Goal: Information Seeking & Learning: Compare options

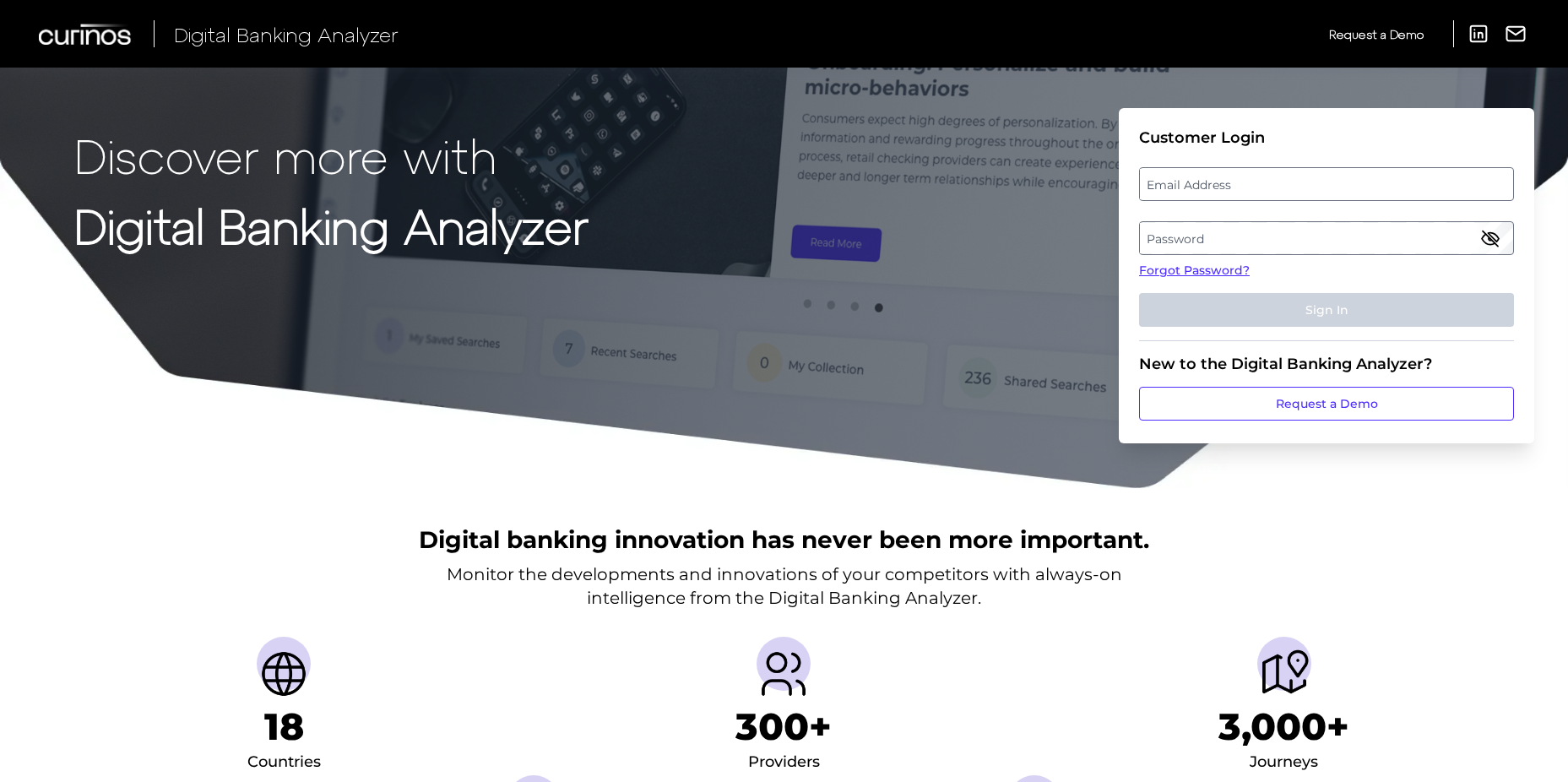
click at [1193, 193] on label "Email Address" at bounding box center [1326, 184] width 373 height 31
click at [1193, 193] on input "email" at bounding box center [1327, 183] width 375 height 33
paste input "Asa.Cole@firstcitizens.com"
type input "Asa.Cole@firstcitizens.com"
click at [1178, 236] on label "Password" at bounding box center [1326, 238] width 373 height 31
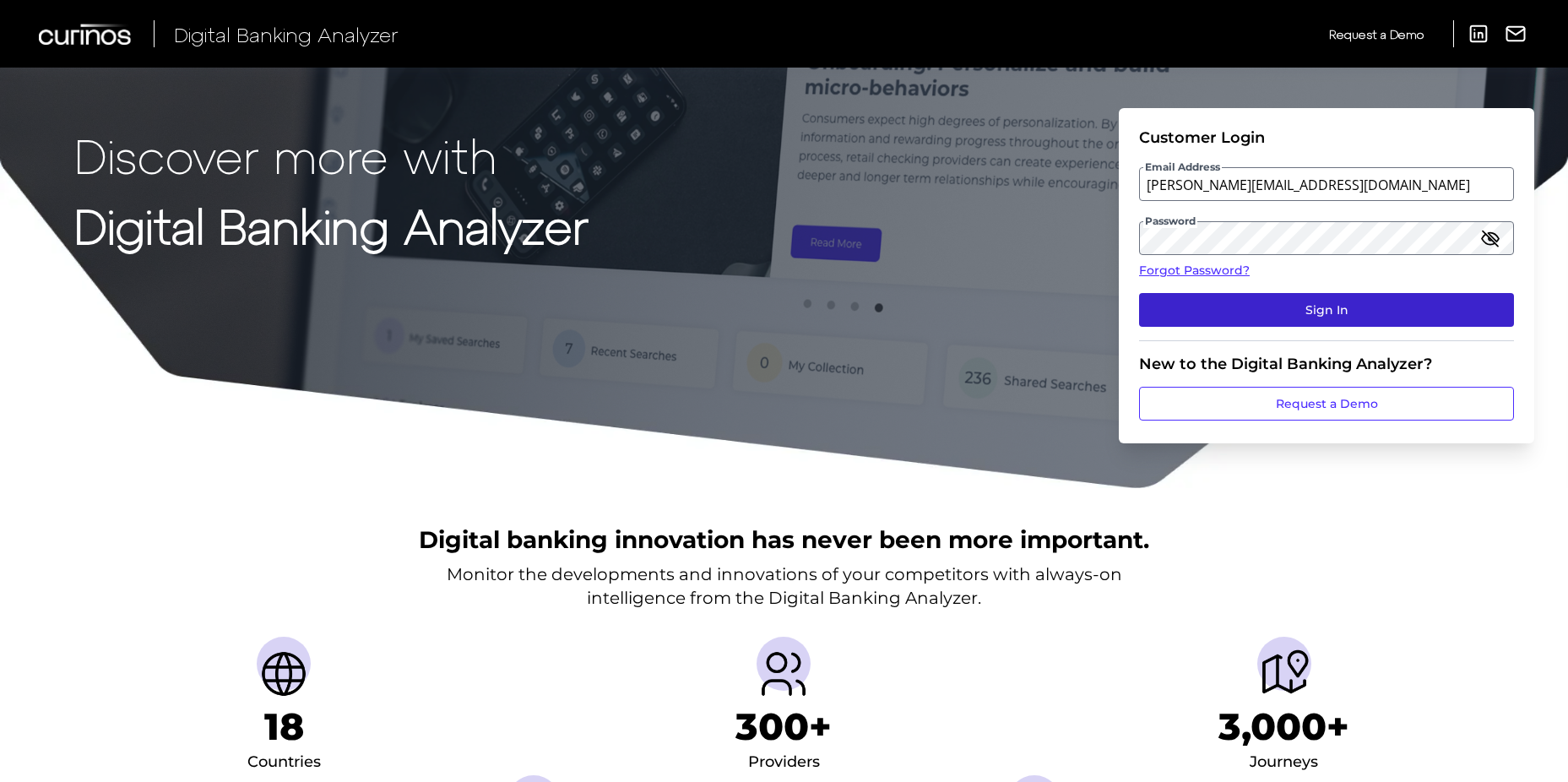
click at [1248, 317] on button "Sign In" at bounding box center [1327, 309] width 375 height 33
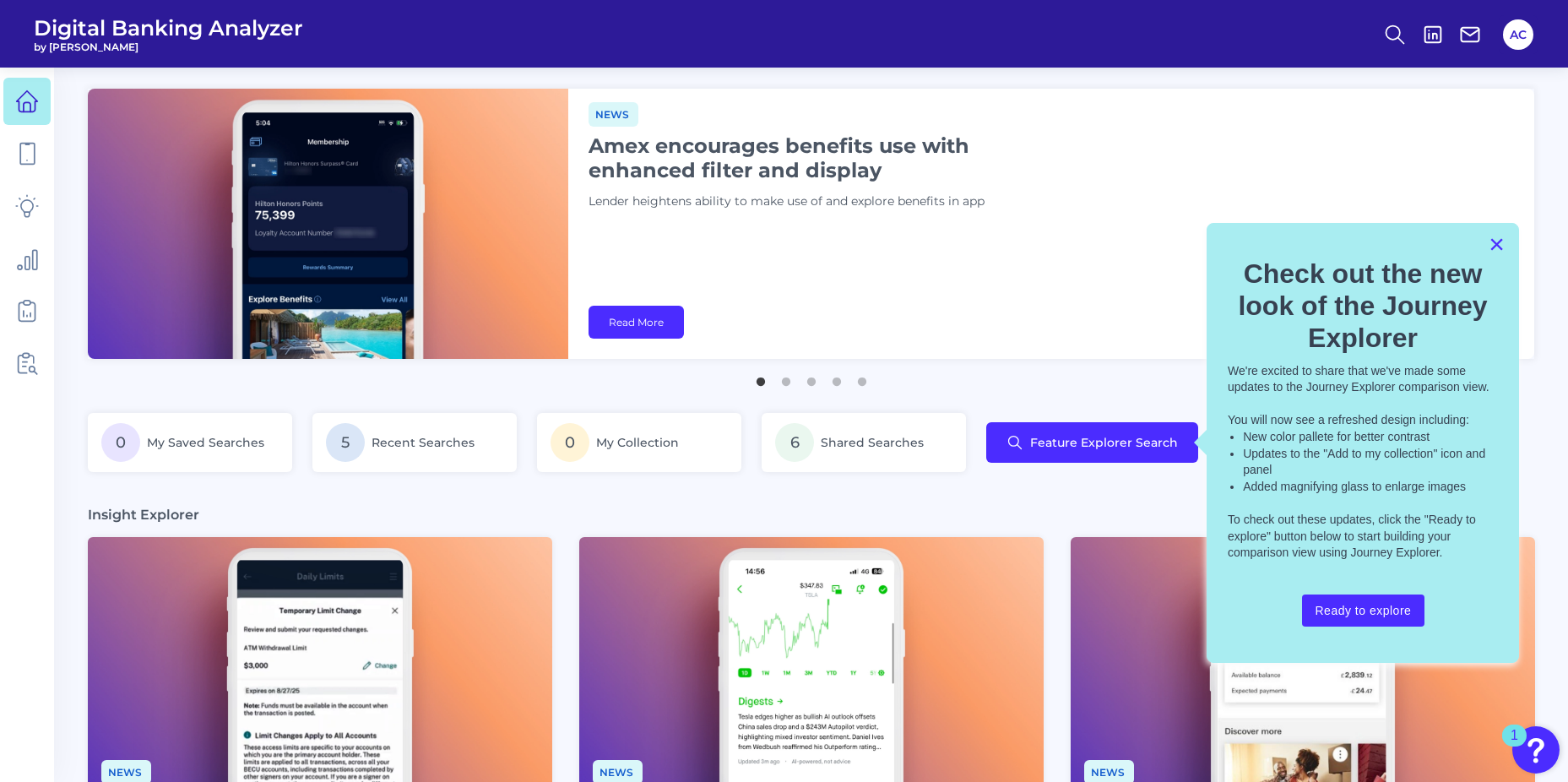
click at [1490, 250] on button "×" at bounding box center [1497, 244] width 16 height 27
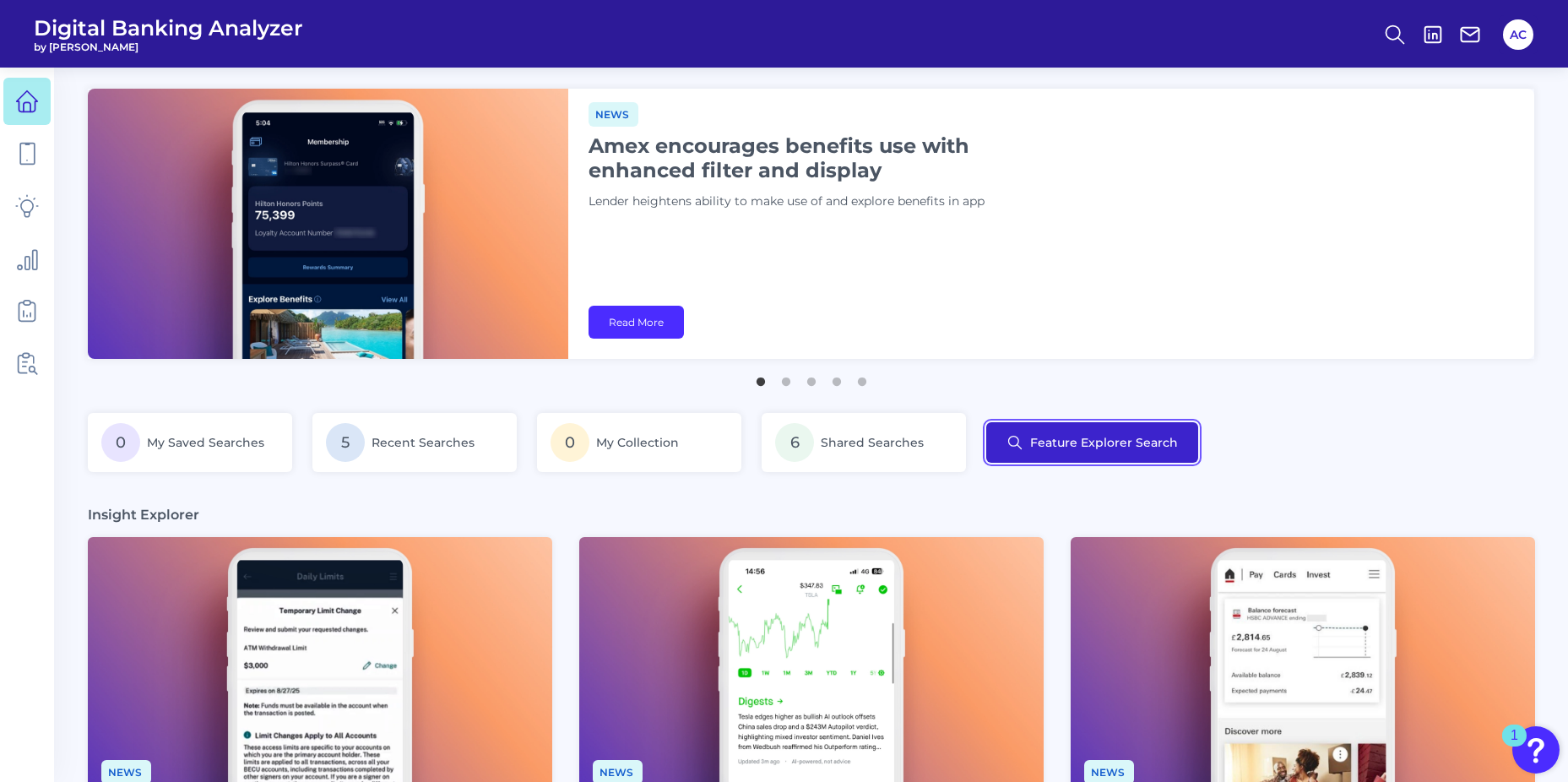
click at [1082, 448] on button "Feature Explorer Search" at bounding box center [1092, 442] width 212 height 41
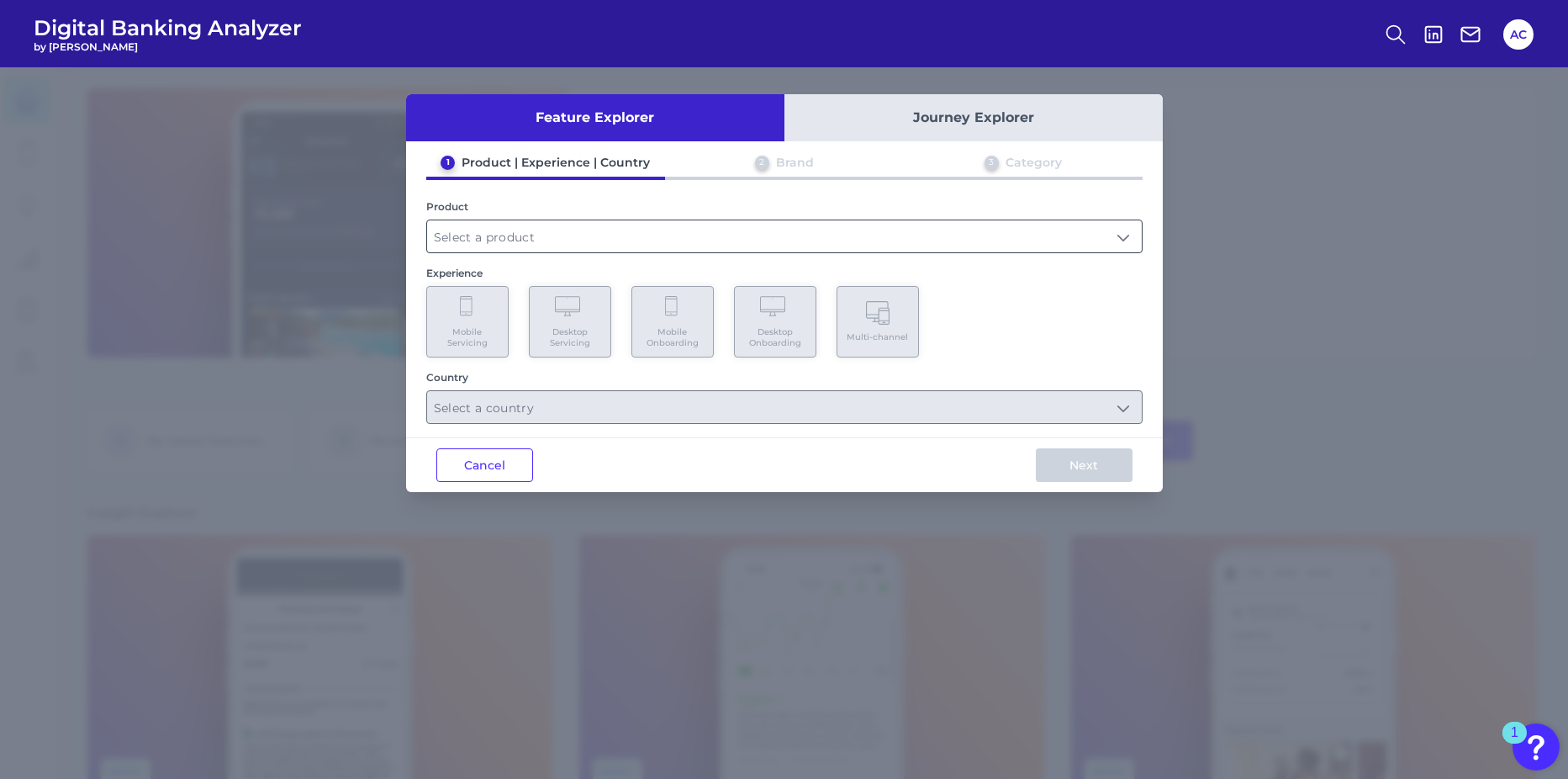
click at [519, 234] on input "text" at bounding box center [785, 236] width 715 height 32
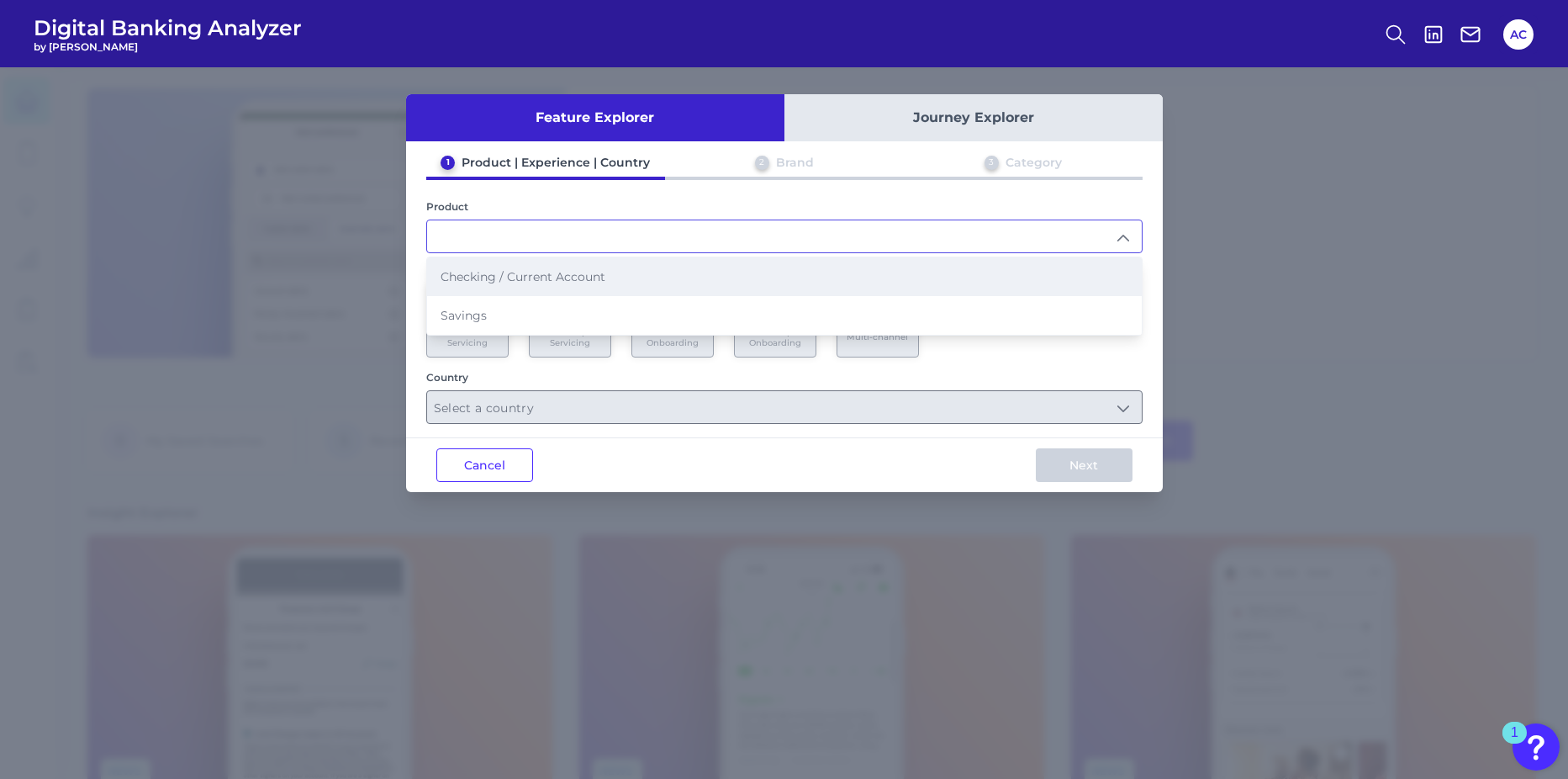
click at [515, 282] on span "Checking / Current Account" at bounding box center [523, 277] width 164 height 15
type input "Checking / Current Account"
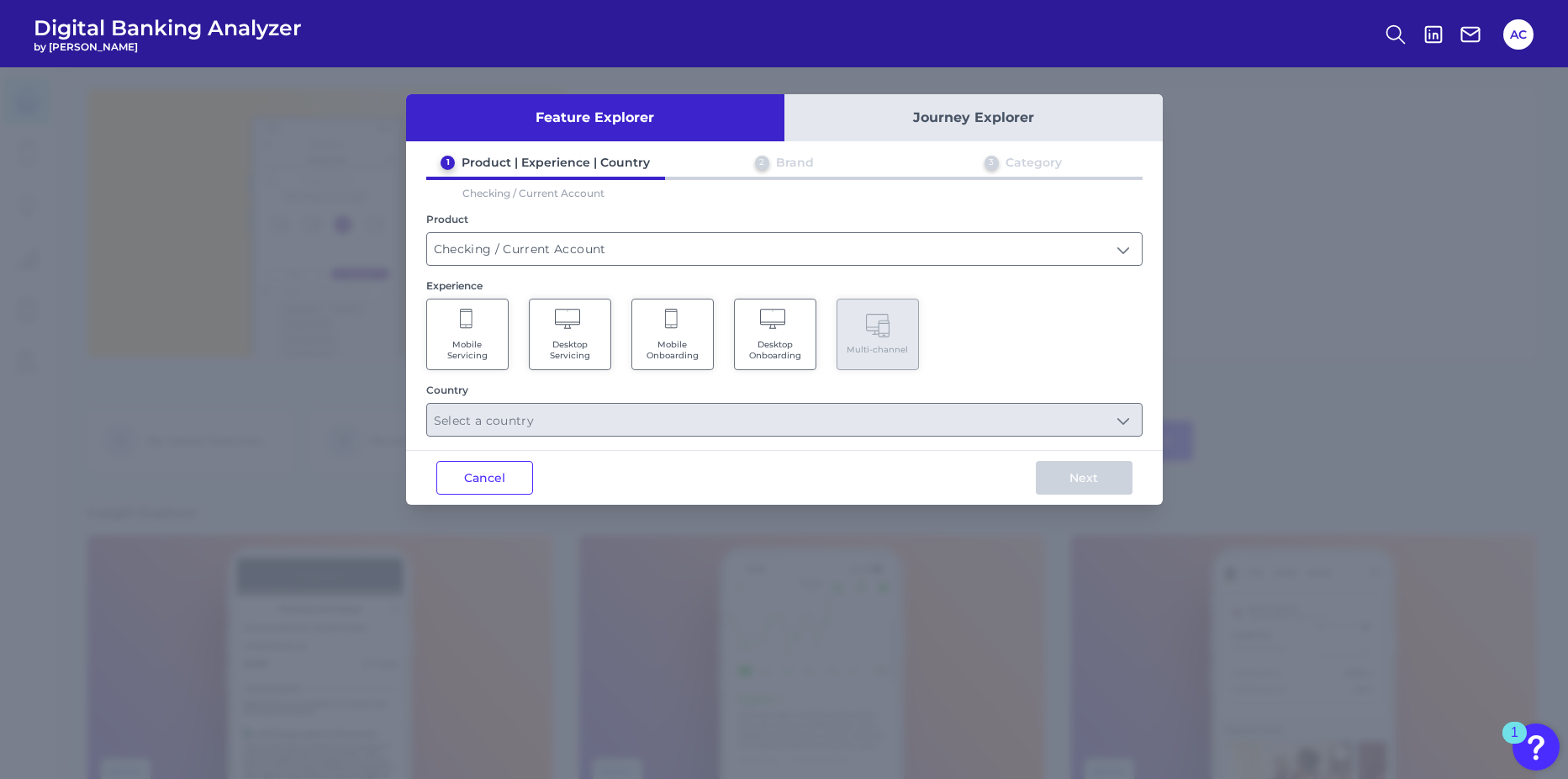
click at [752, 352] on span "Desktop Onboarding" at bounding box center [774, 350] width 64 height 22
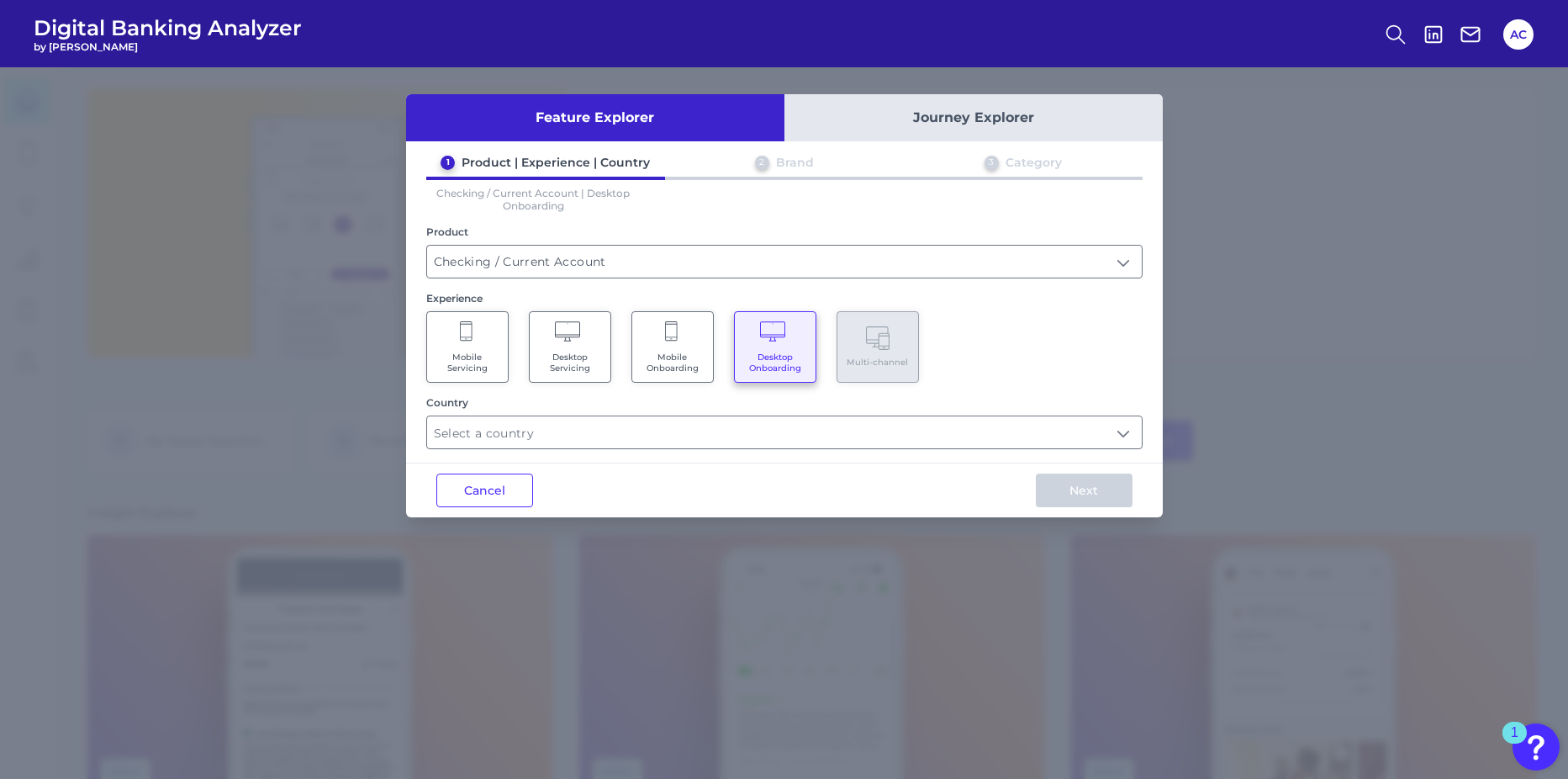
click at [666, 347] on Onboarding "Mobile Onboarding" at bounding box center [673, 347] width 83 height 72
click at [767, 359] on span "Desktop Onboarding" at bounding box center [774, 362] width 64 height 22
click at [686, 427] on input "text" at bounding box center [785, 432] width 715 height 32
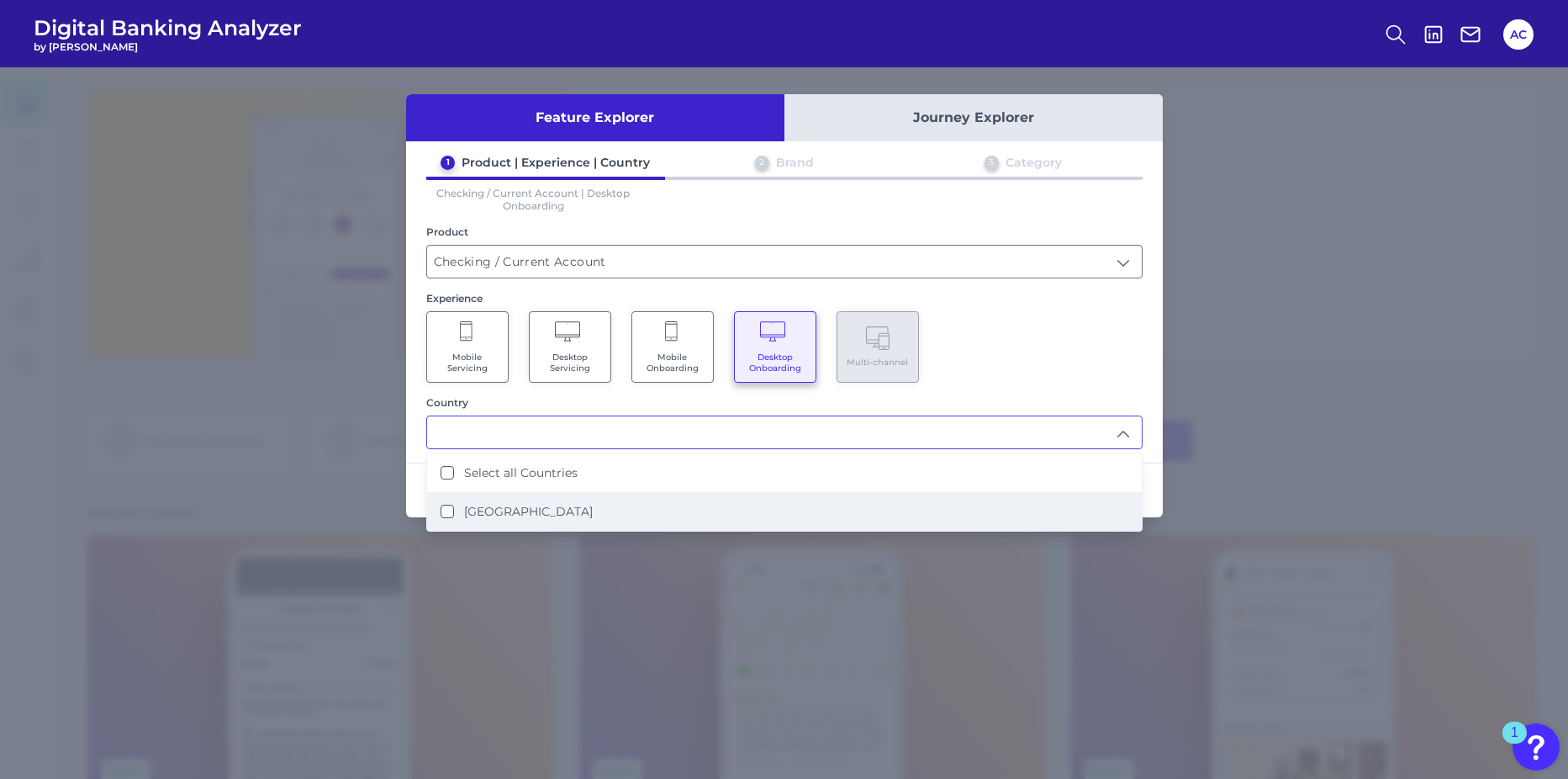
click at [517, 518] on label "United States" at bounding box center [528, 511] width 128 height 15
type input "Select all Countries"
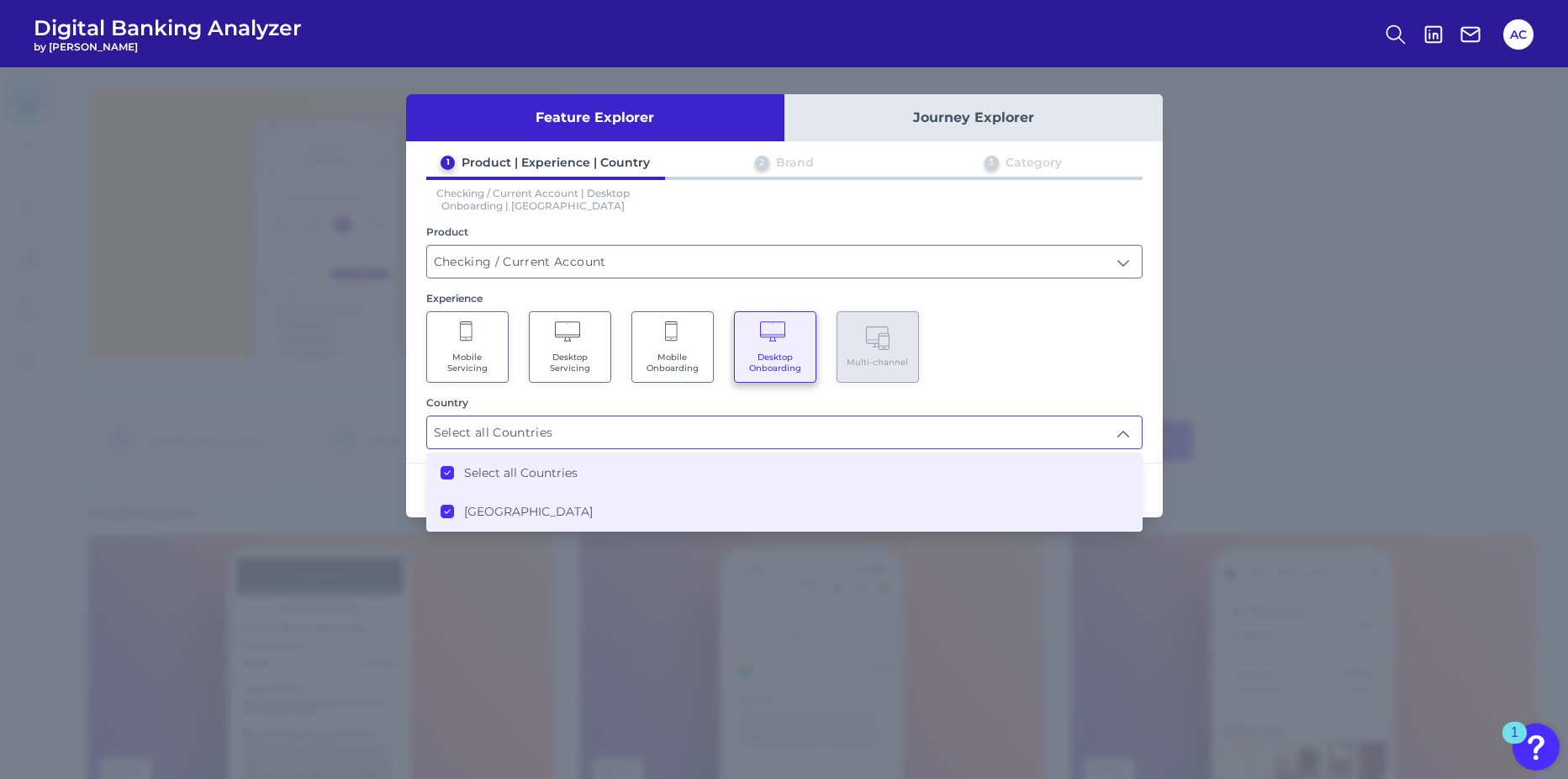
scroll to position [1, 0]
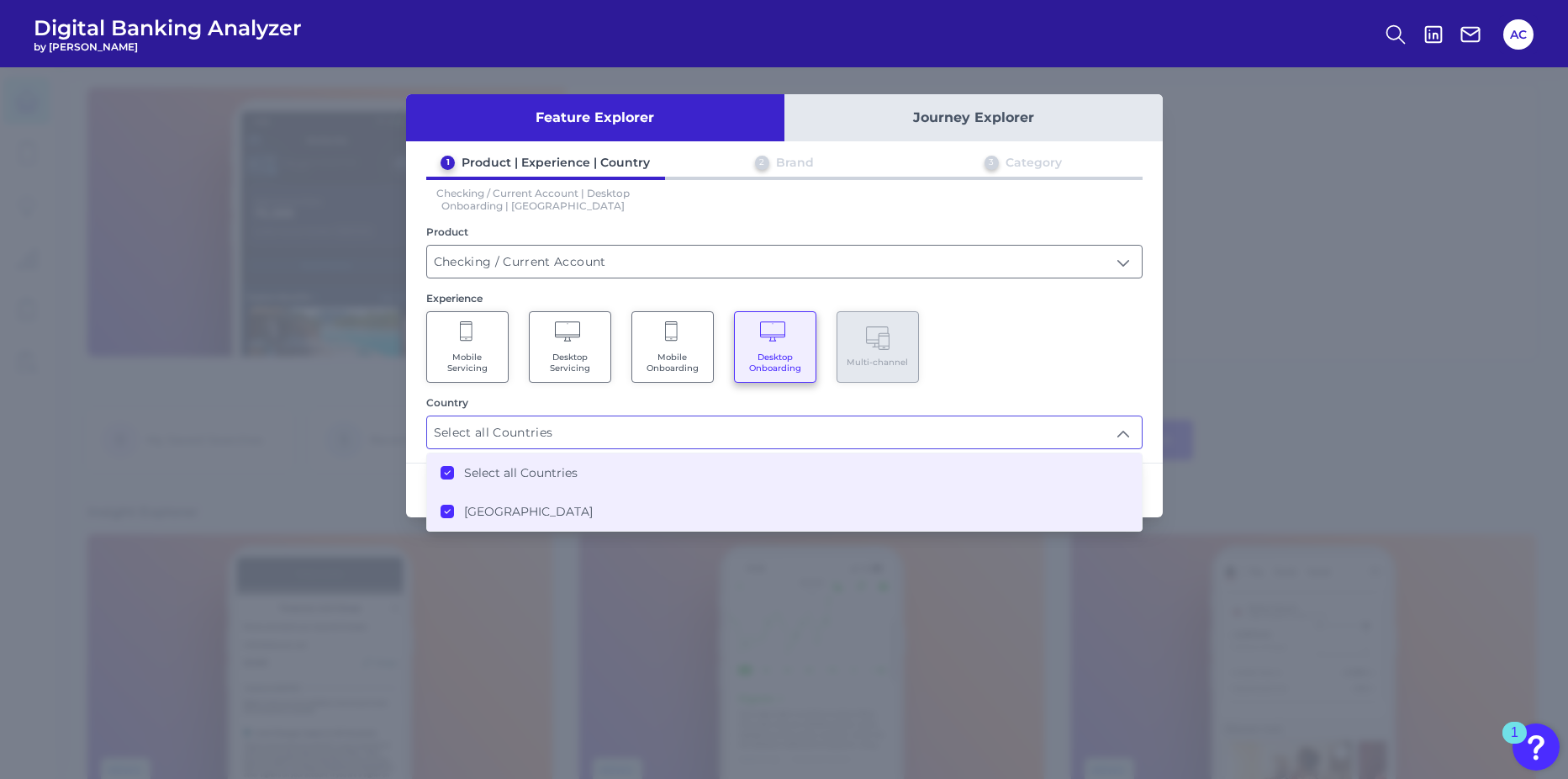
click at [1087, 367] on div "Mobile Servicing Desktop Servicing Mobile Onboarding Desktop Onboarding Multi-c…" at bounding box center [785, 347] width 717 height 72
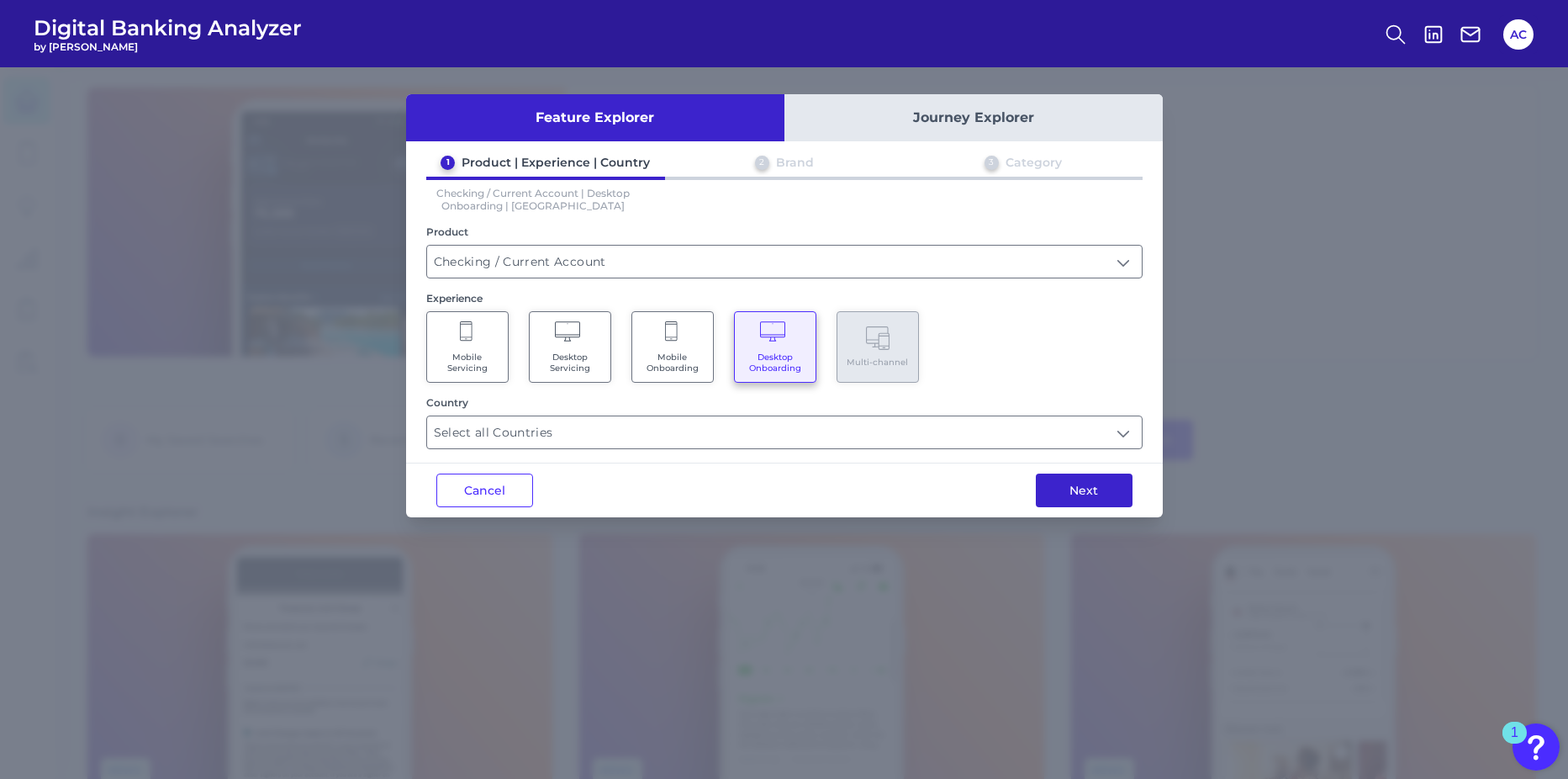
click at [1083, 483] on button "Next" at bounding box center [1084, 490] width 97 height 33
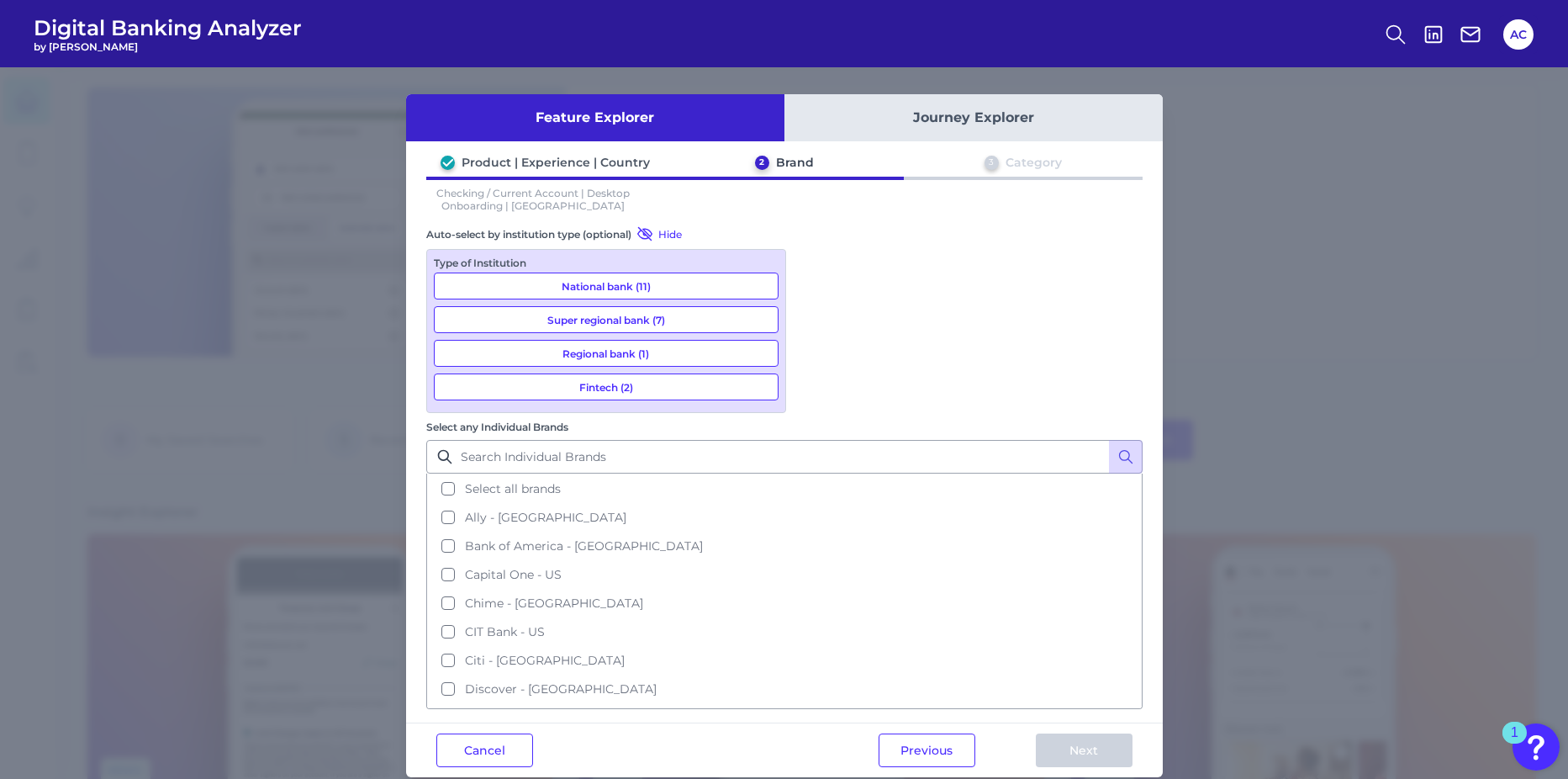
click at [672, 283] on button "National bank (11)" at bounding box center [606, 286] width 345 height 27
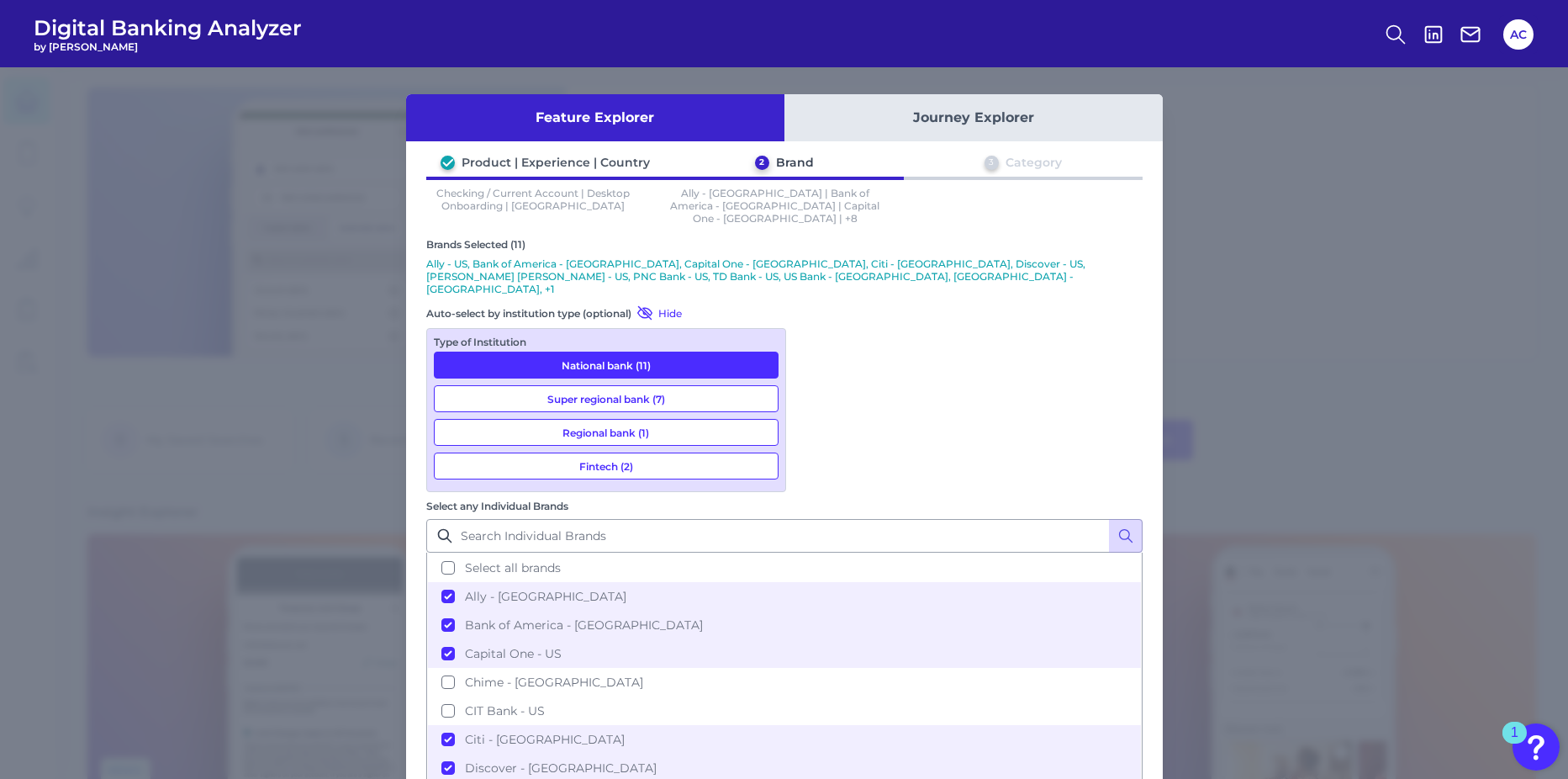
click at [689, 385] on button "Super regional bank (7)" at bounding box center [606, 399] width 345 height 27
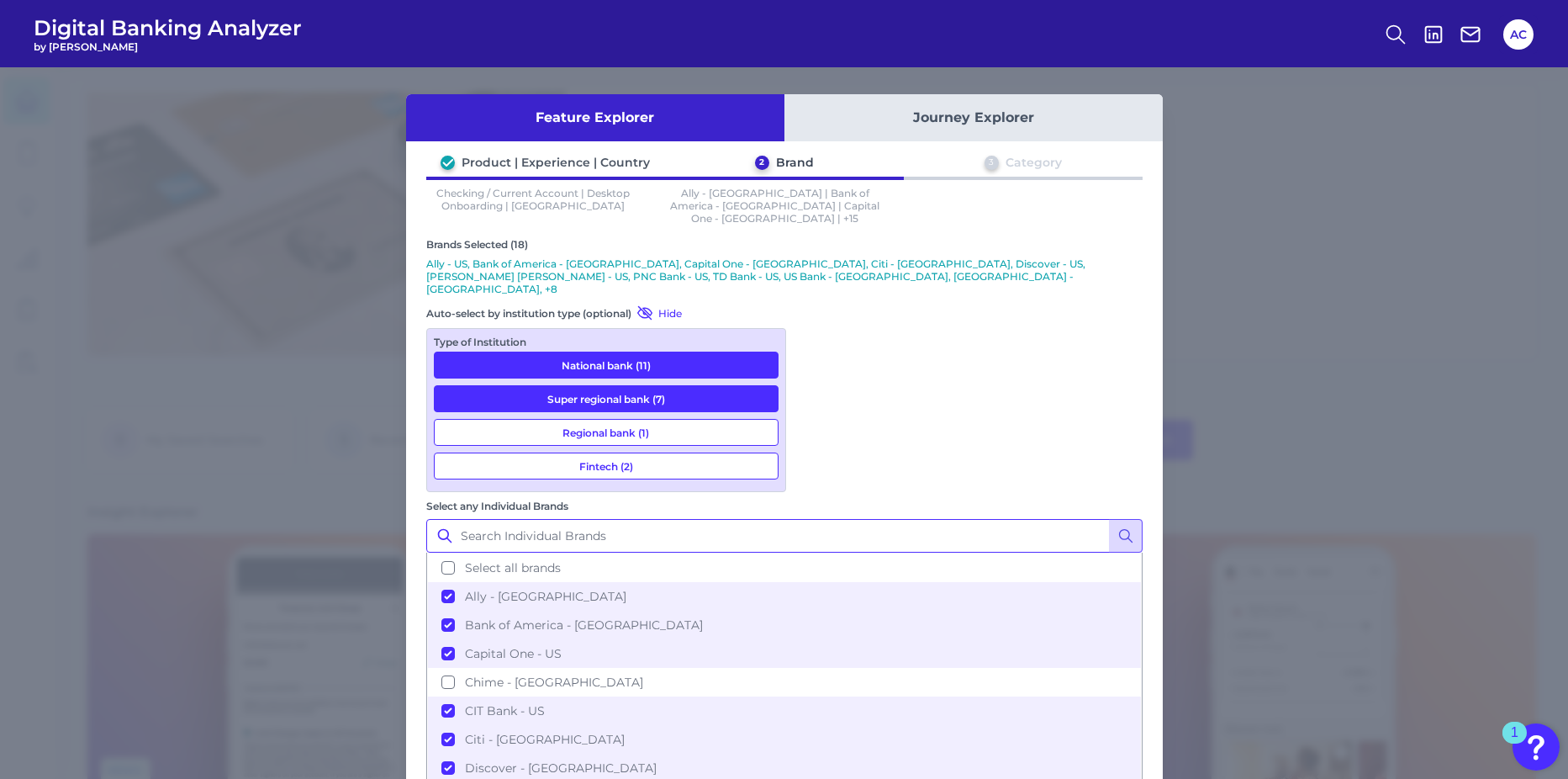
click at [853, 519] on input "Select any Individual Brands" at bounding box center [785, 536] width 717 height 33
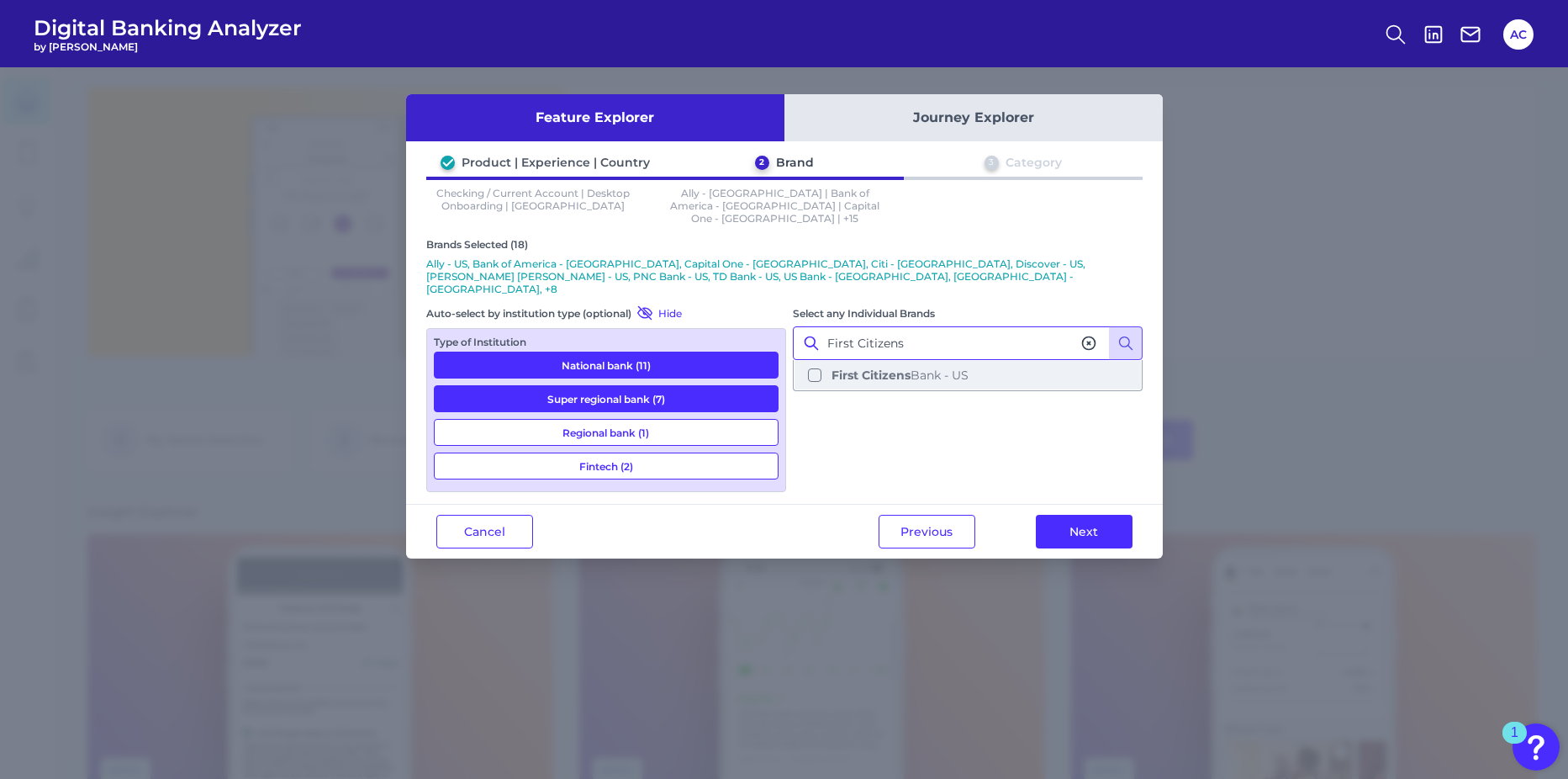
click at [919, 367] on span "First Citizens Bank - US" at bounding box center [900, 375] width 137 height 15
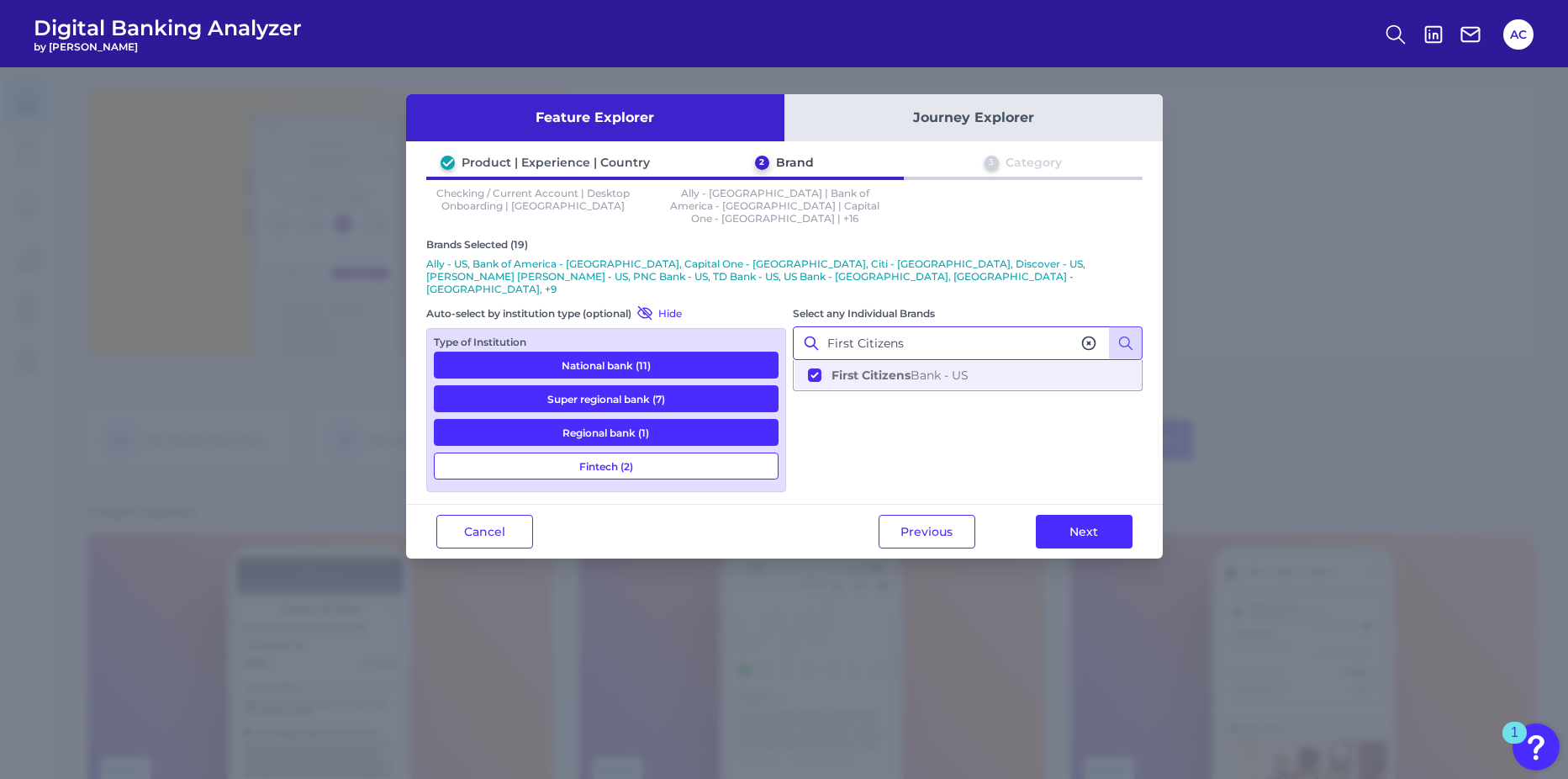
click at [947, 326] on input "First Citizens" at bounding box center [967, 342] width 349 height 33
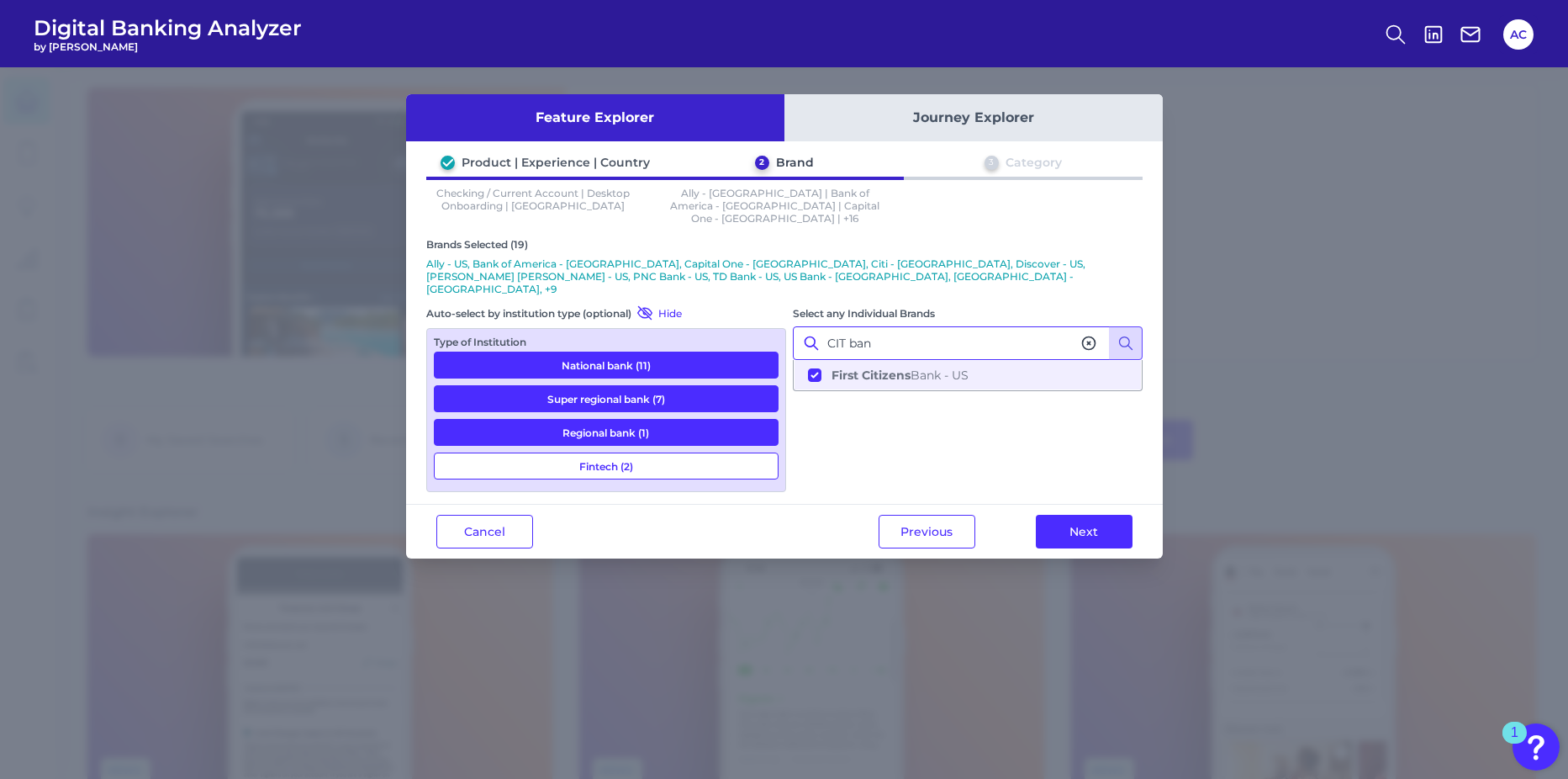
type input "CIT bank"
click at [1081, 515] on button "Next" at bounding box center [1084, 531] width 97 height 33
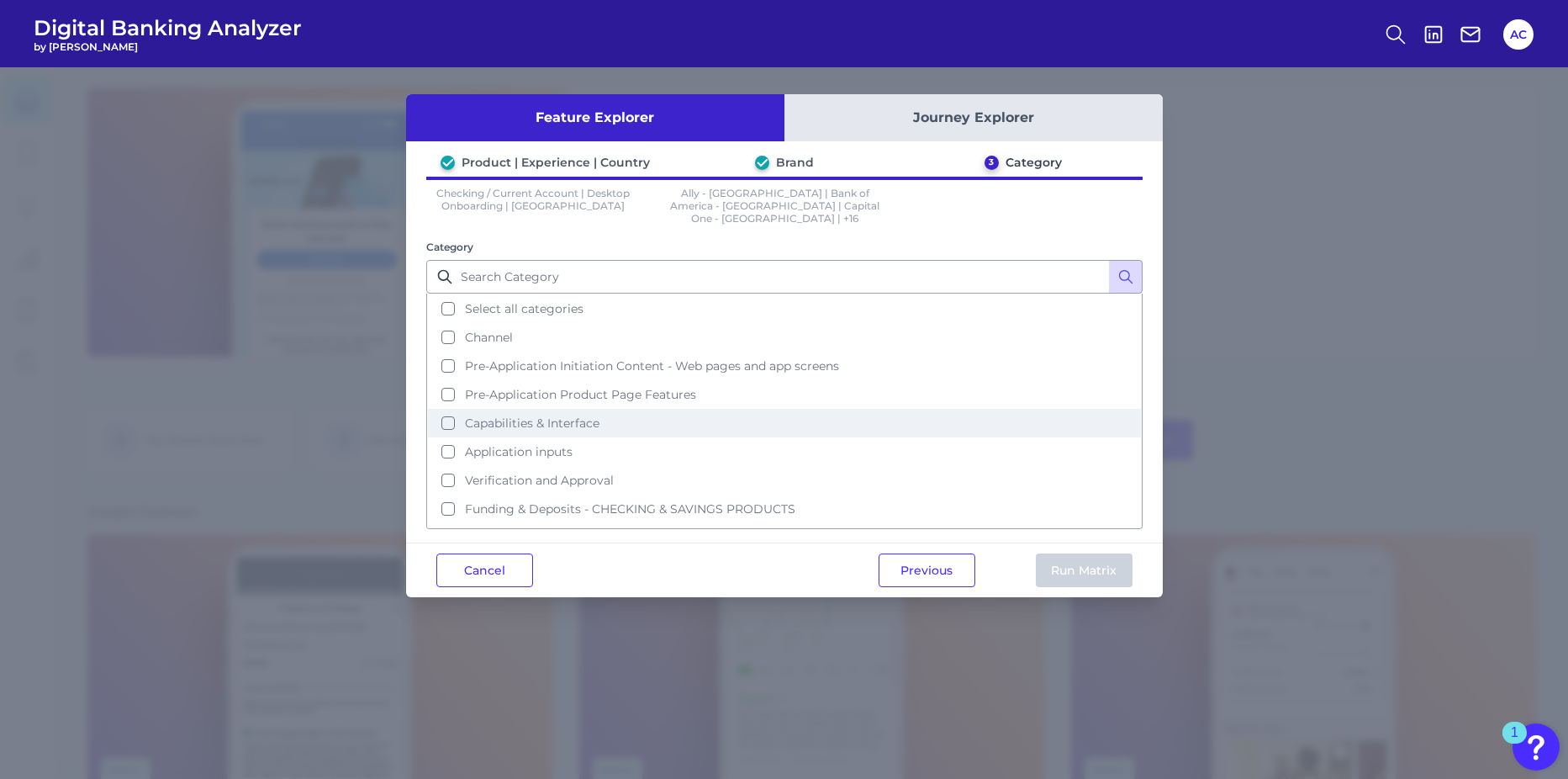
scroll to position [24, 0]
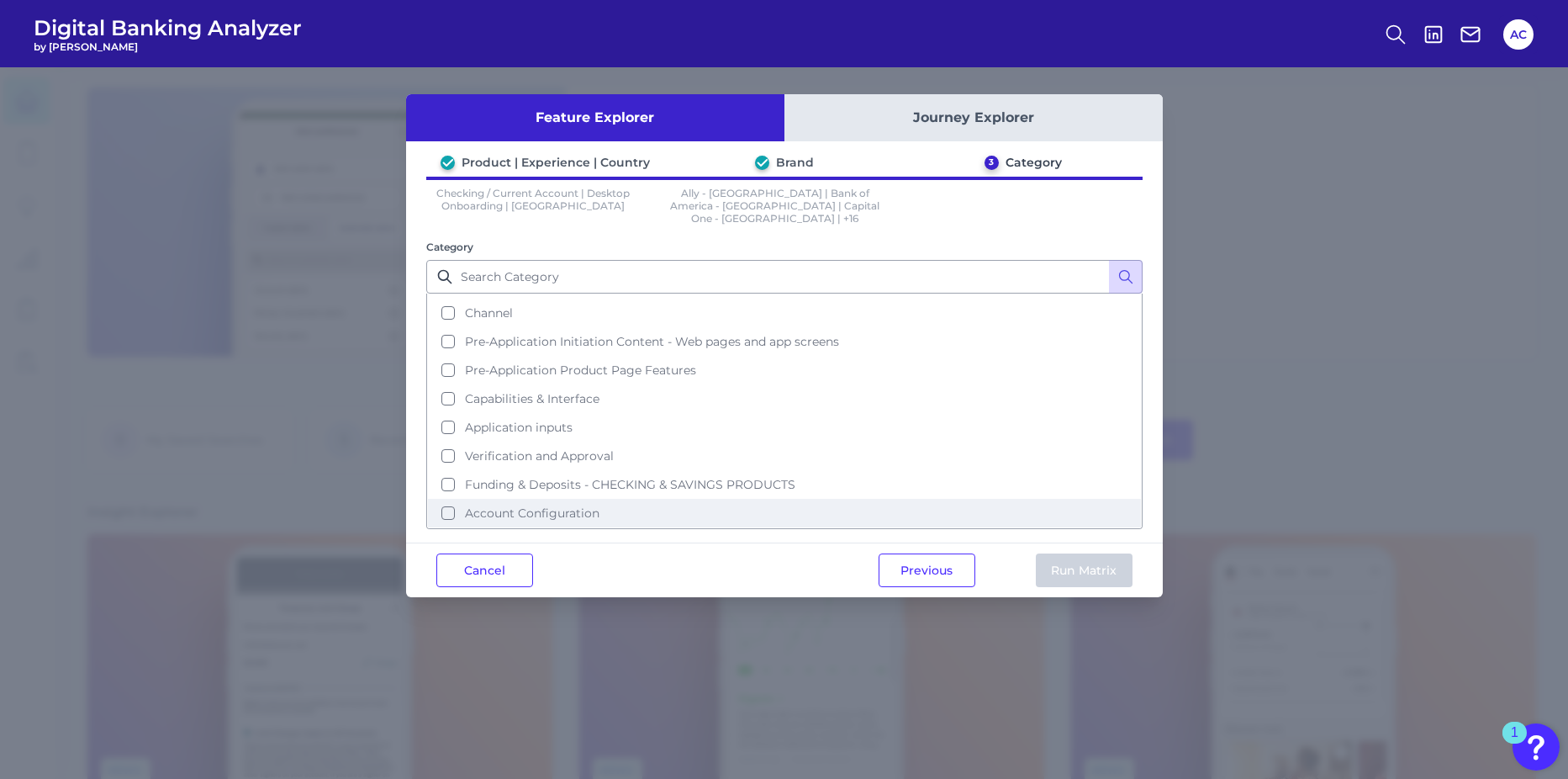
click at [555, 506] on span "Account Configuration" at bounding box center [533, 513] width 135 height 15
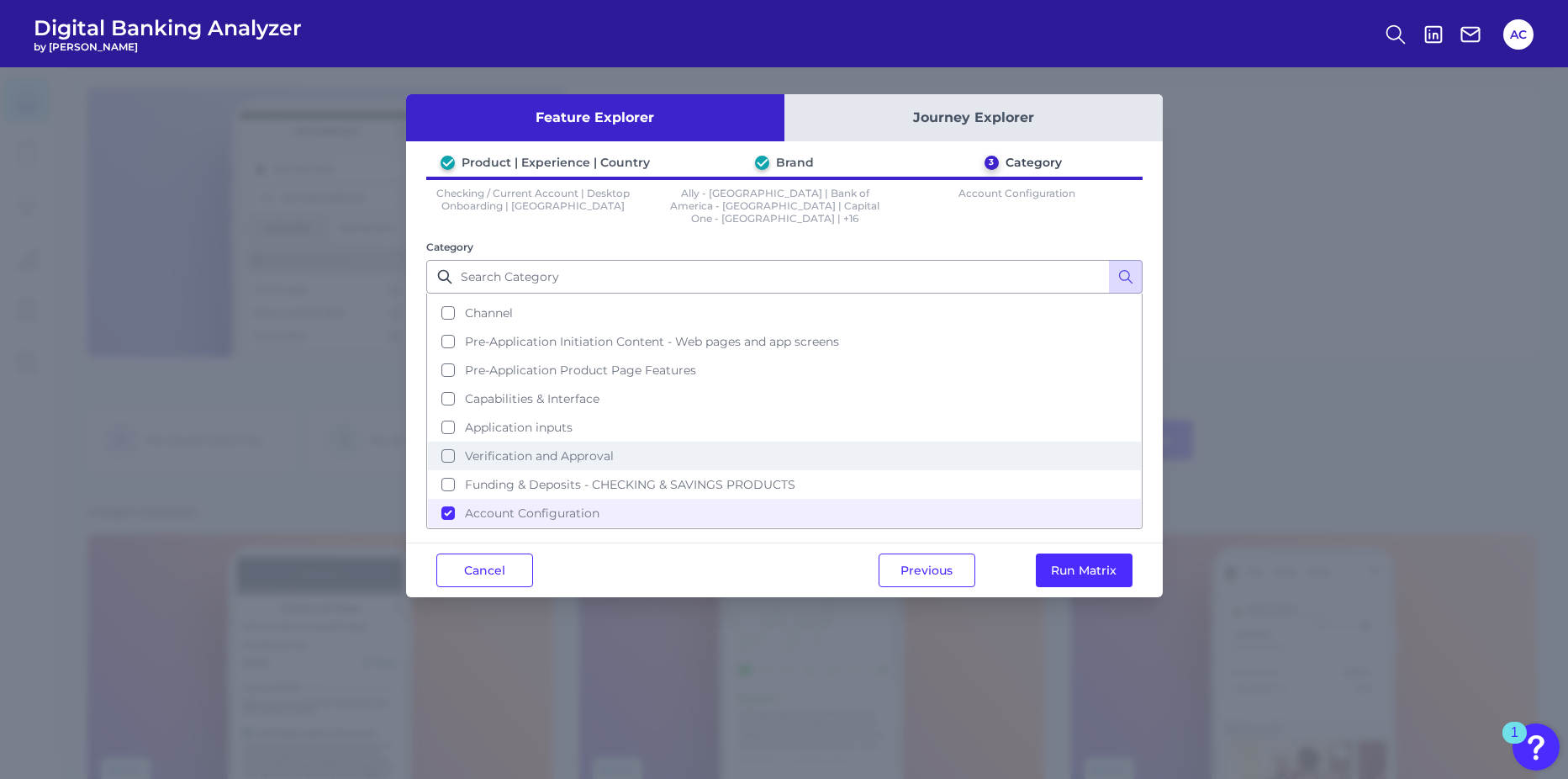
click at [557, 448] on span "Verification and Approval" at bounding box center [540, 456] width 149 height 15
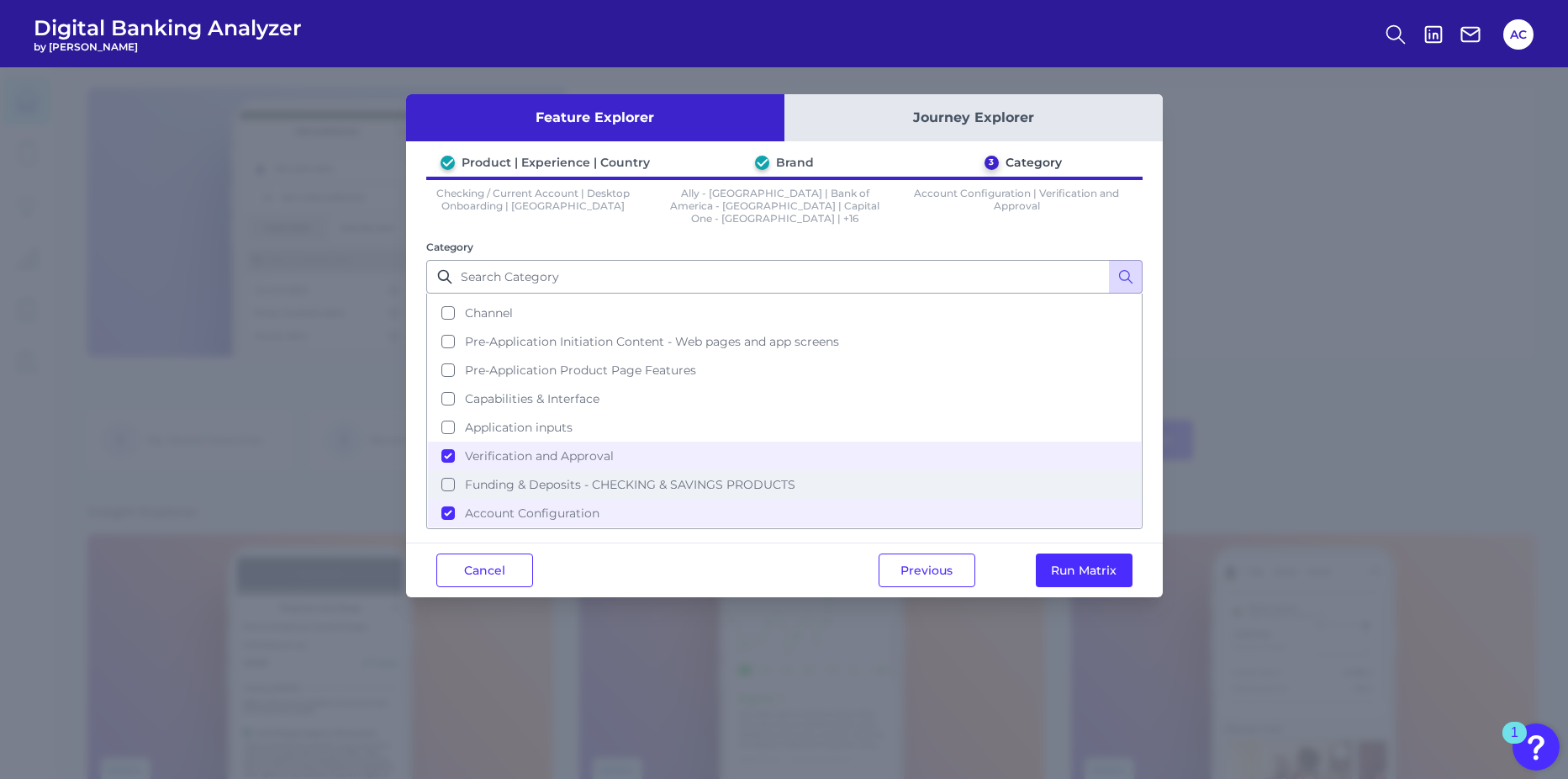
click at [546, 480] on button "Funding & Deposits - CHECKING & SAVINGS PRODUCTS" at bounding box center [784, 484] width 713 height 29
click at [1070, 575] on button "Run Matrix" at bounding box center [1084, 570] width 97 height 33
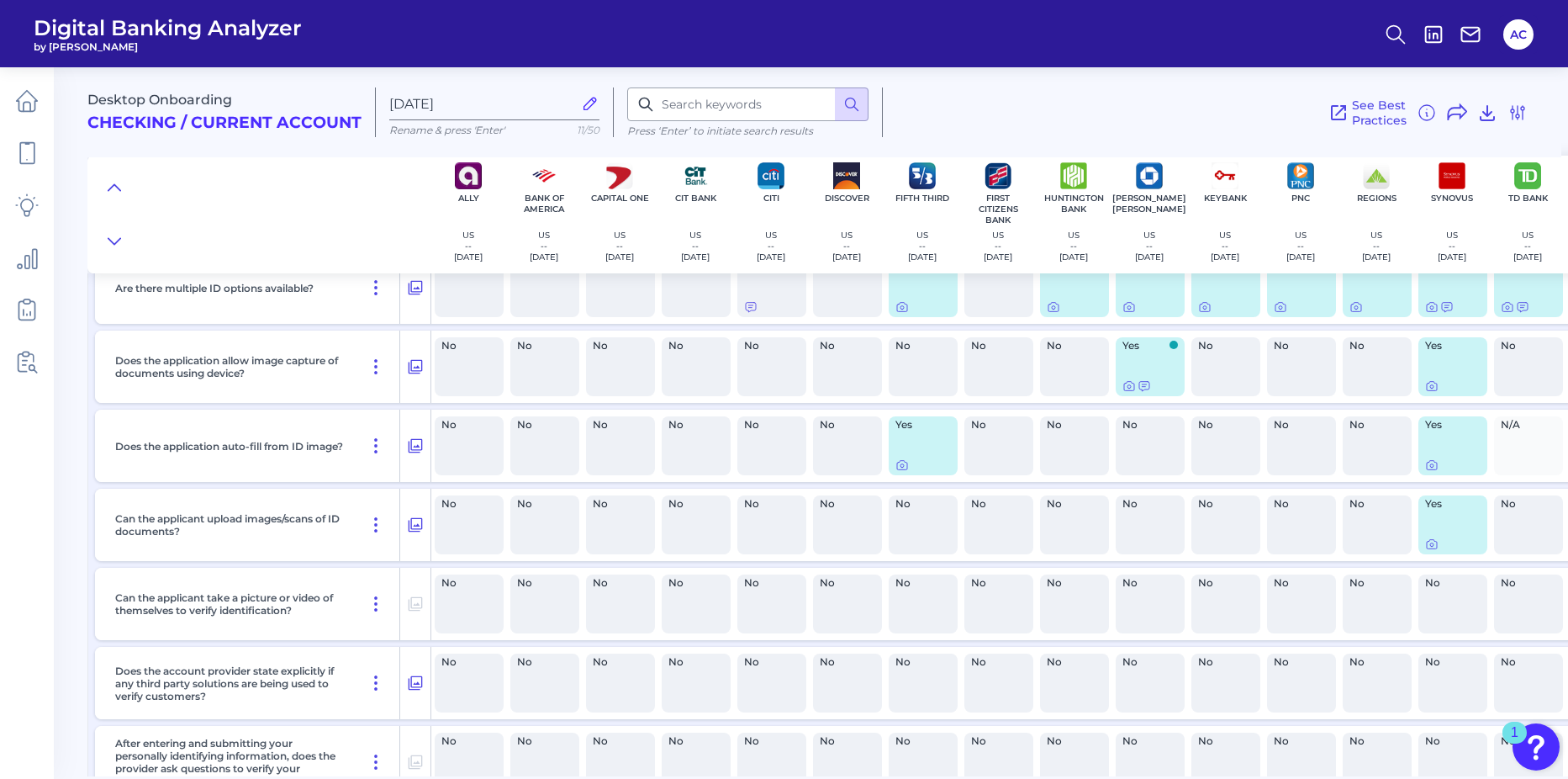
scroll to position [84, 0]
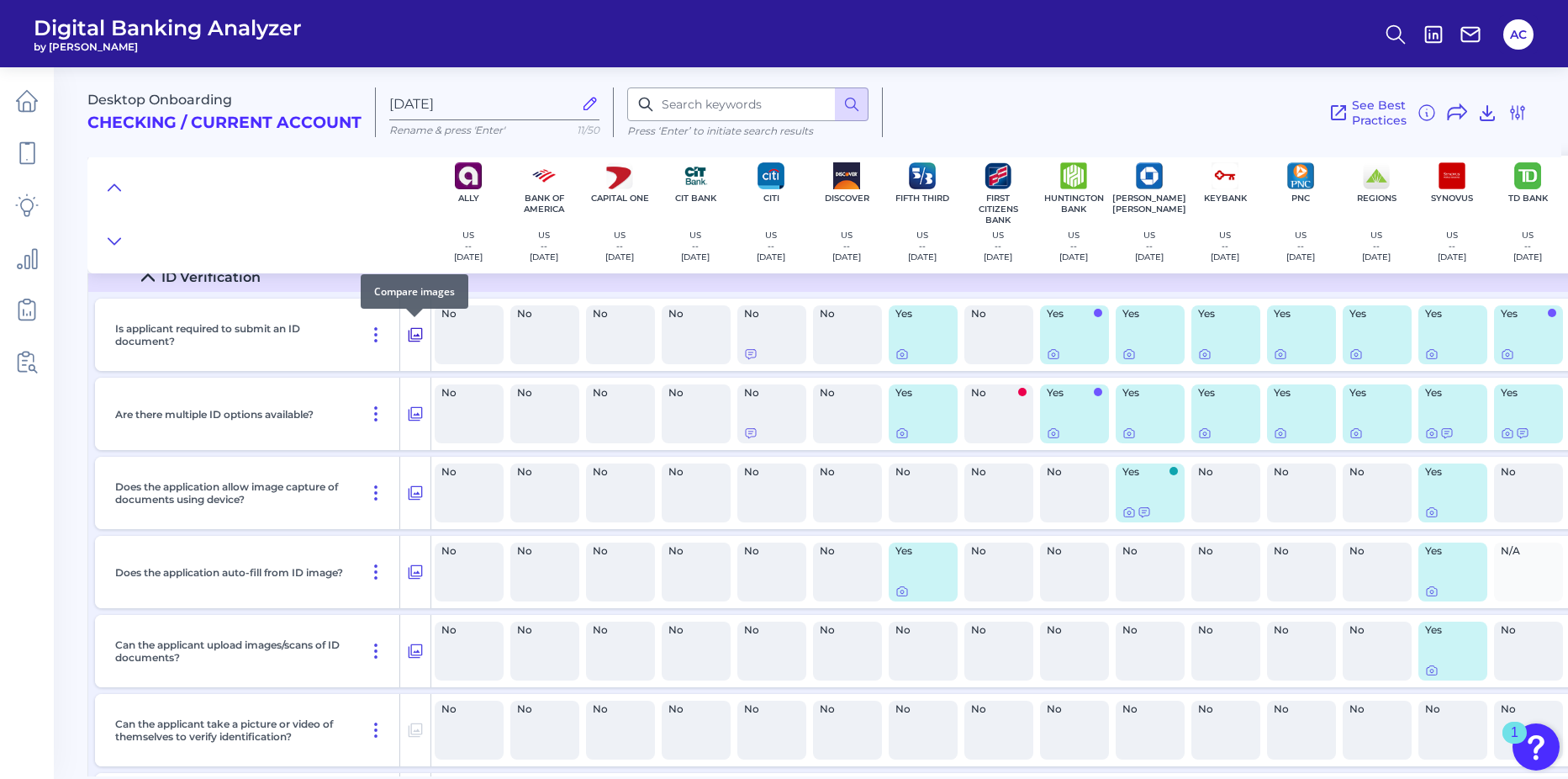
click at [412, 344] on icon at bounding box center [415, 334] width 17 height 20
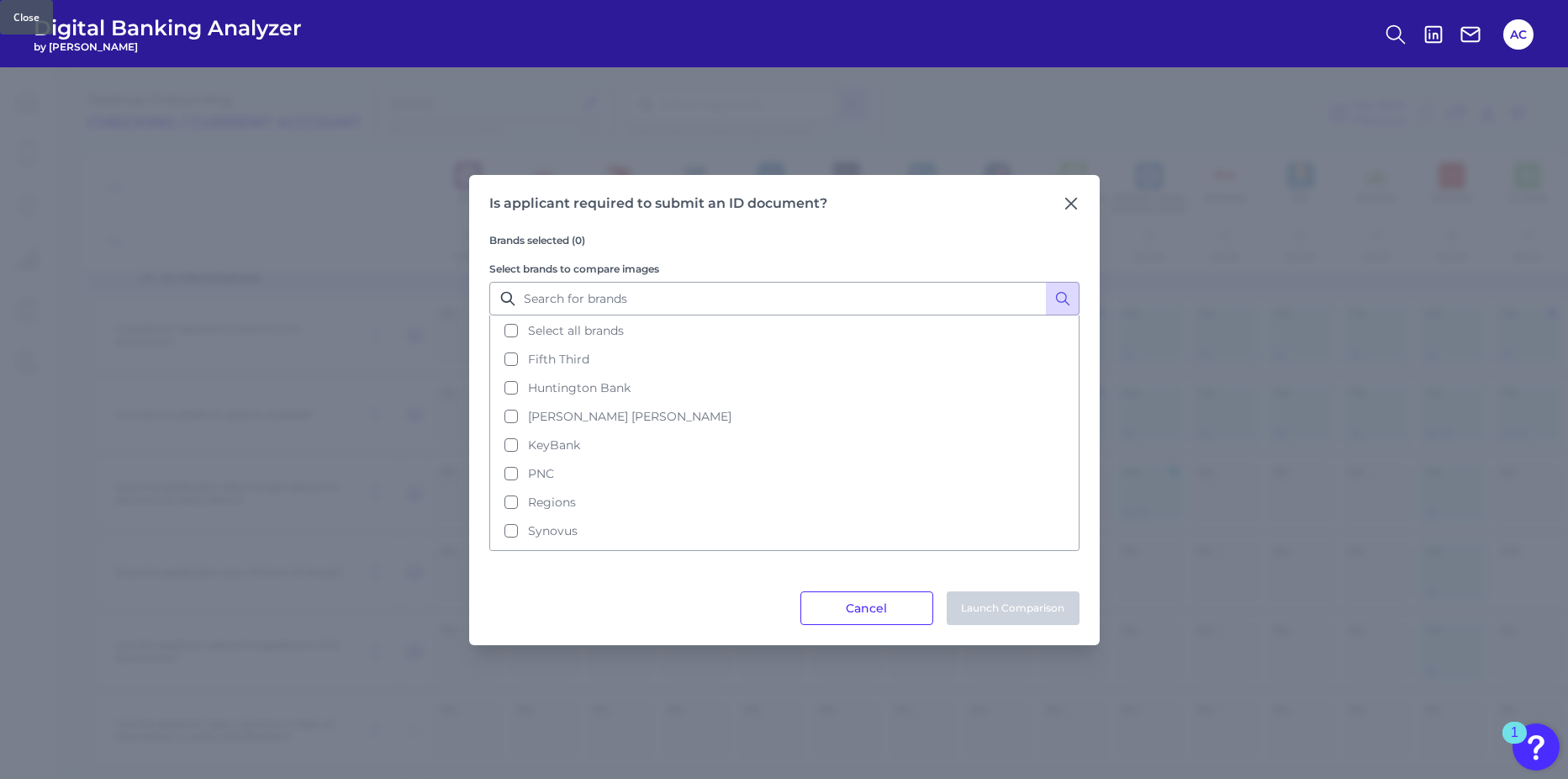
click at [1072, 200] on icon at bounding box center [1070, 203] width 17 height 17
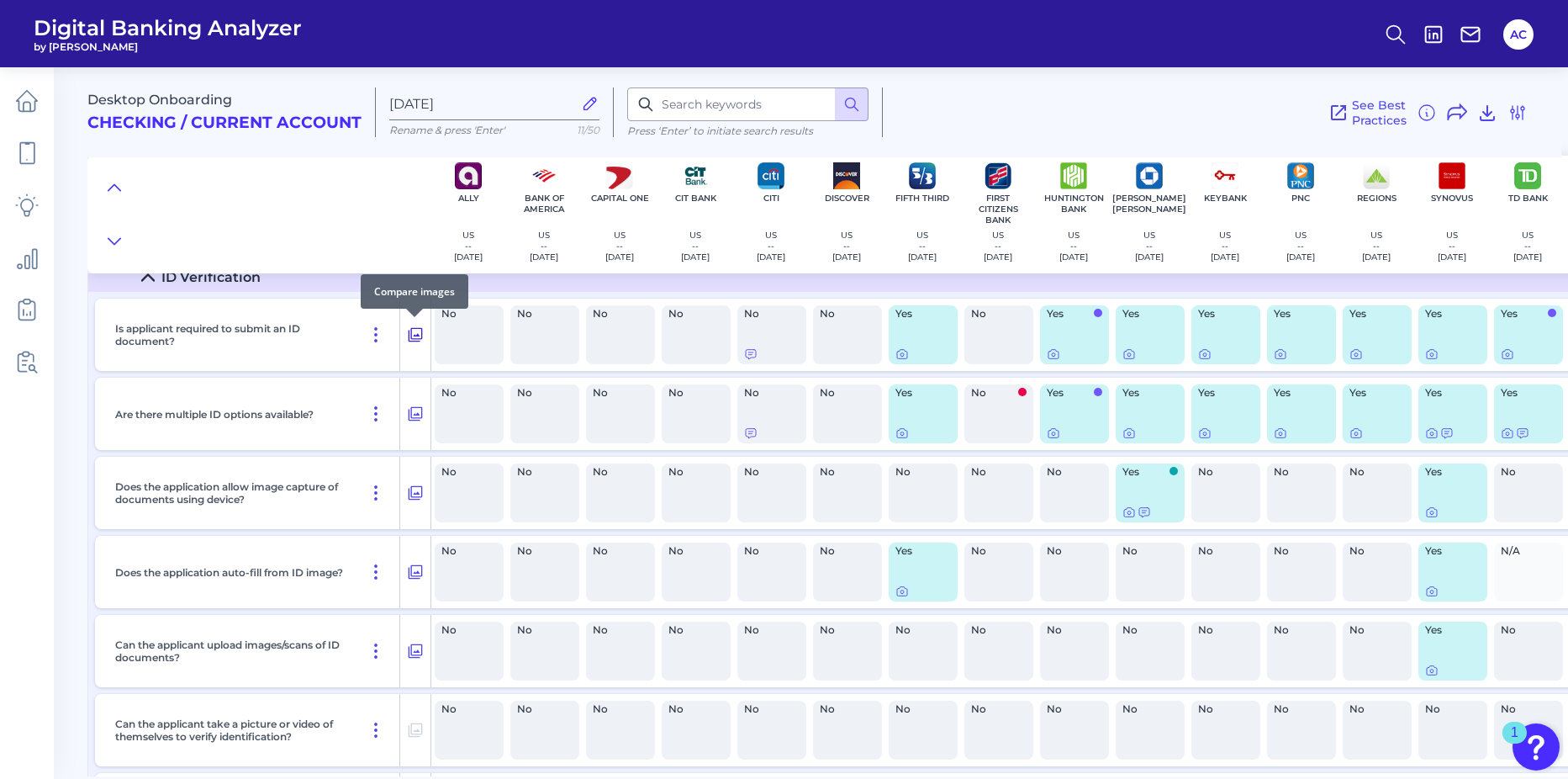
click at [417, 339] on icon at bounding box center [416, 335] width 14 height 14
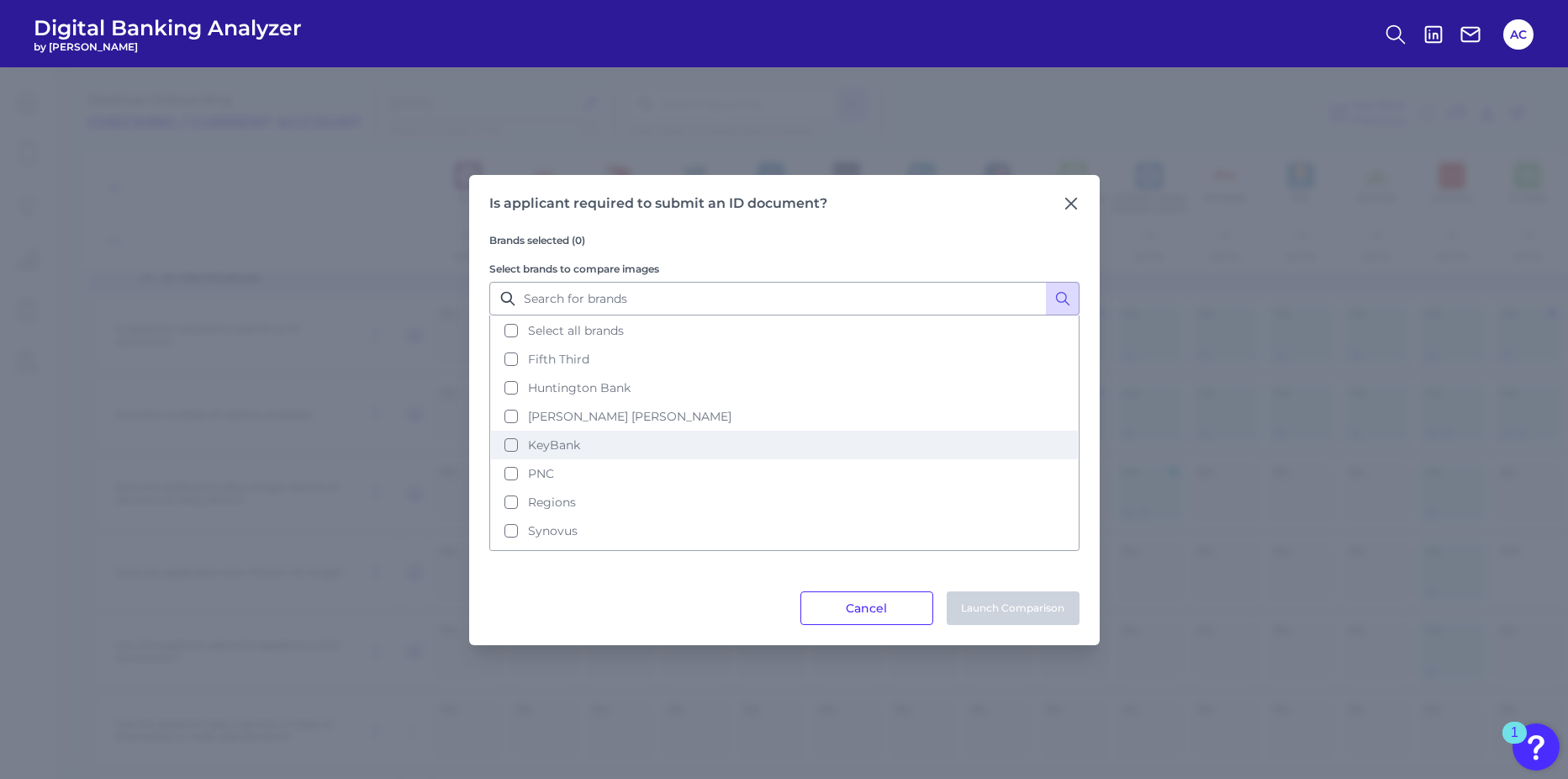
click at [515, 442] on button "KeyBank" at bounding box center [784, 445] width 586 height 29
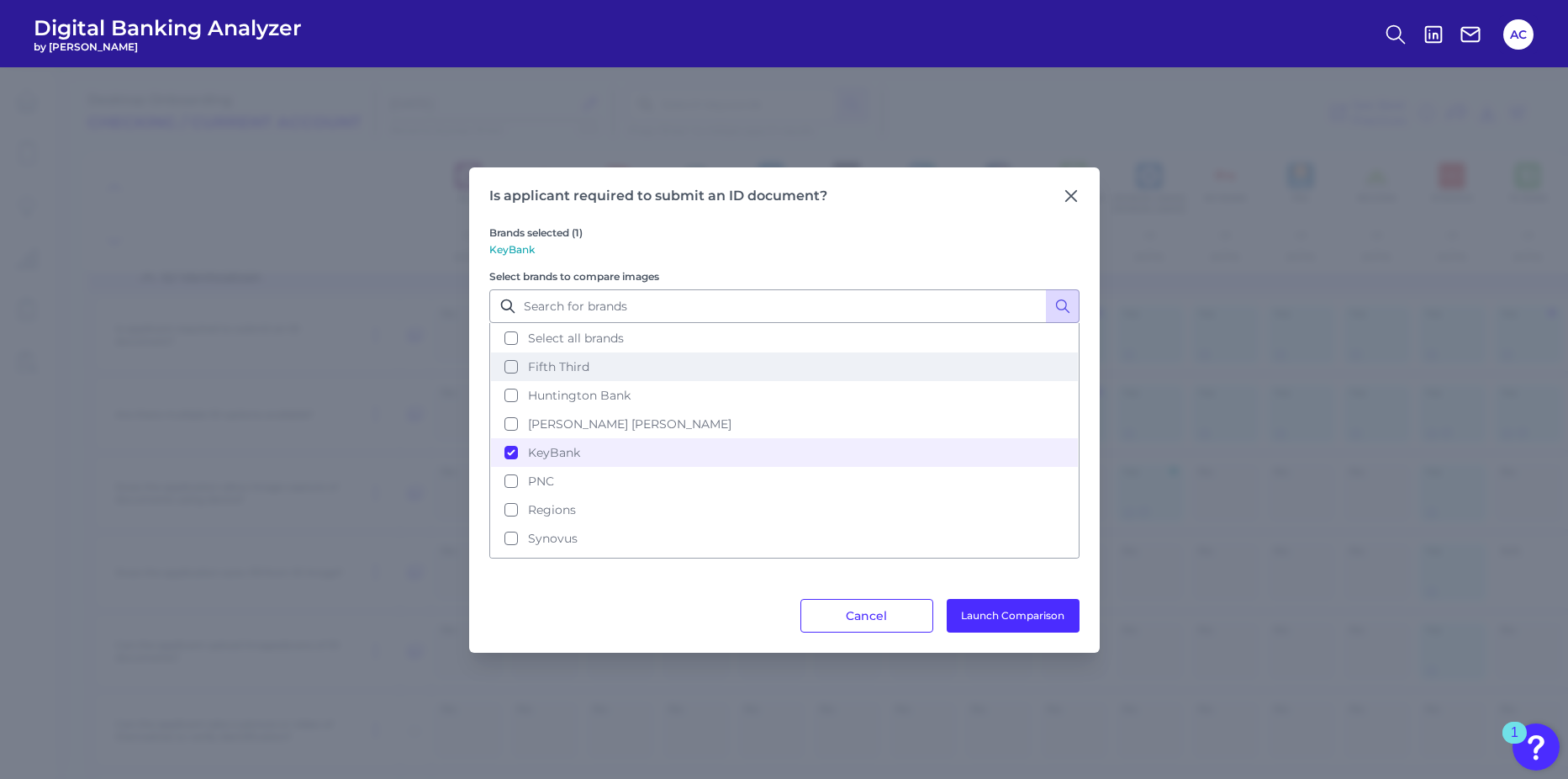
click at [507, 364] on button "Fifth Third" at bounding box center [784, 367] width 586 height 29
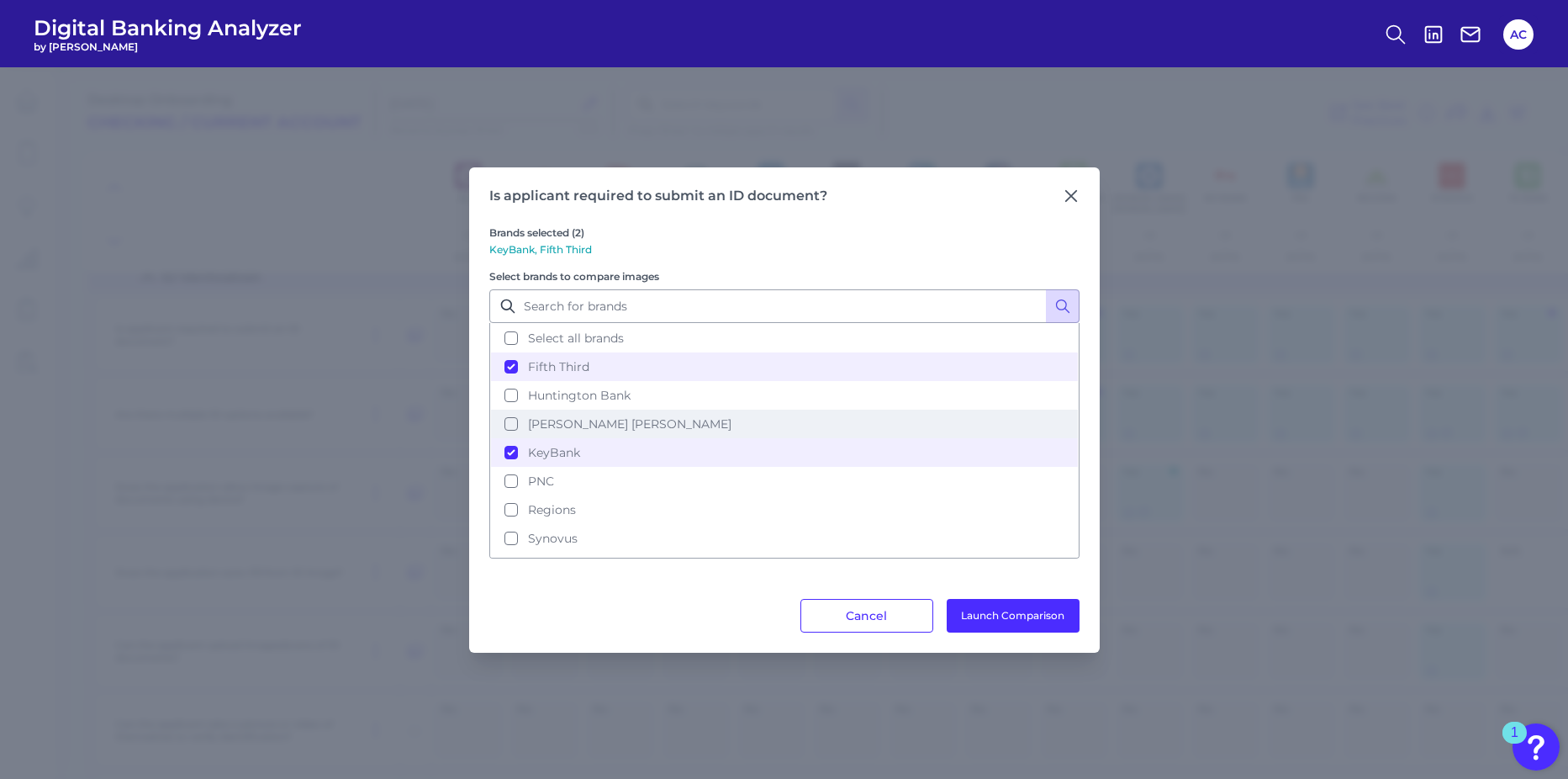
scroll to position [24, 0]
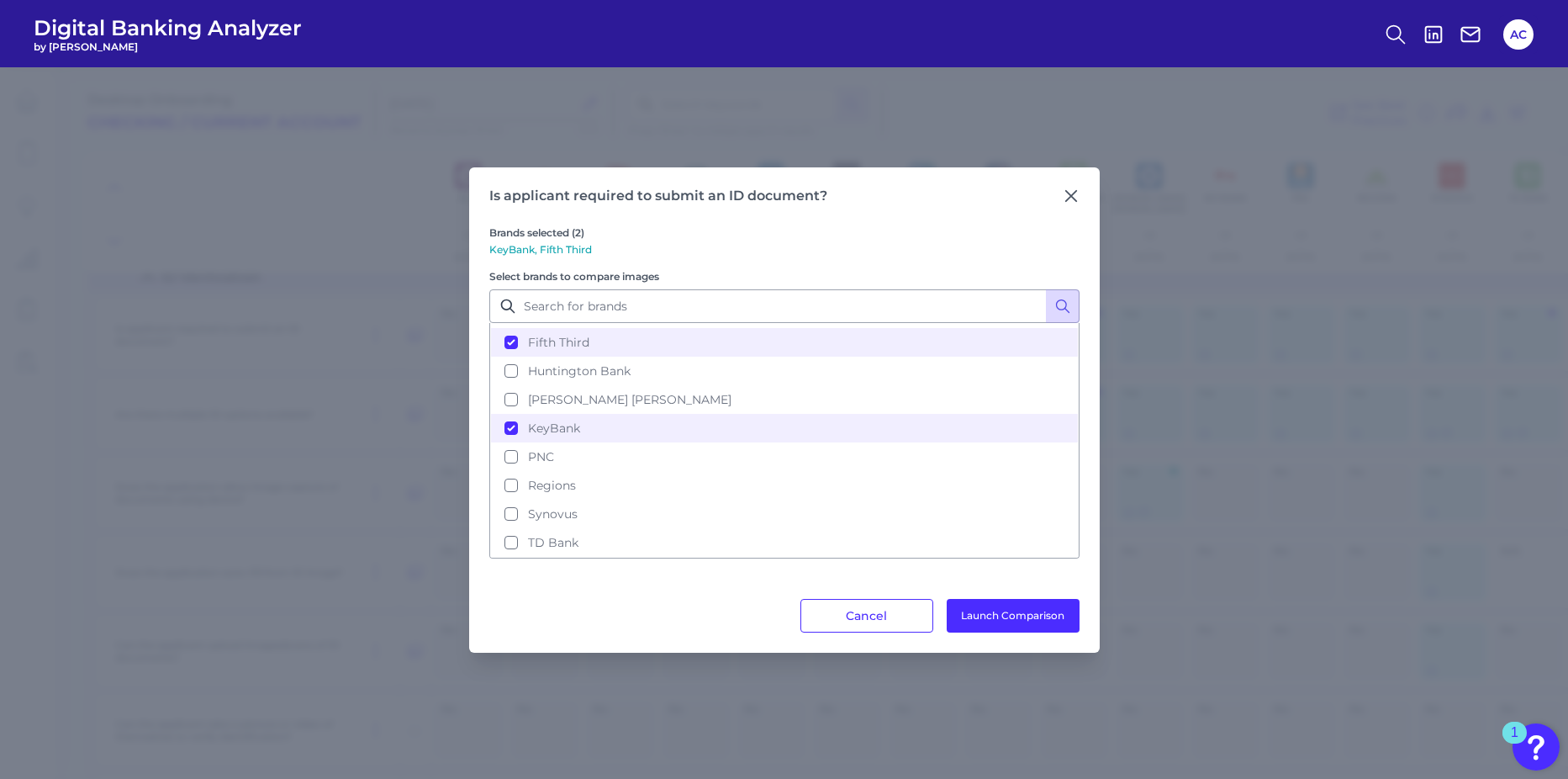
click at [515, 559] on div "Brands selected (2) KeyBank, Fifth Third Select brands to compare images Select…" at bounding box center [784, 401] width 590 height 394
click at [507, 549] on button "TD Bank" at bounding box center [784, 543] width 586 height 29
drag, startPoint x: 1034, startPoint y: 621, endPoint x: 1023, endPoint y: 612, distance: 14.2
click at [1034, 617] on button "Launch Comparison" at bounding box center [1013, 615] width 133 height 33
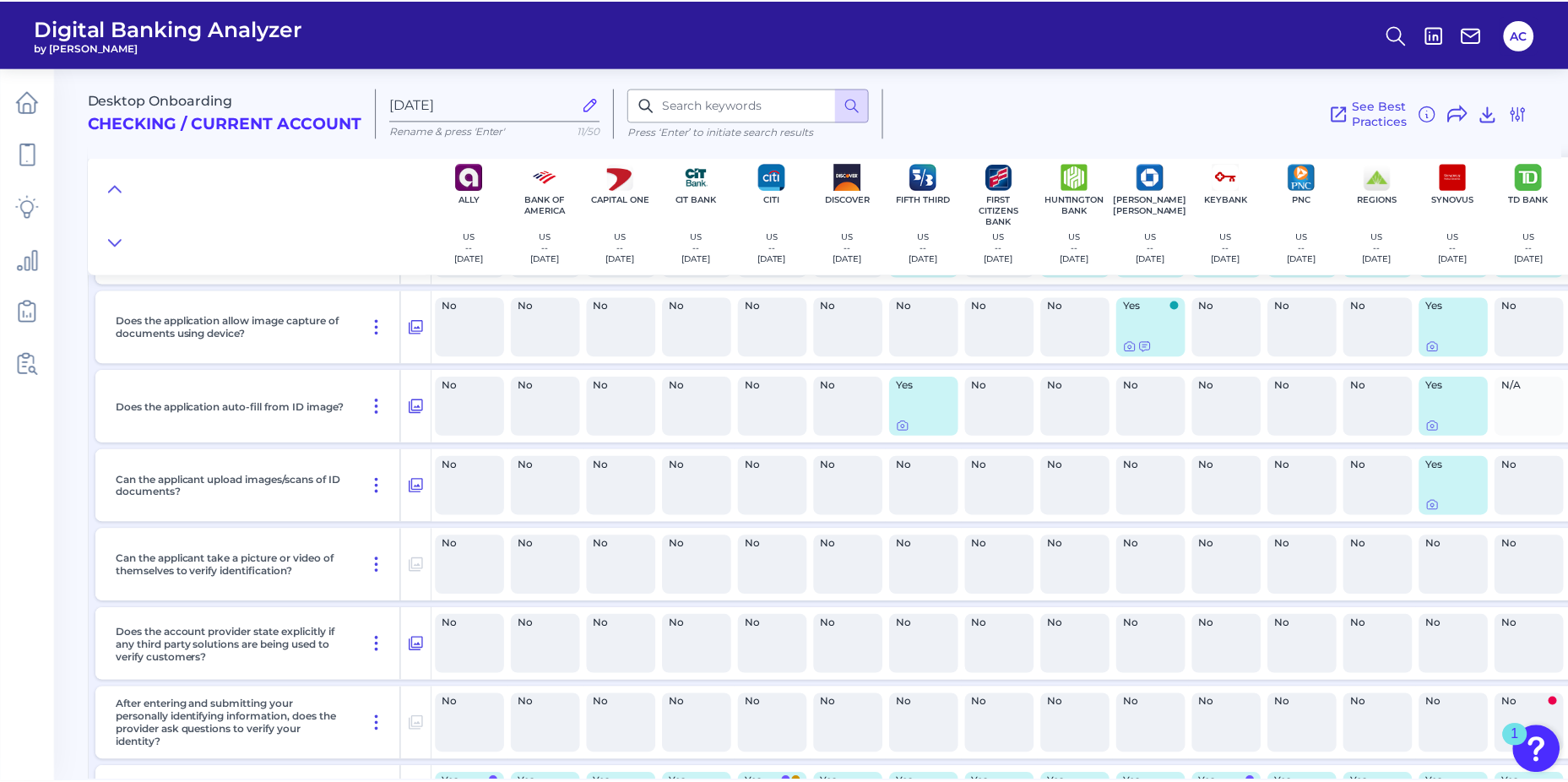
scroll to position [253, 0]
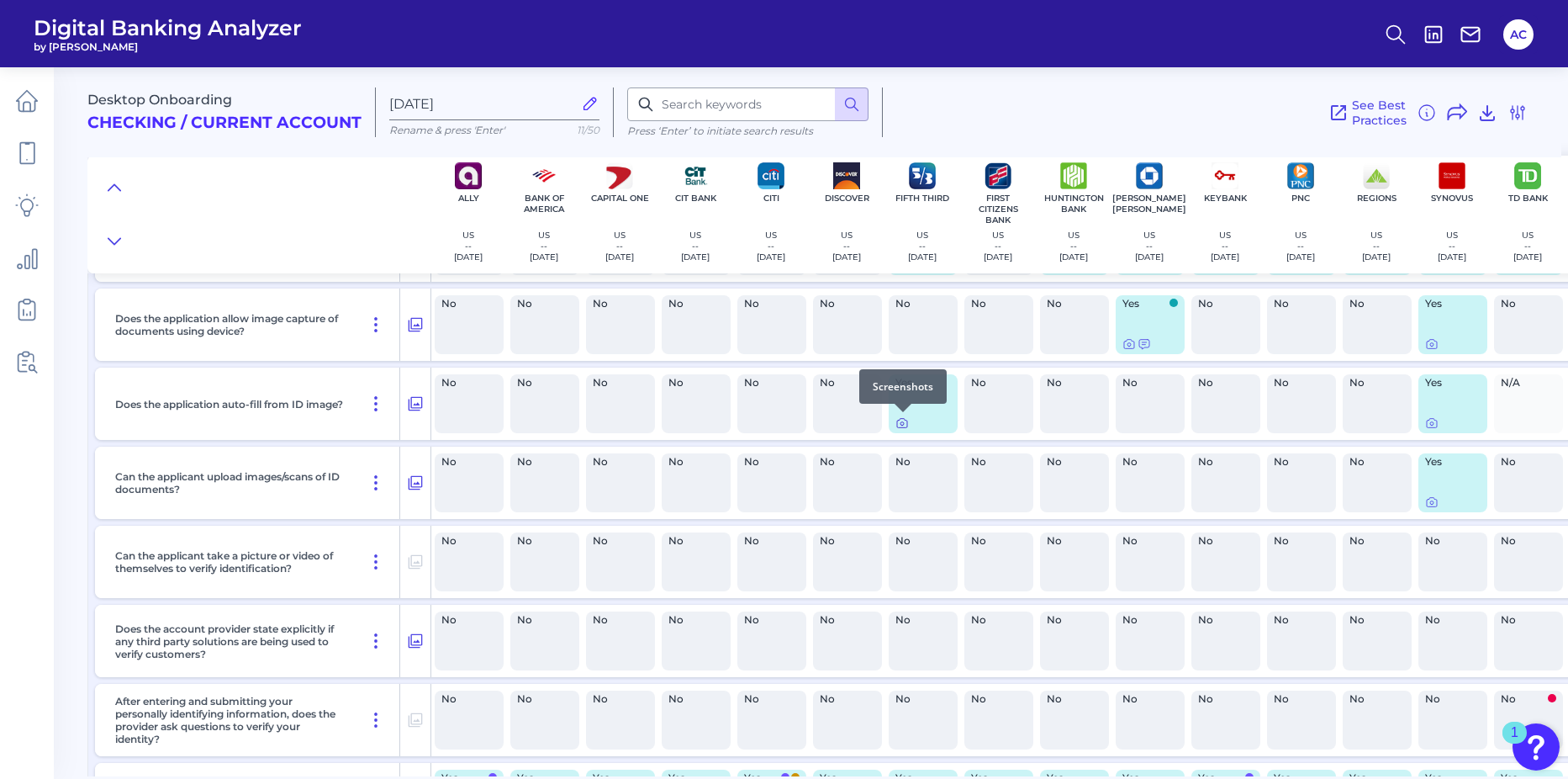
click at [901, 429] on icon at bounding box center [902, 422] width 13 height 13
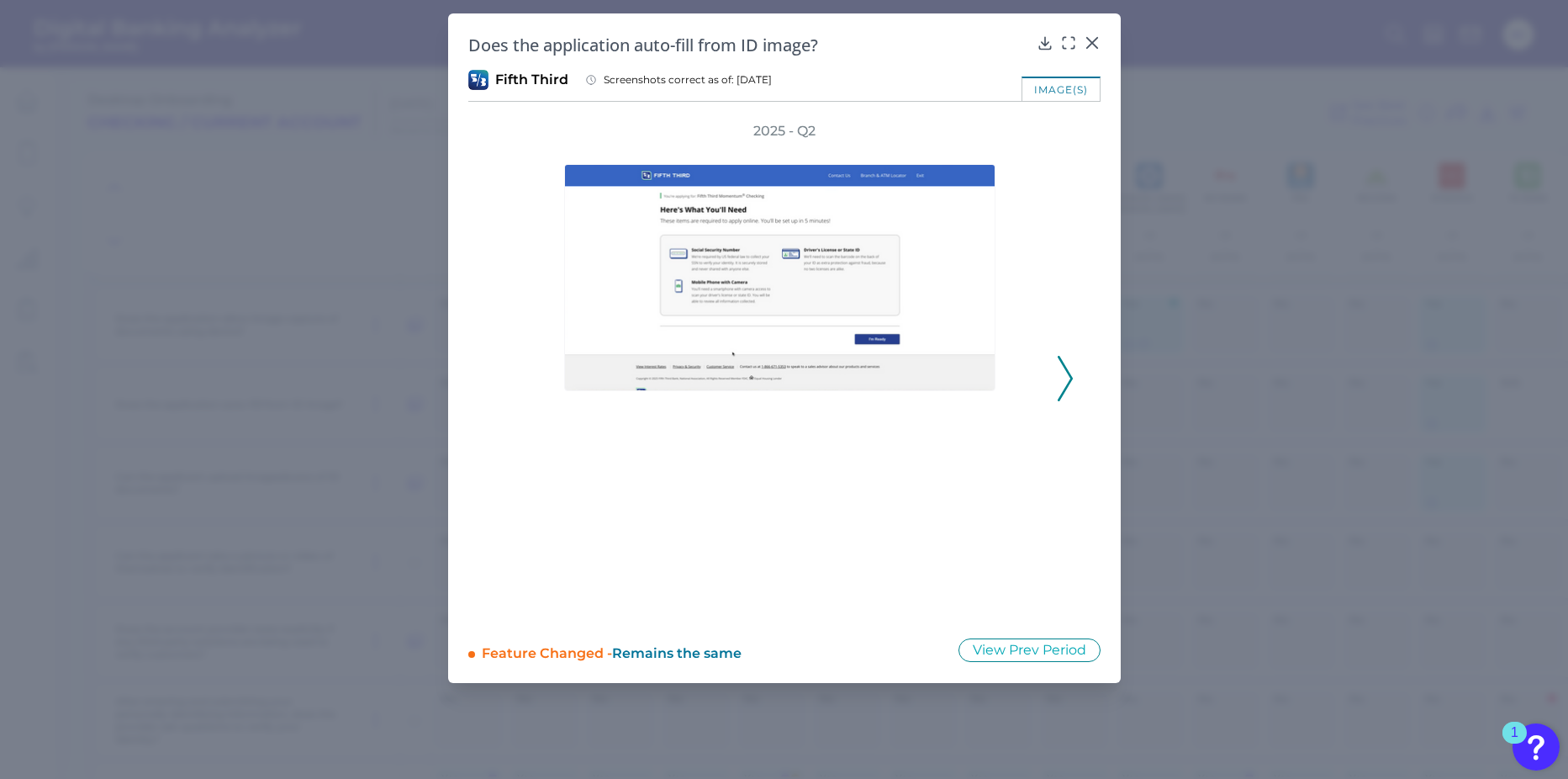
click at [1061, 385] on icon at bounding box center [1065, 378] width 15 height 46
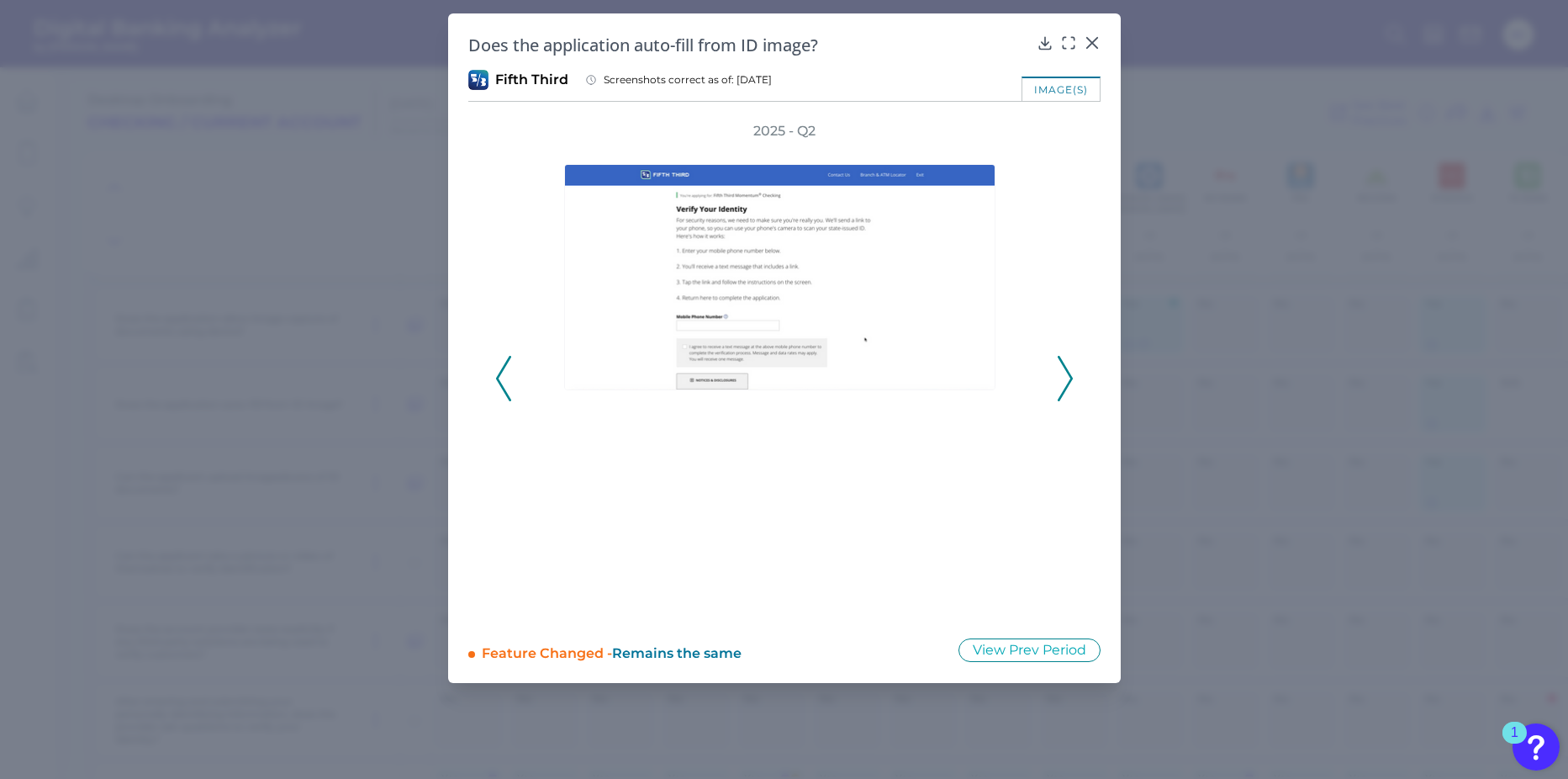
click at [1061, 385] on icon at bounding box center [1065, 378] width 15 height 46
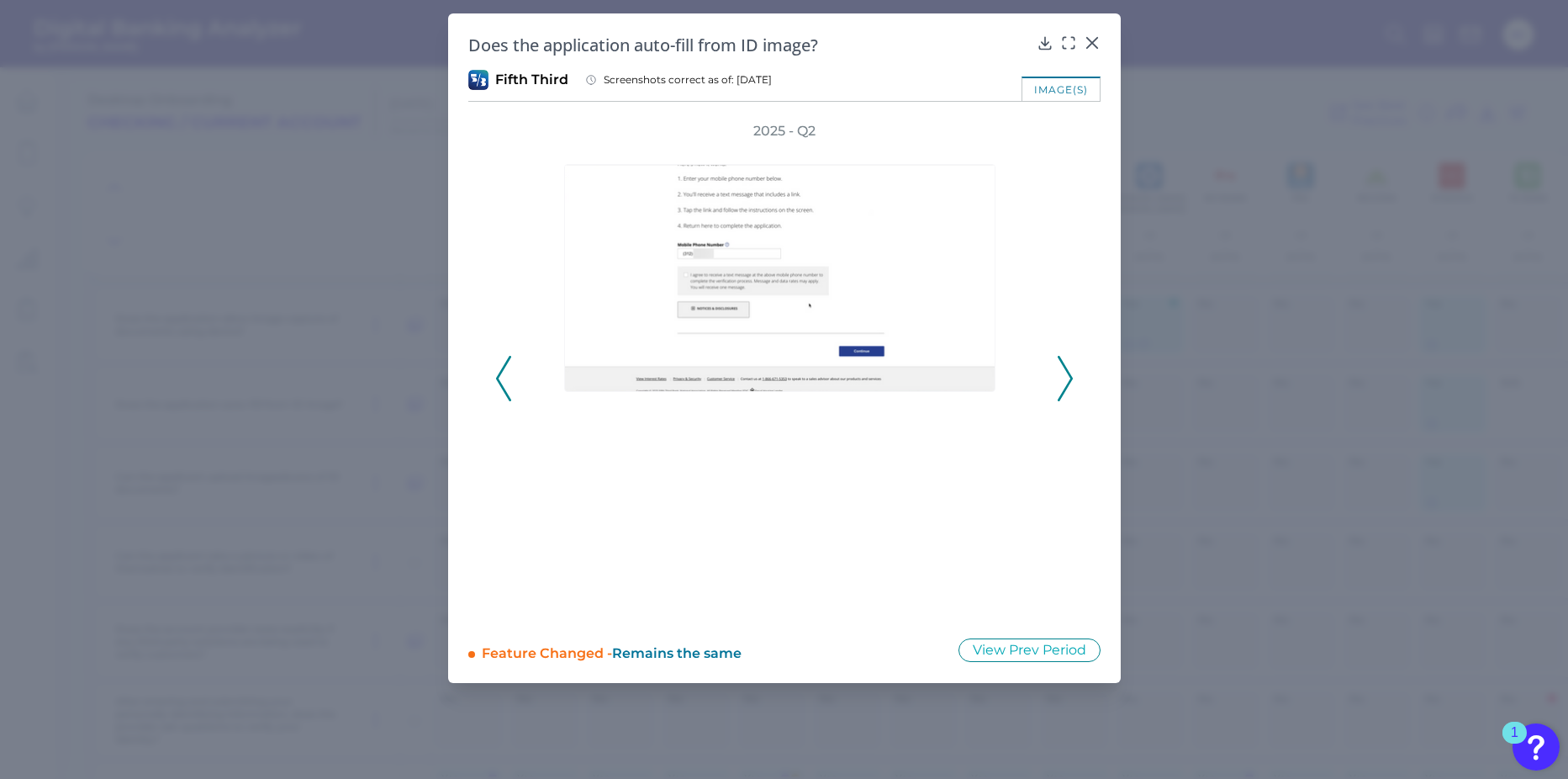
click at [1070, 92] on div "image(s)" at bounding box center [1061, 88] width 79 height 24
click at [1088, 49] on div at bounding box center [1091, 54] width 17 height 17
click at [1096, 48] on div at bounding box center [1091, 54] width 17 height 17
click at [1093, 44] on icon at bounding box center [1090, 42] width 10 height 10
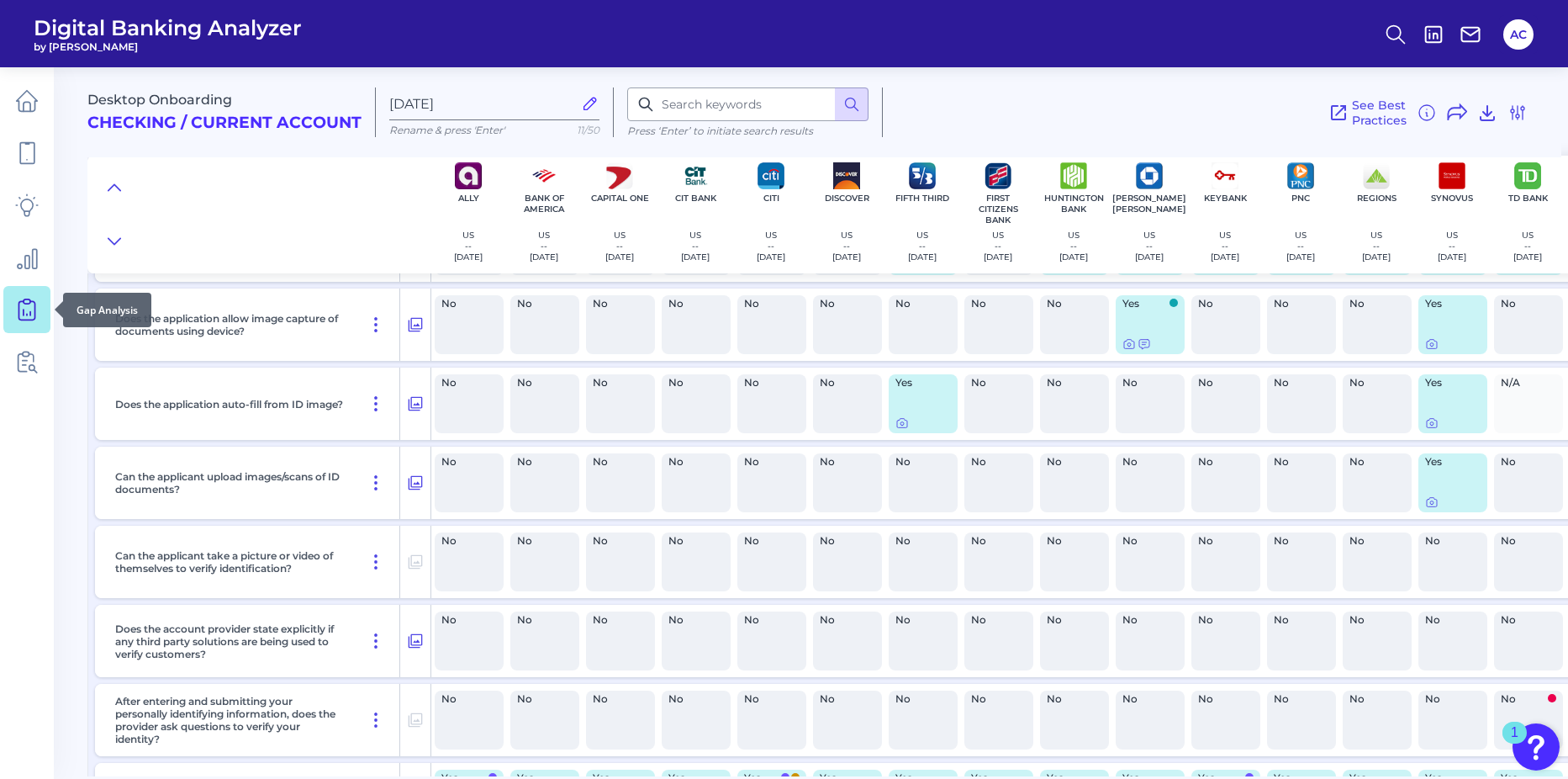
click at [19, 309] on icon at bounding box center [27, 310] width 16 height 19
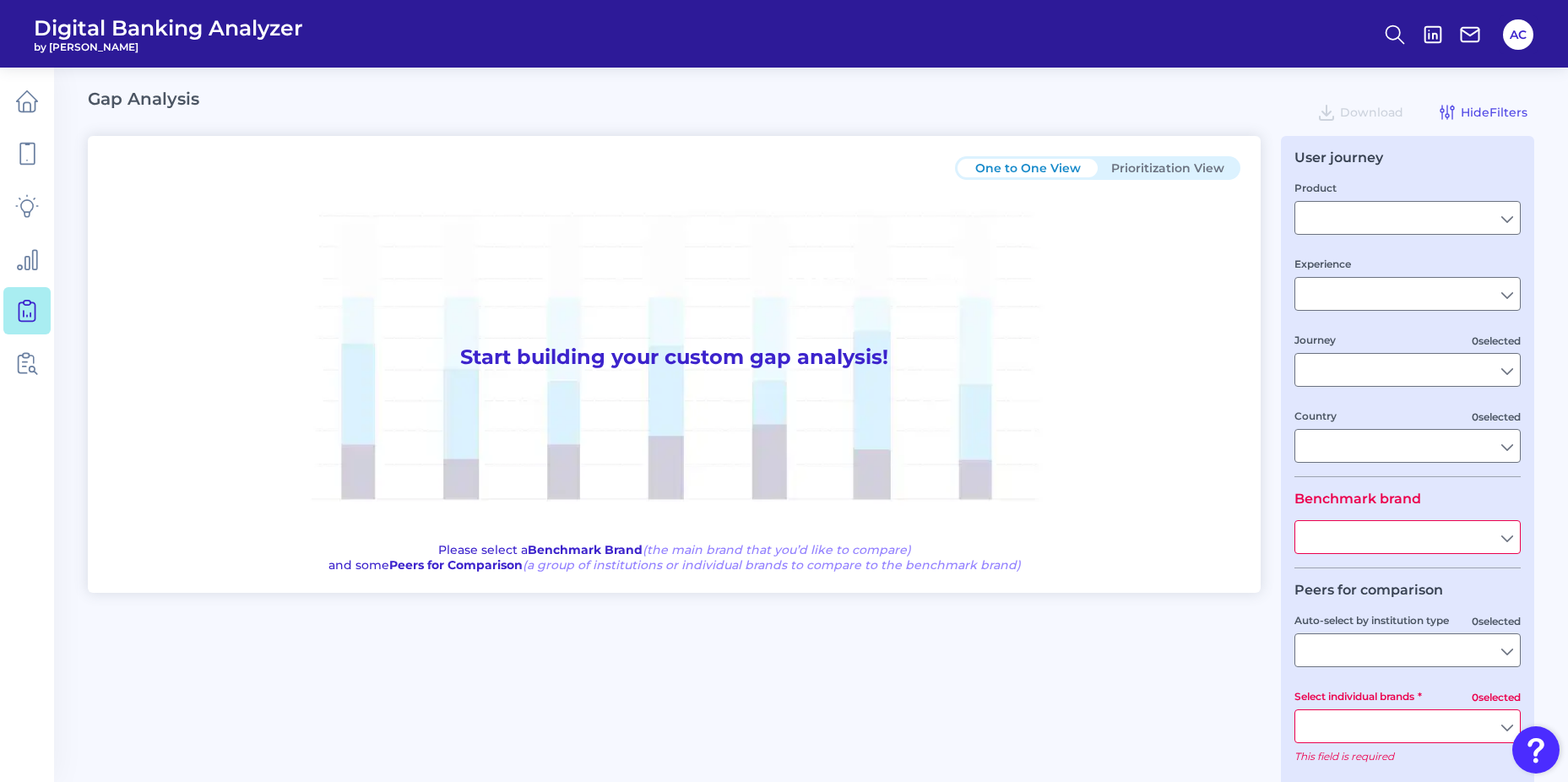
type input "Checking / Current Account"
type input "Mobile Servicing"
type input "Pre-Login Area, New Customer Onboarding, Login & Authentication, Accounts and t…"
type input "United States"
type input "First Citizens Bank"
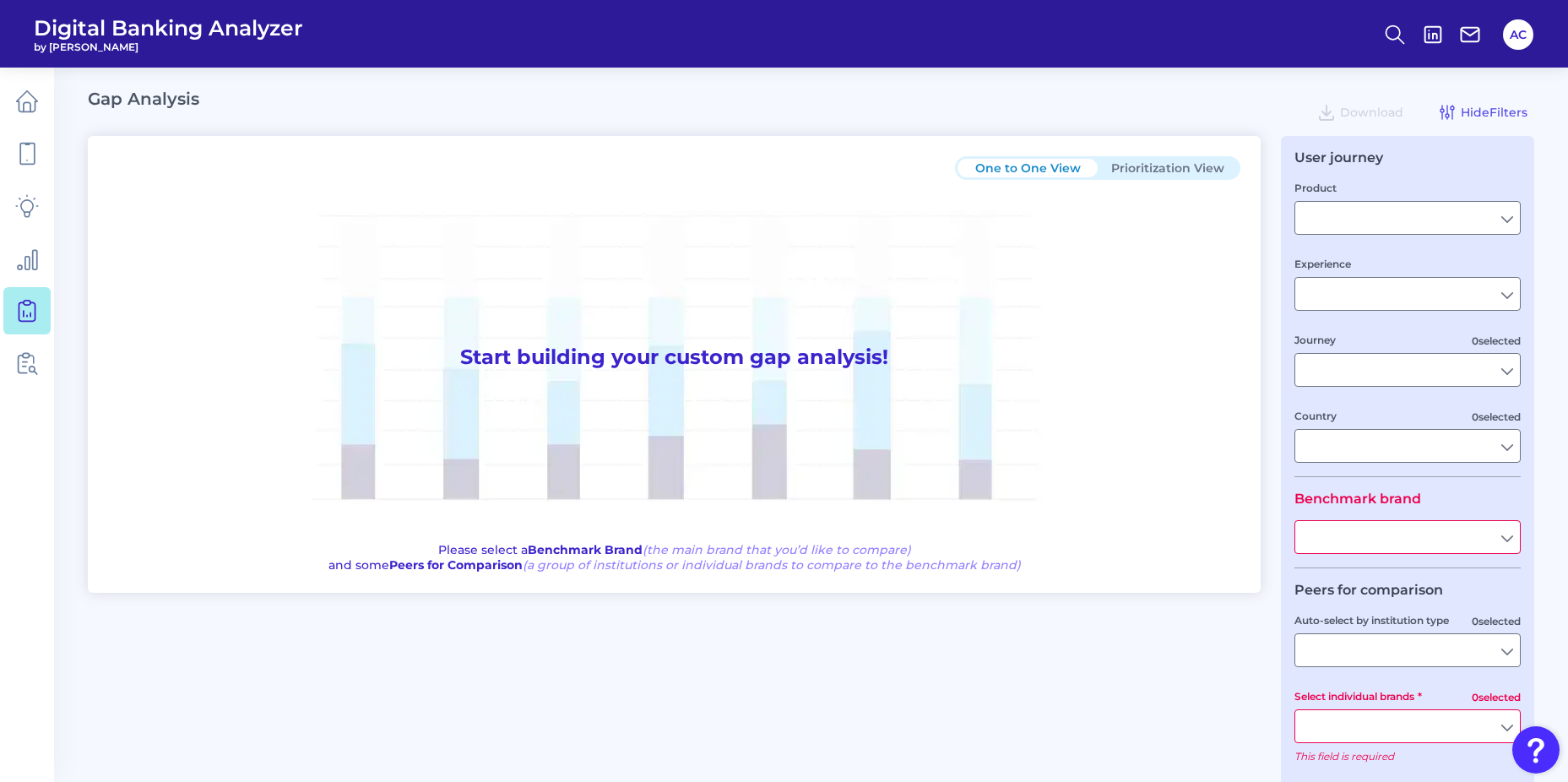
type input "All Select individual brands"
type input "All Journeys"
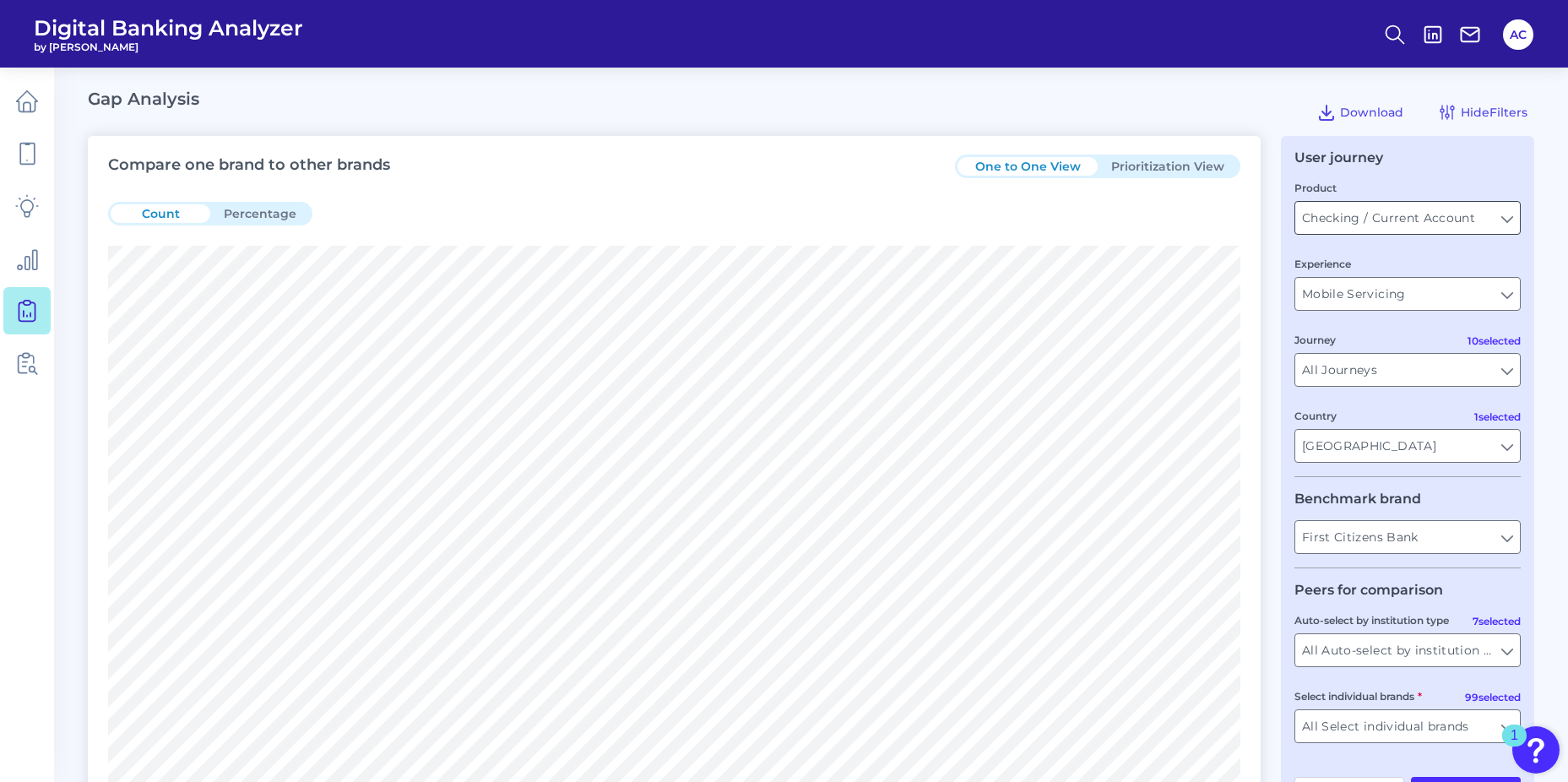
click at [1405, 224] on input "Checking / Current Account" at bounding box center [1407, 218] width 225 height 32
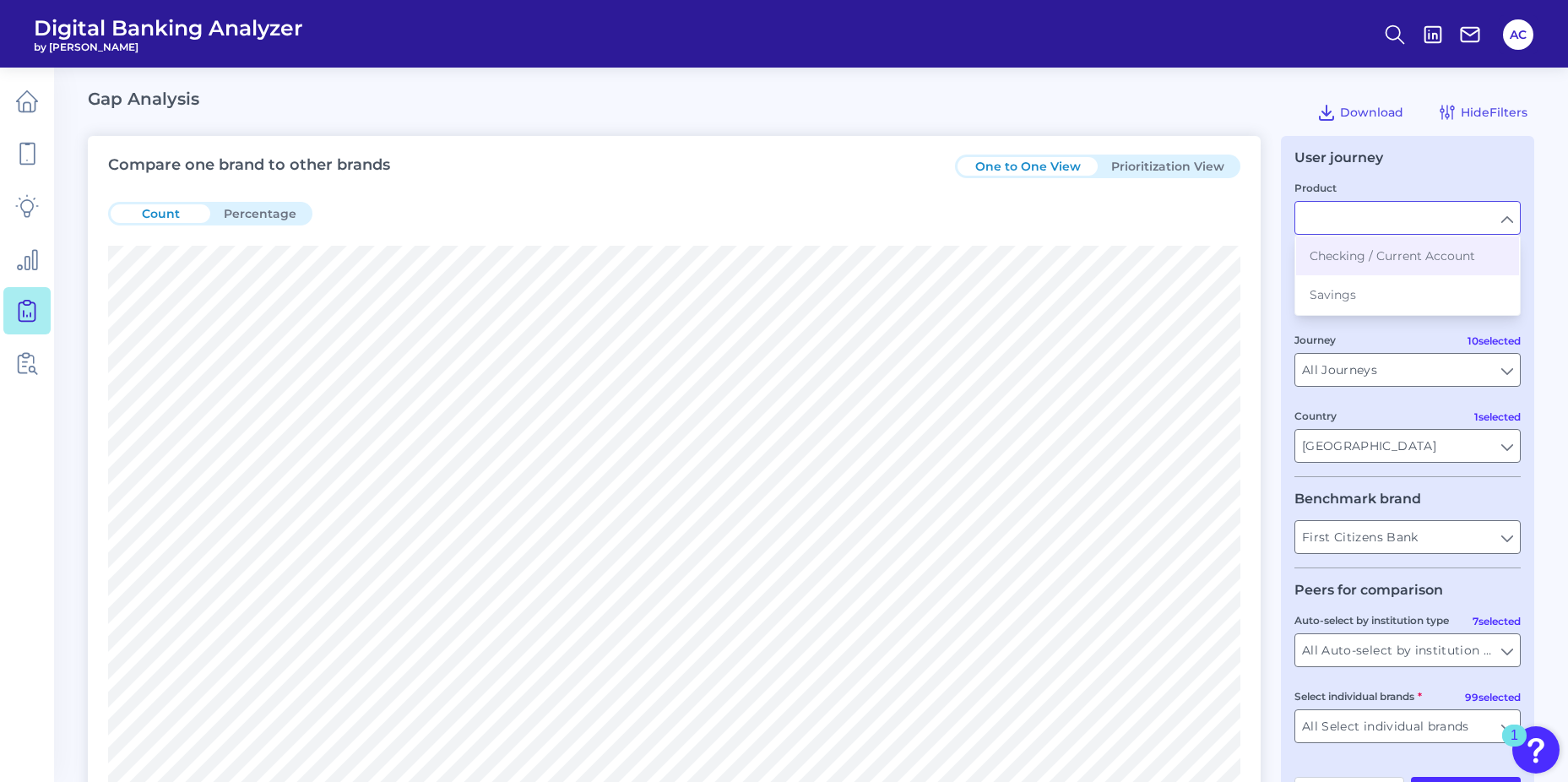
click at [1429, 179] on div "Product" at bounding box center [1407, 207] width 226 height 56
click at [1500, 150] on div "User journey" at bounding box center [1407, 158] width 226 height 16
type input "Checking / Current Account"
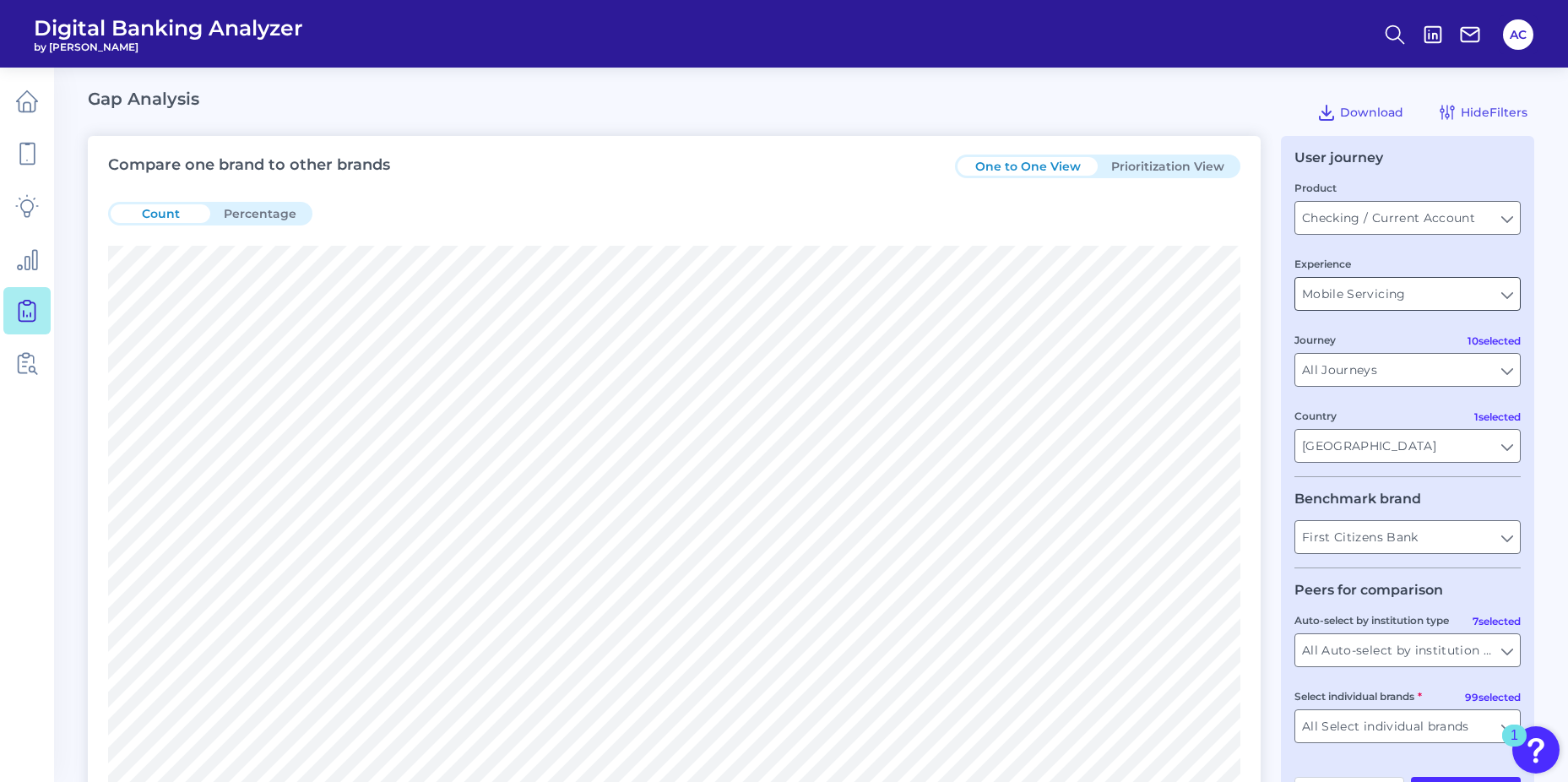
click at [1410, 305] on input "Mobile Servicing" at bounding box center [1407, 294] width 225 height 32
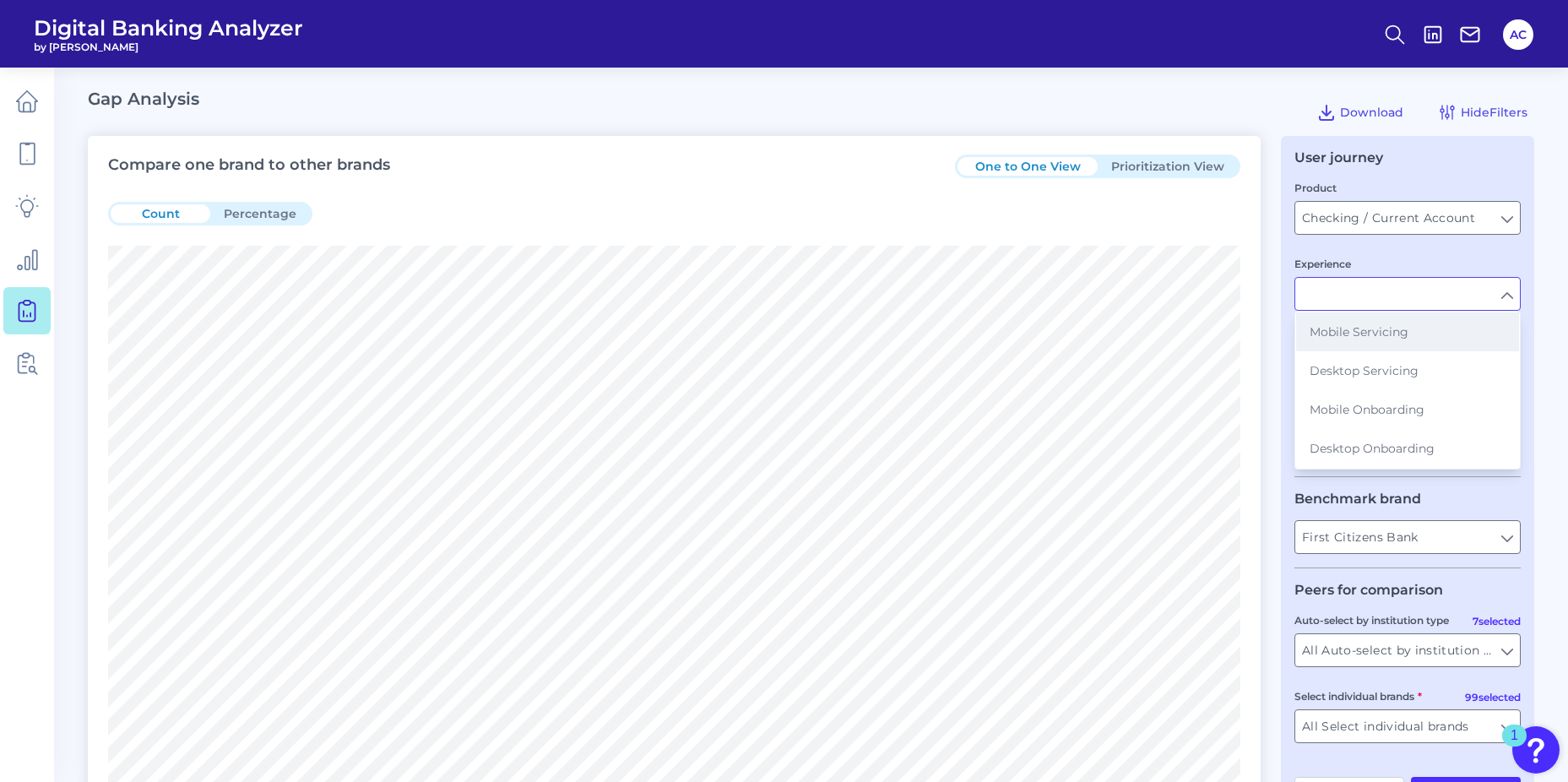
click at [1344, 328] on span "Mobile Servicing" at bounding box center [1360, 331] width 99 height 15
type input "Mobile Servicing"
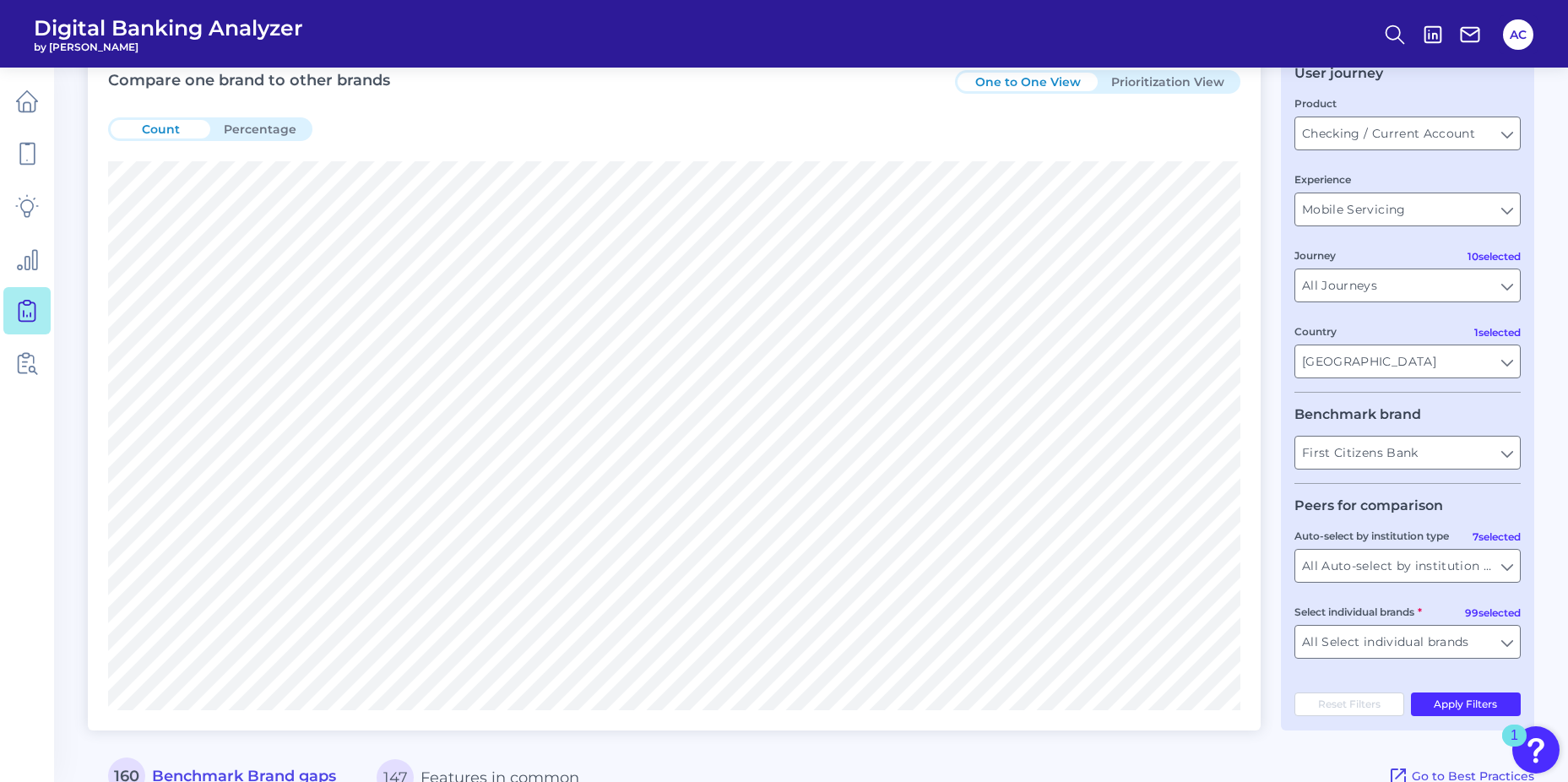
scroll to position [169, 0]
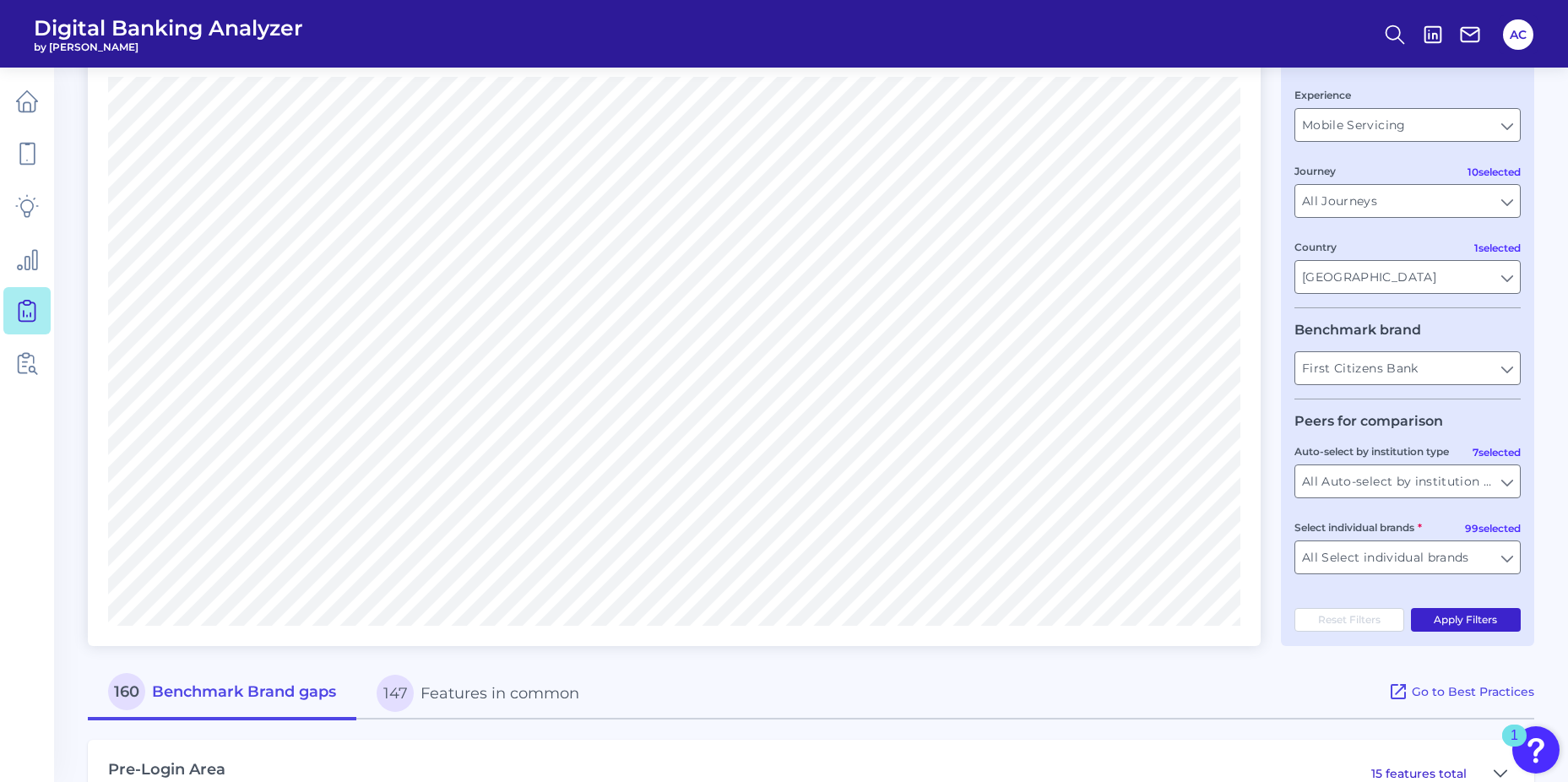
click at [1460, 622] on button "Apply Filters" at bounding box center [1466, 620] width 111 height 23
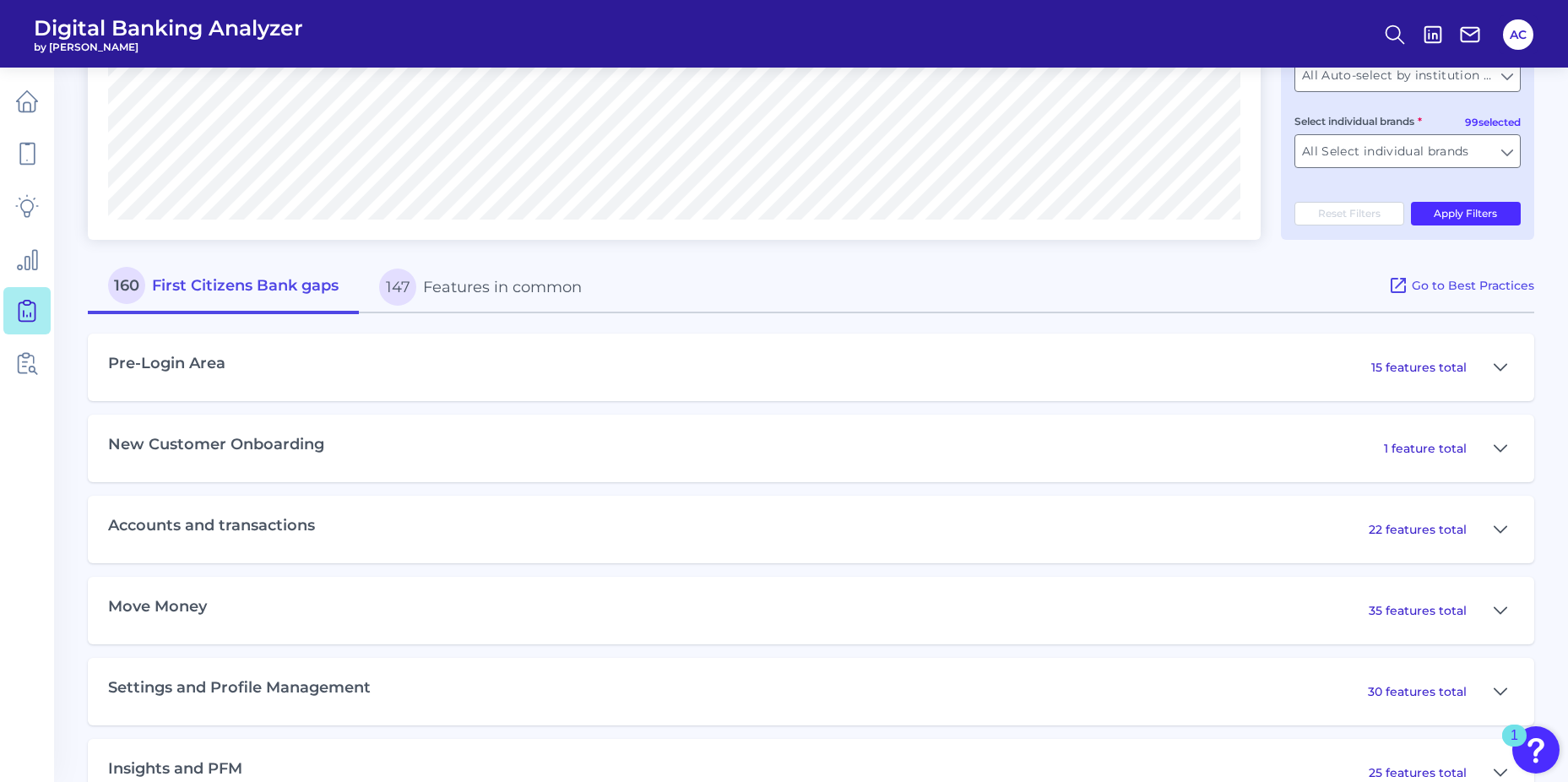
scroll to position [591, 0]
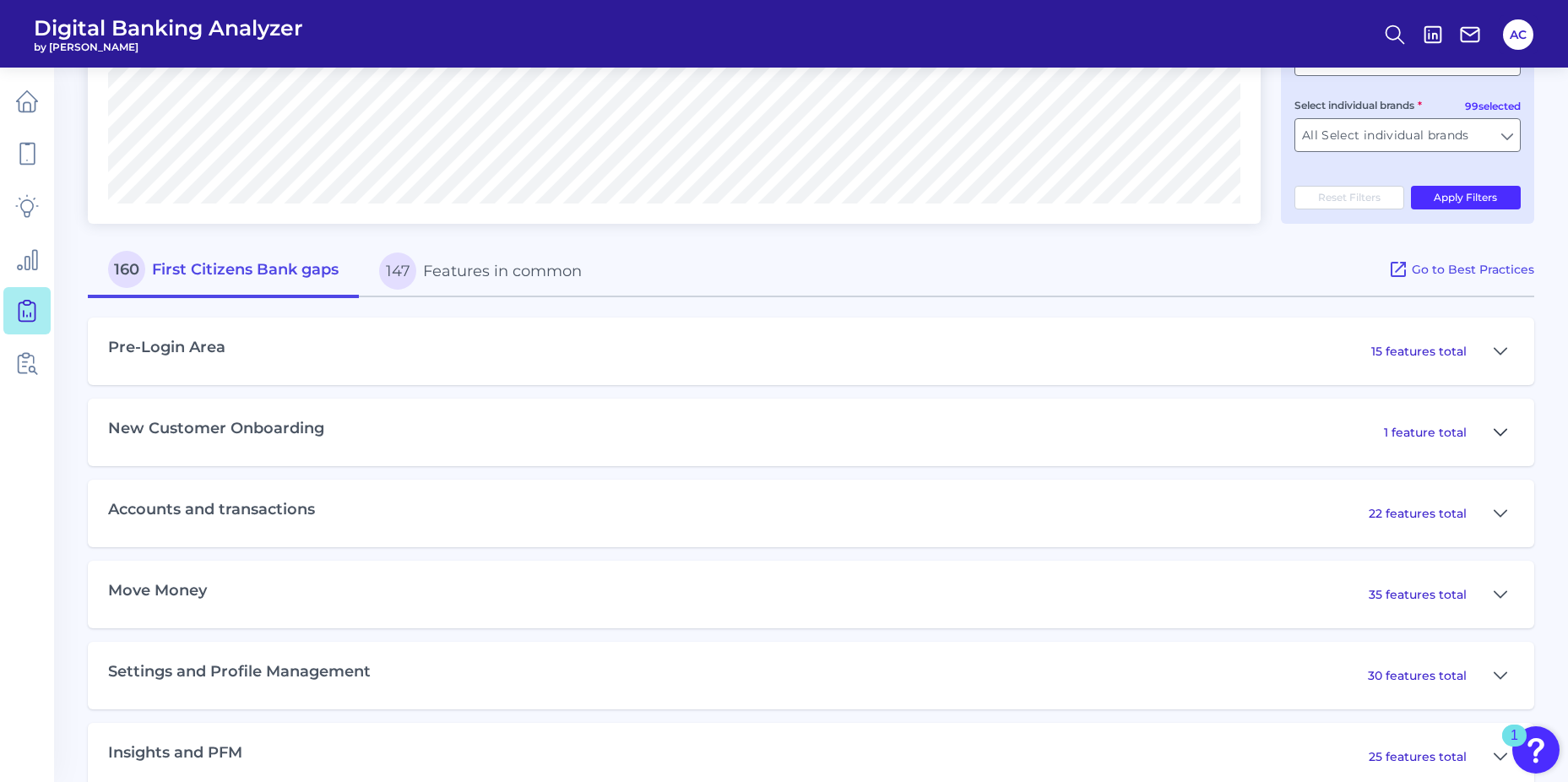
click at [1506, 427] on icon at bounding box center [1500, 432] width 14 height 20
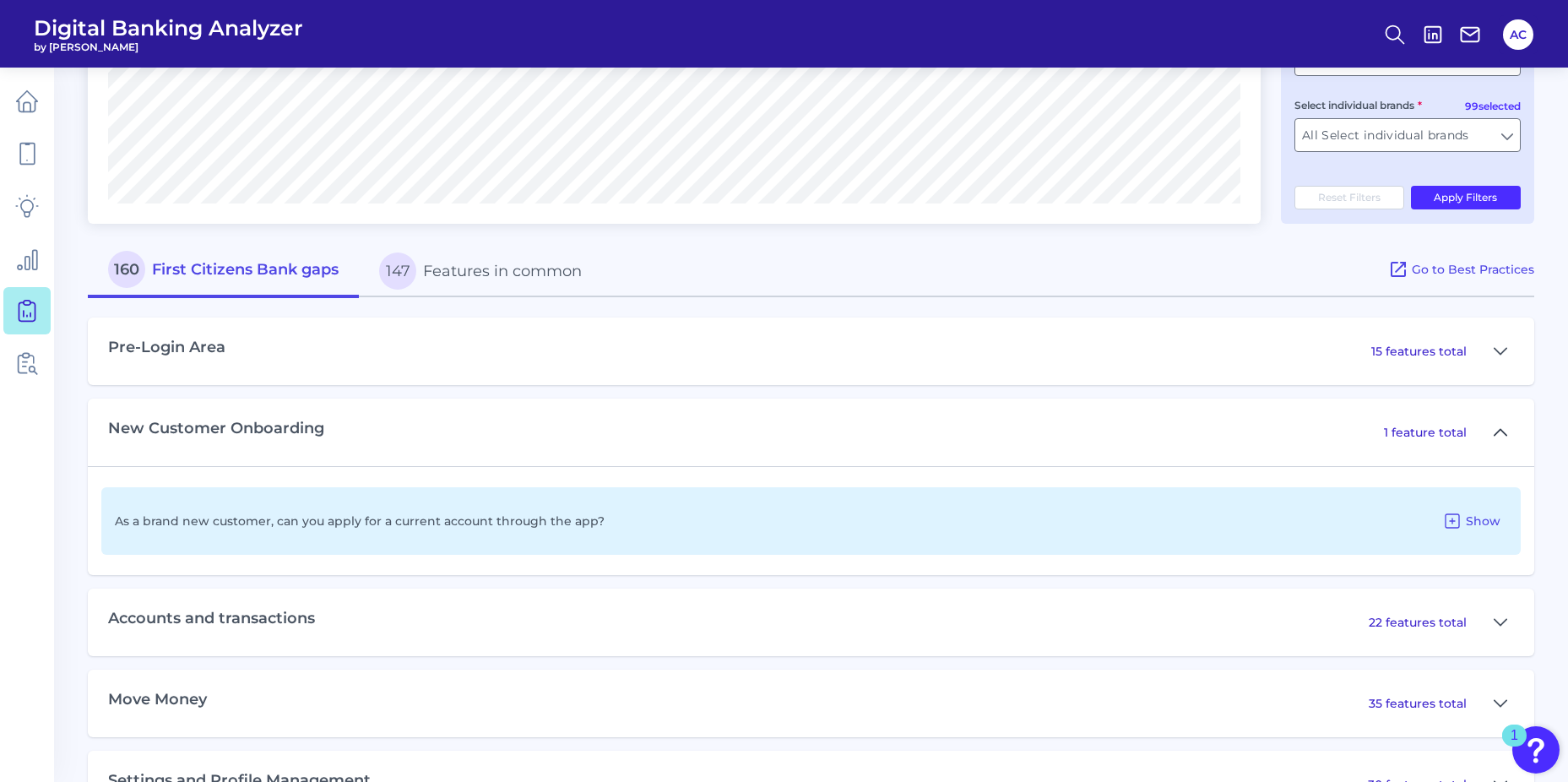
click at [1508, 431] on button at bounding box center [1500, 432] width 27 height 27
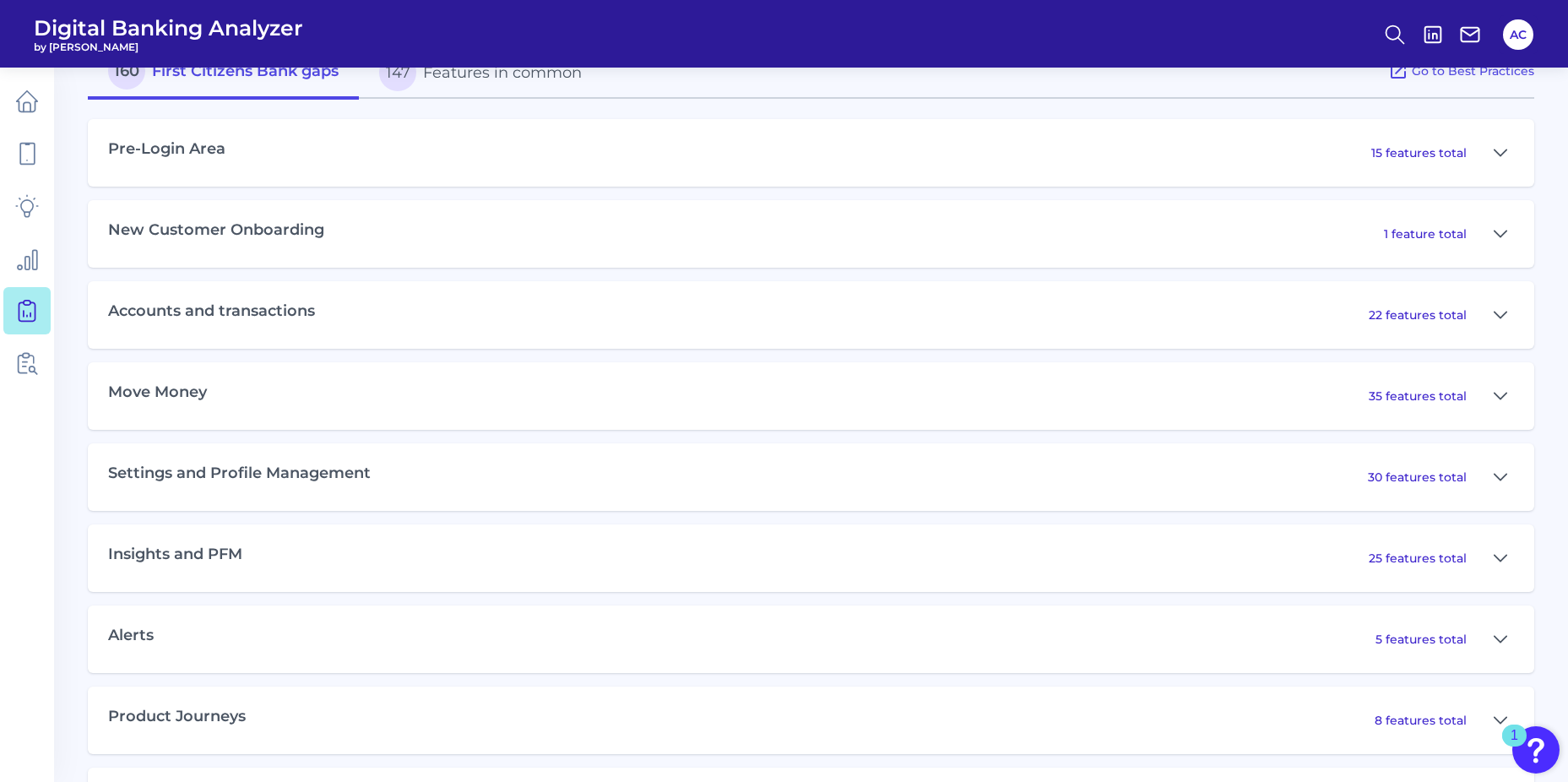
scroll to position [759, 0]
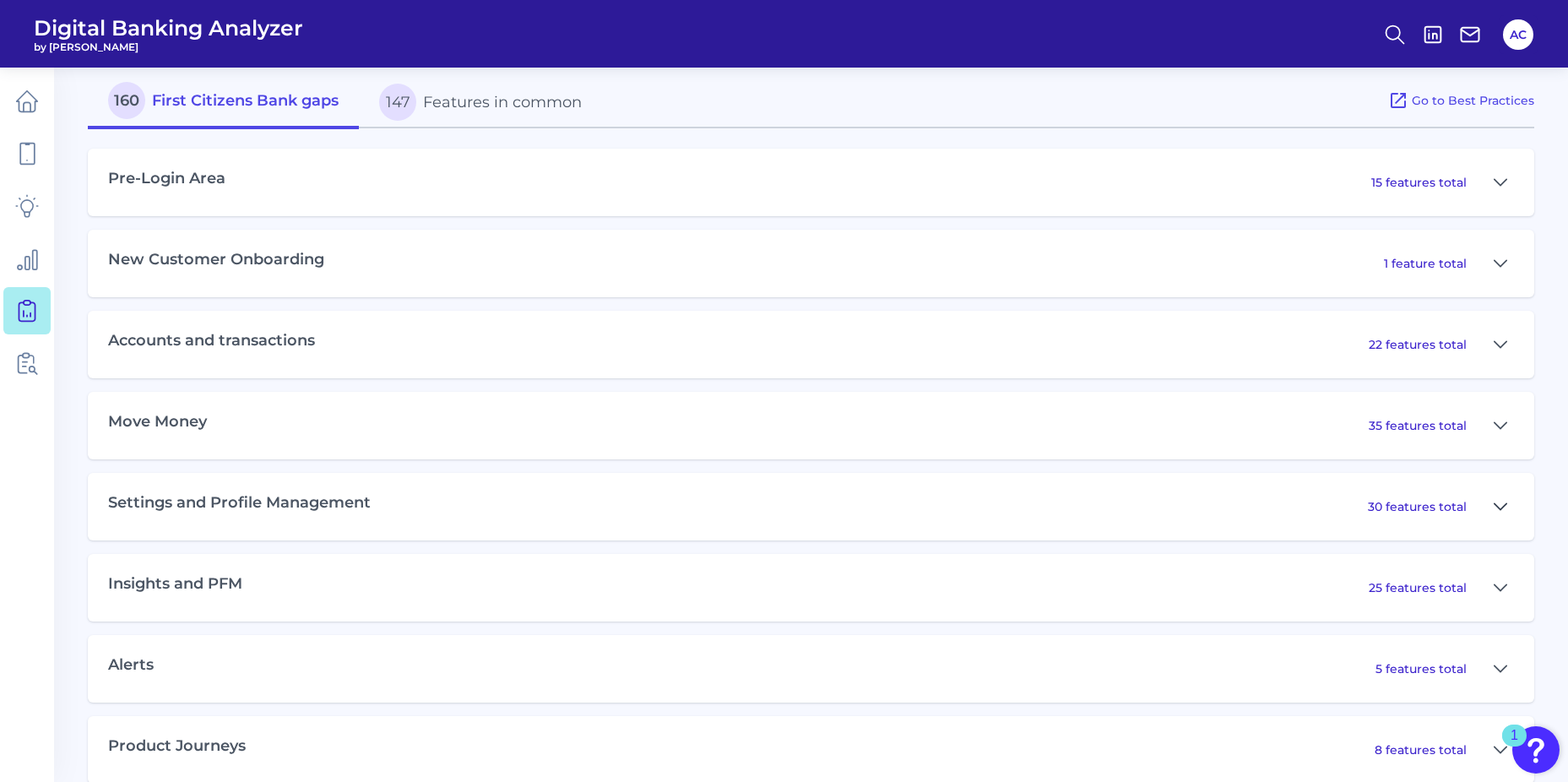
click at [1499, 504] on icon at bounding box center [1500, 506] width 14 height 20
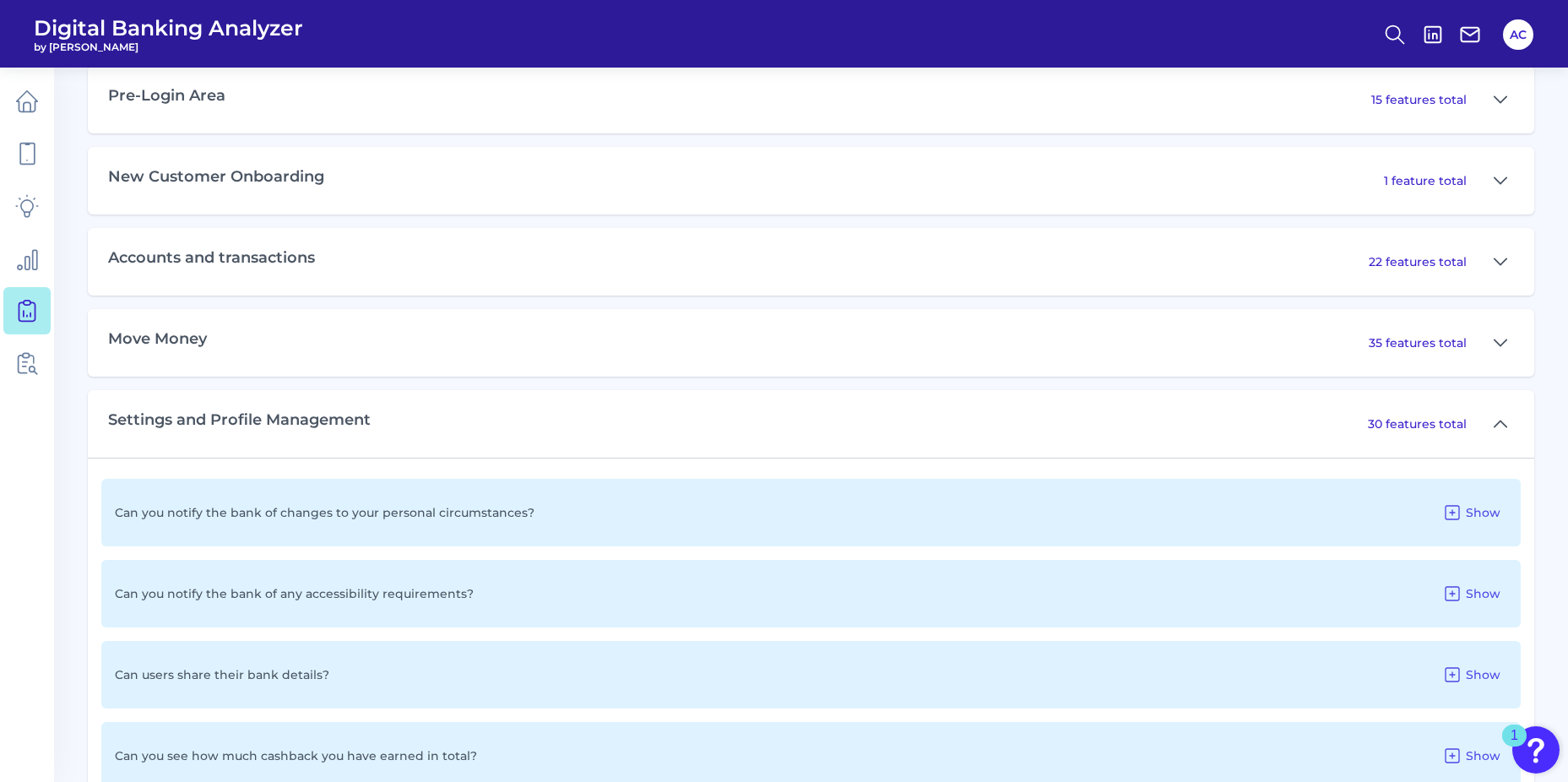
scroll to position [844, 0]
click at [1455, 512] on icon at bounding box center [1453, 511] width 20 height 20
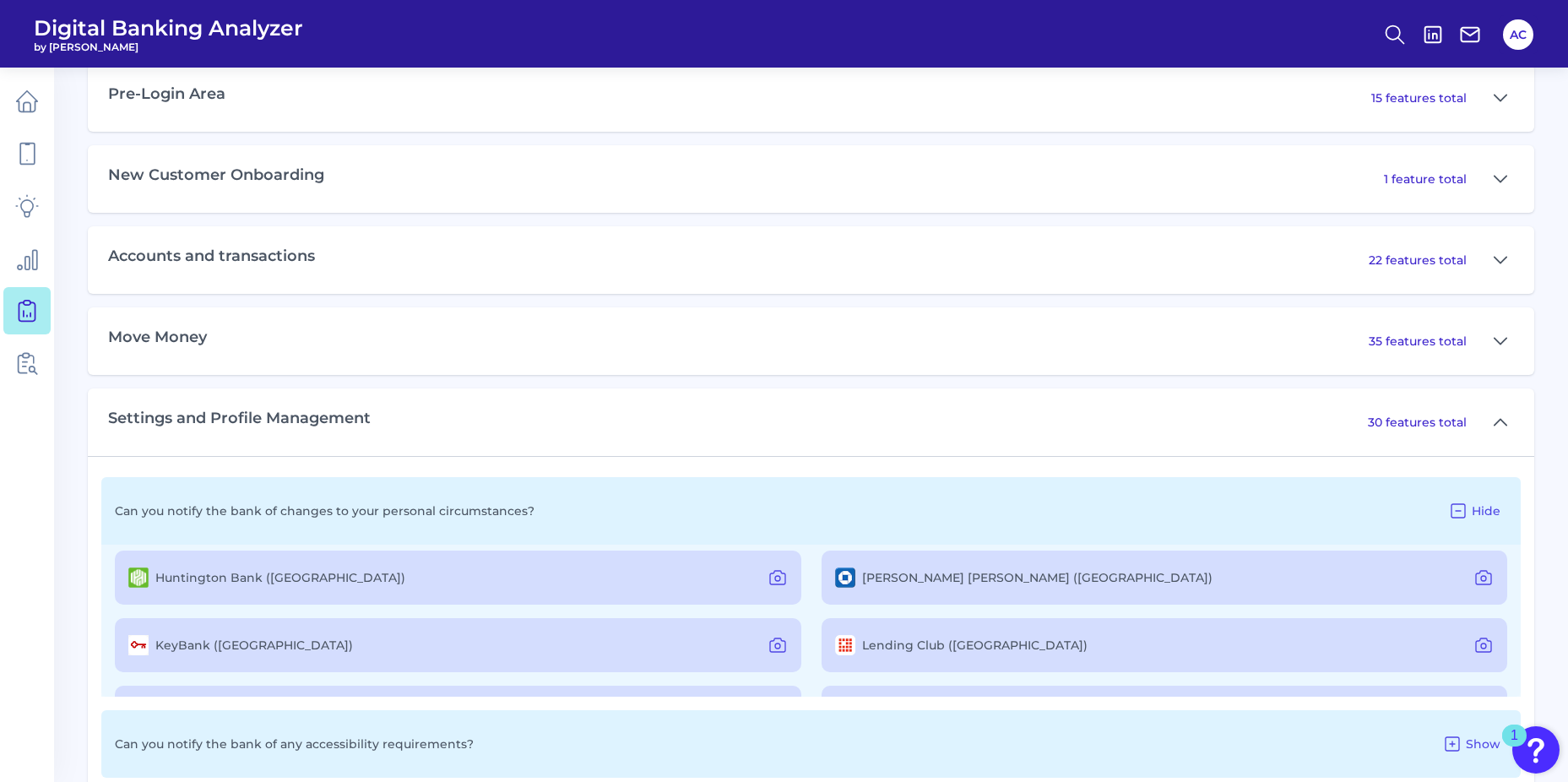
scroll to position [253, 0]
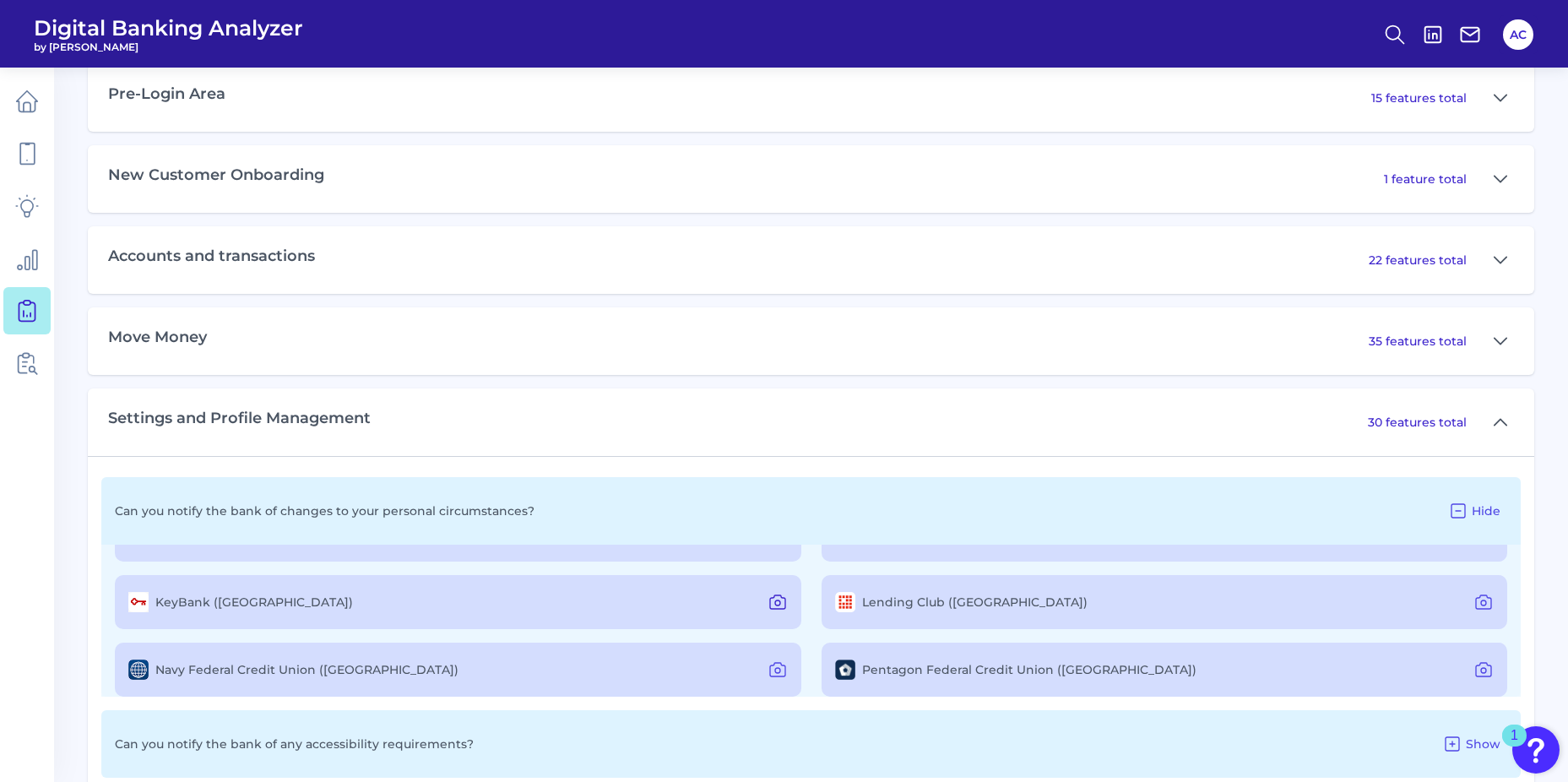
click at [768, 602] on icon at bounding box center [778, 602] width 20 height 20
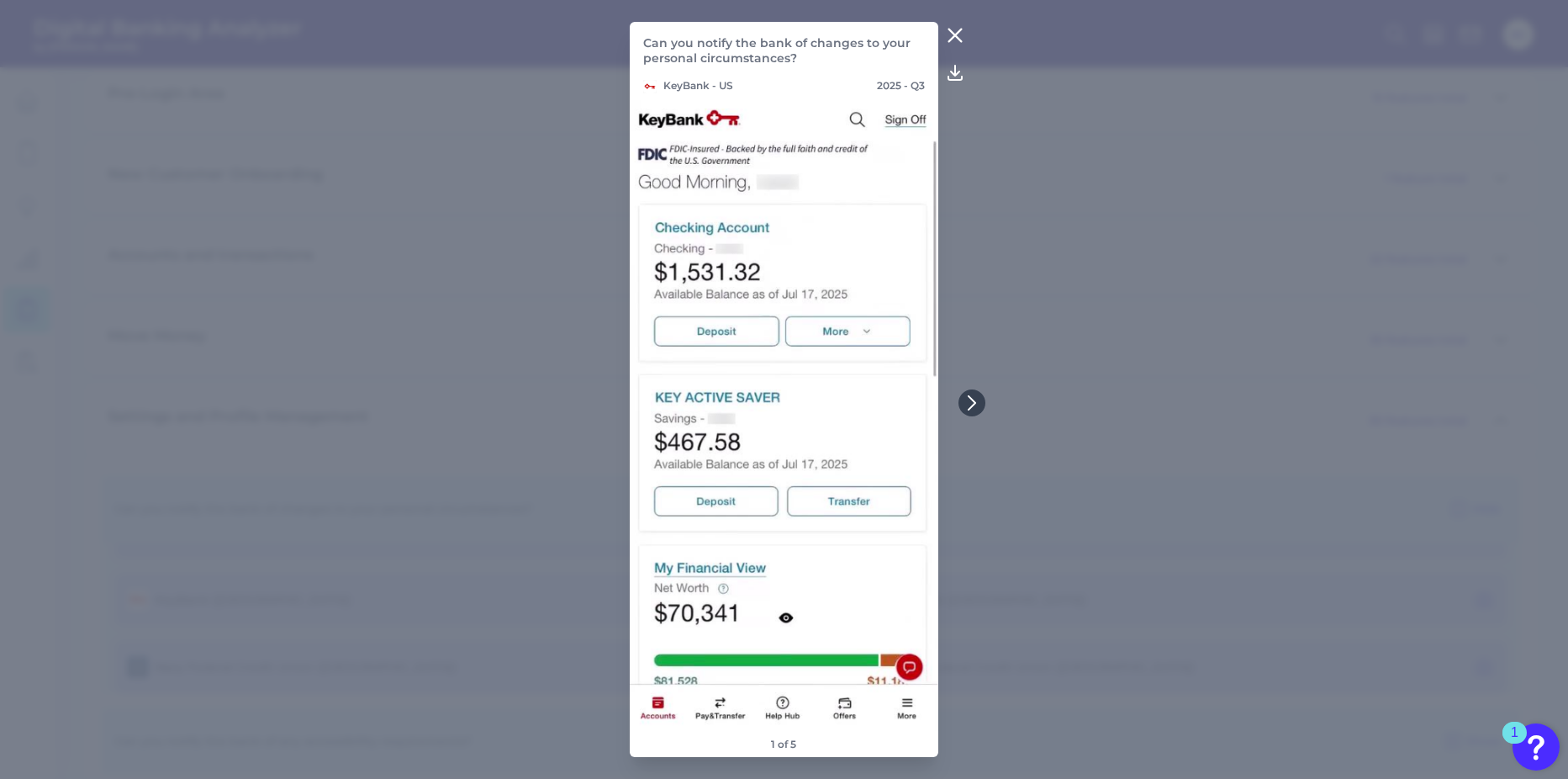
click at [954, 40] on icon at bounding box center [955, 35] width 20 height 20
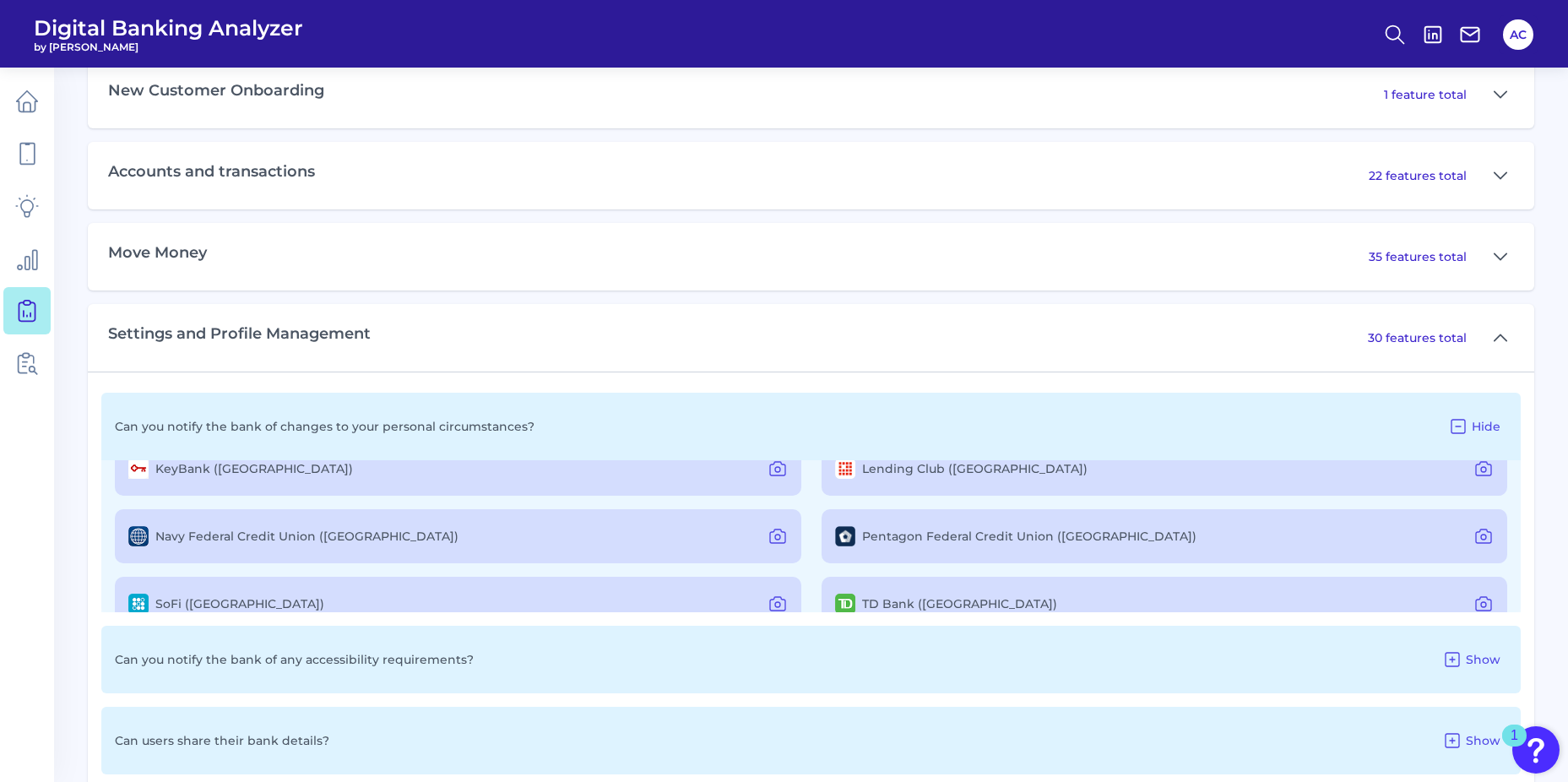
scroll to position [300, 0]
click at [1505, 336] on icon at bounding box center [1500, 337] width 14 height 20
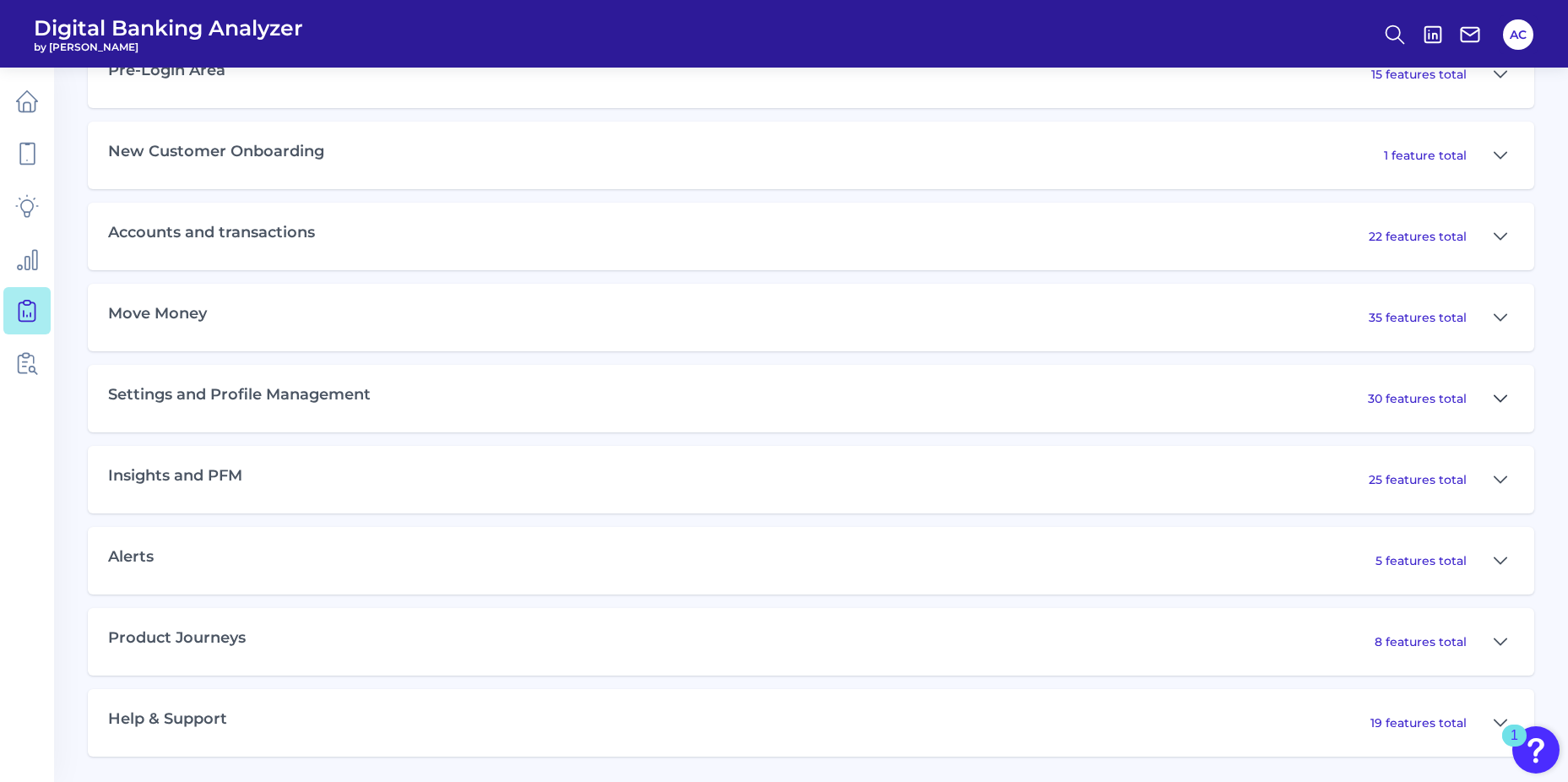
scroll to position [868, 0]
click at [345, 240] on div "Accounts and transactions 22 features total" at bounding box center [811, 236] width 1447 height 68
click at [1499, 238] on icon at bounding box center [1500, 235] width 12 height 6
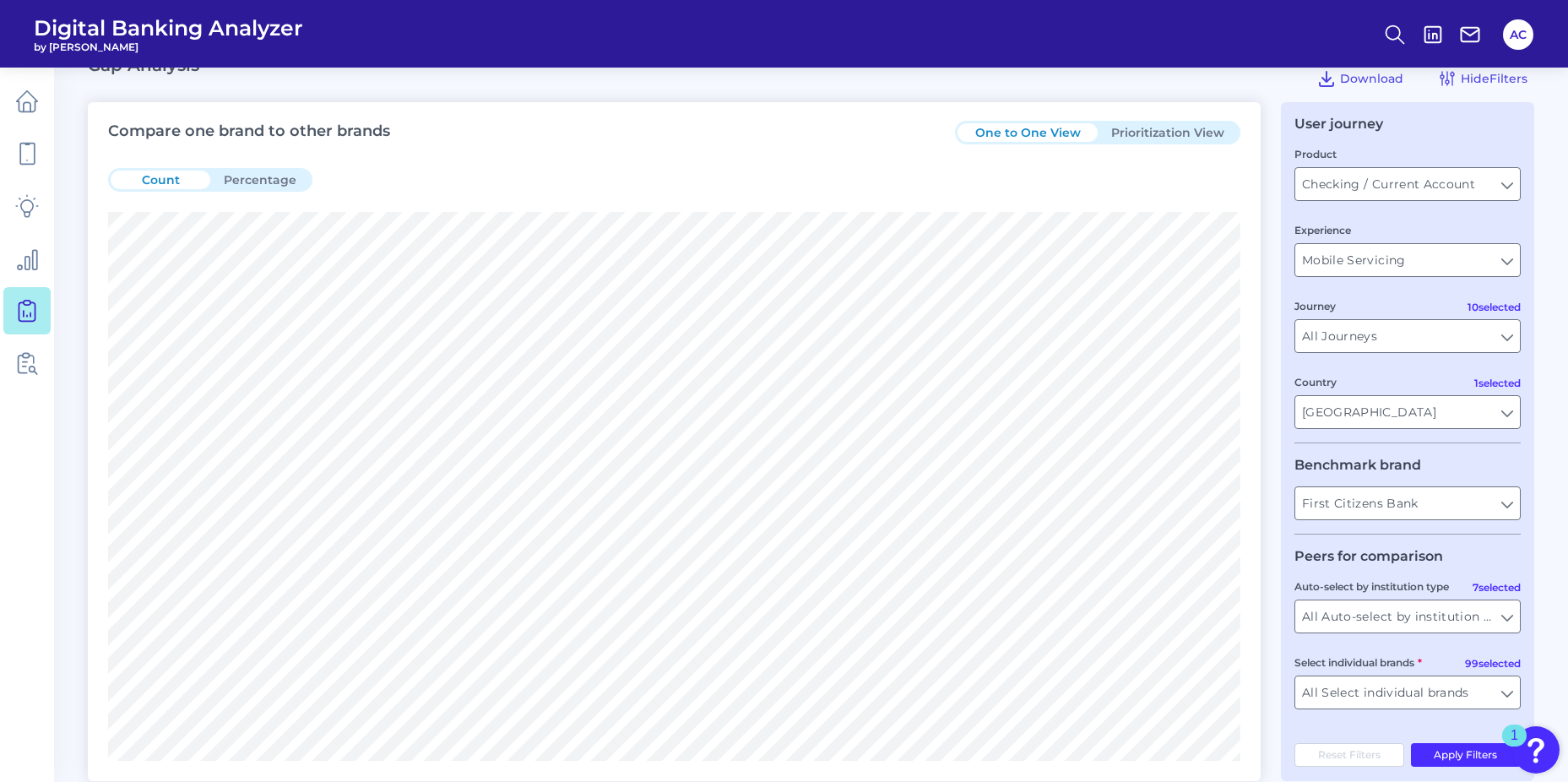
scroll to position [0, 0]
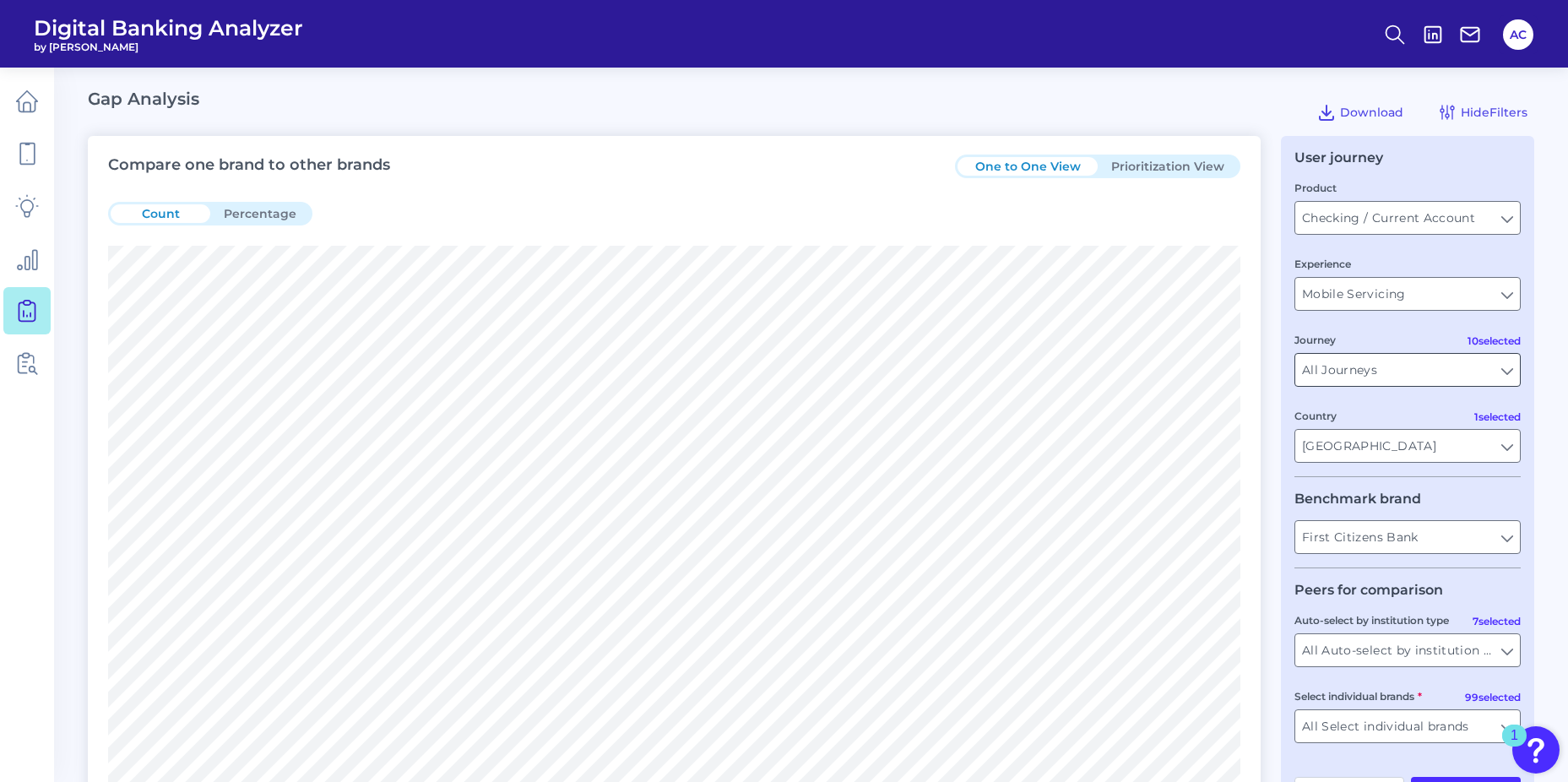
click at [1379, 376] on input "All Journeys" at bounding box center [1407, 370] width 225 height 32
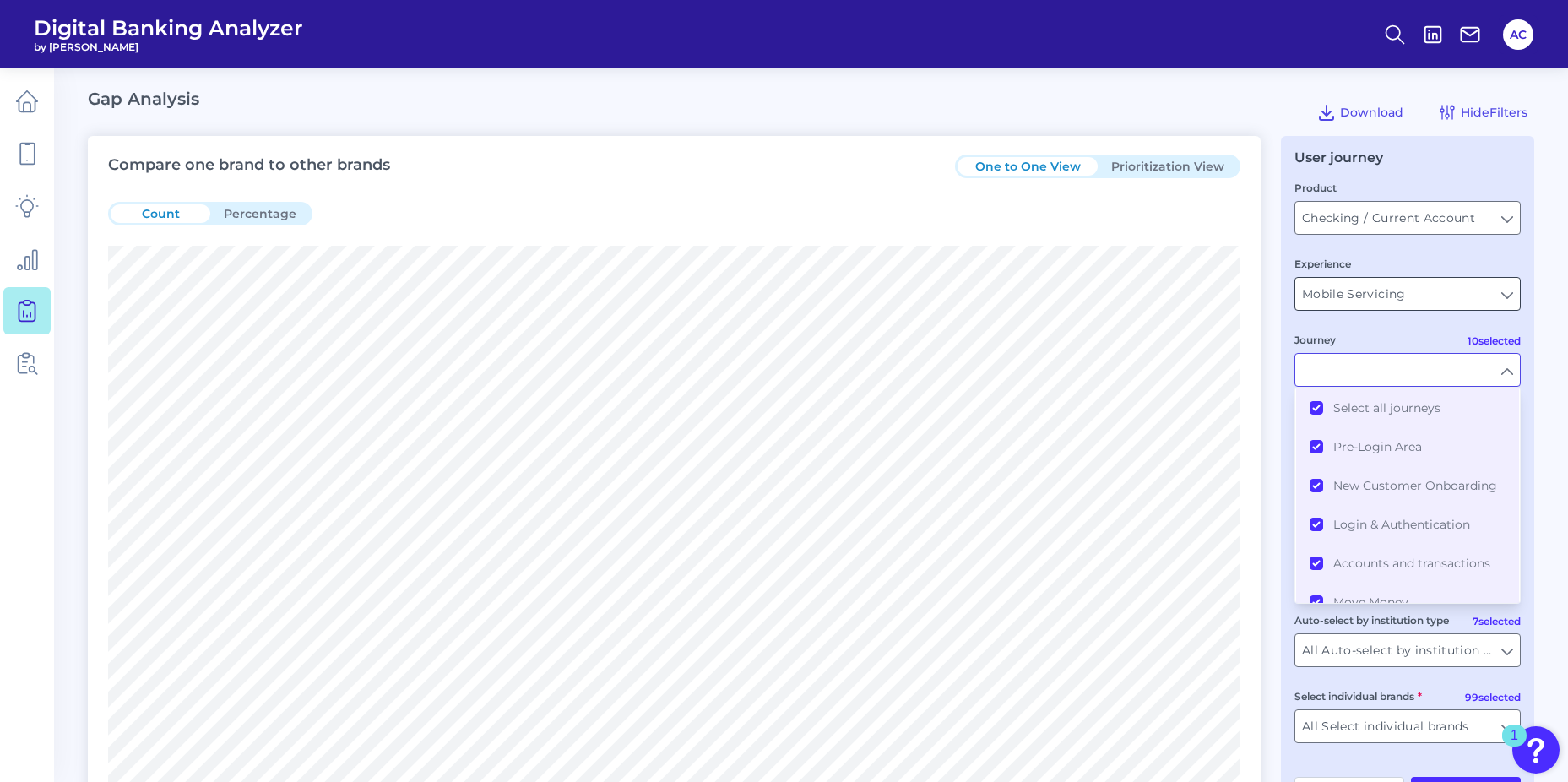
click at [1423, 301] on input "Mobile Servicing" at bounding box center [1407, 294] width 225 height 32
type input "All Journeys"
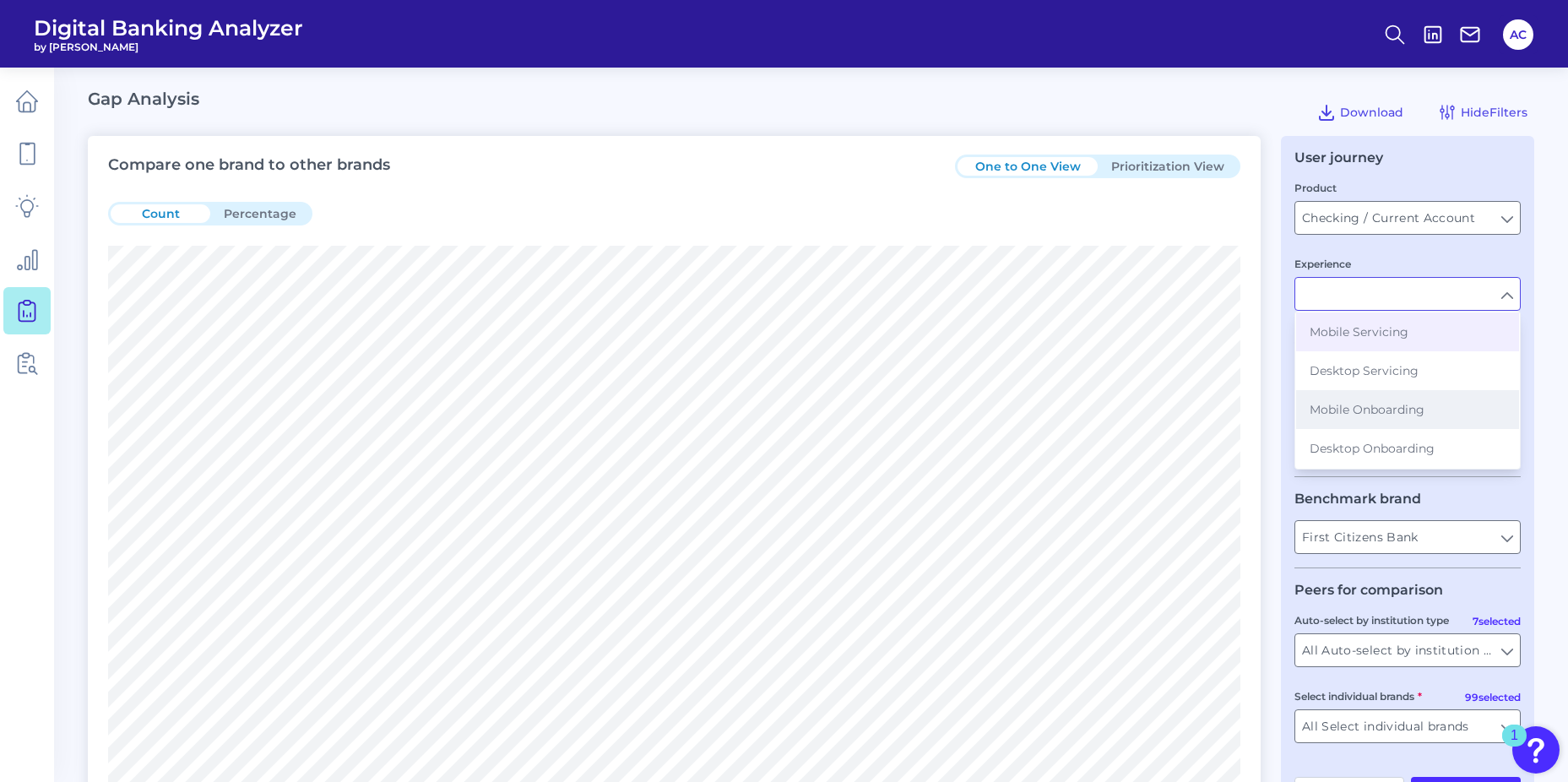
click at [1380, 416] on span "Mobile Onboarding" at bounding box center [1367, 409] width 115 height 15
type input "Mobile Onboarding"
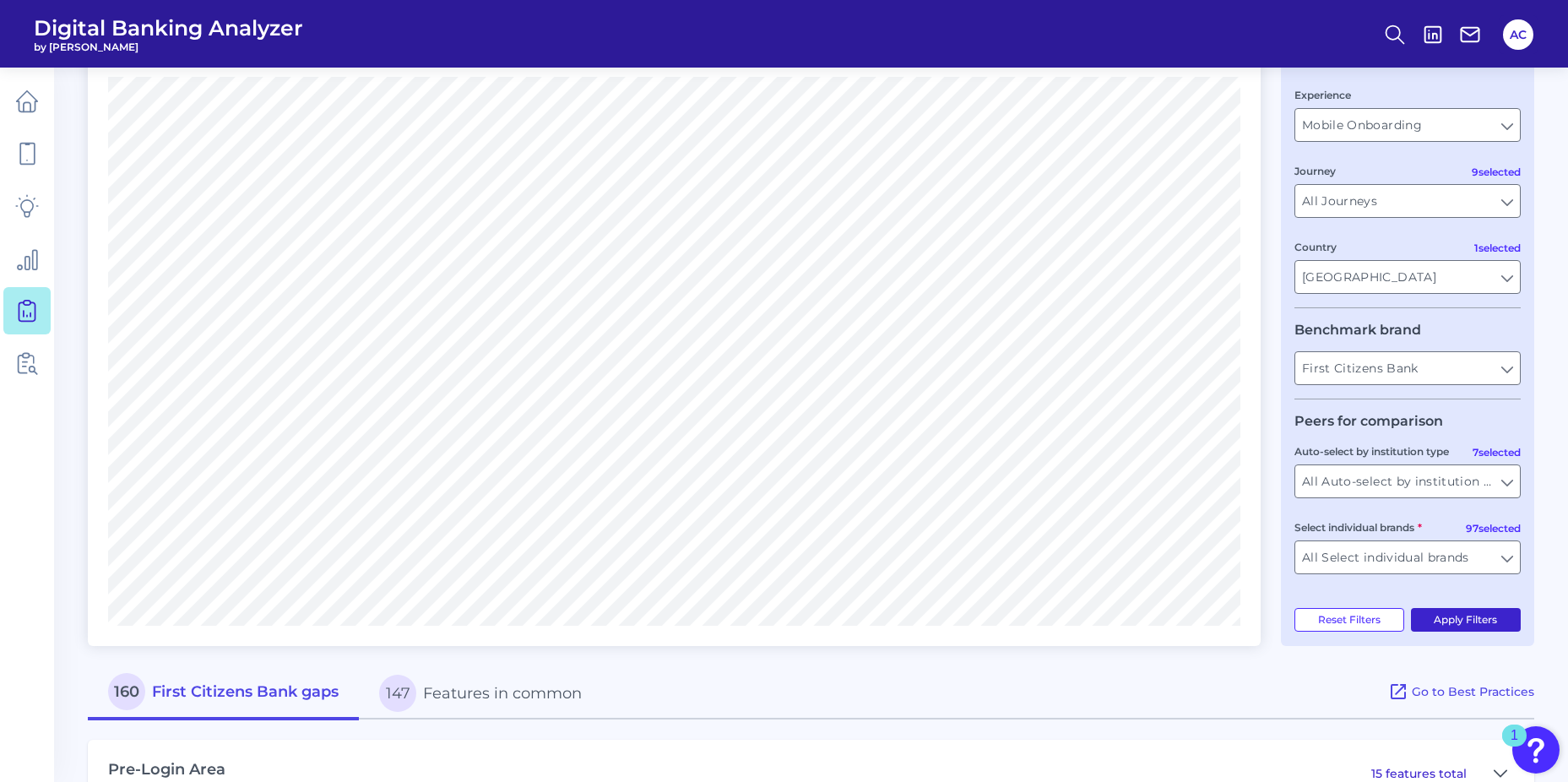
click at [1444, 623] on button "Apply Filters" at bounding box center [1466, 620] width 111 height 23
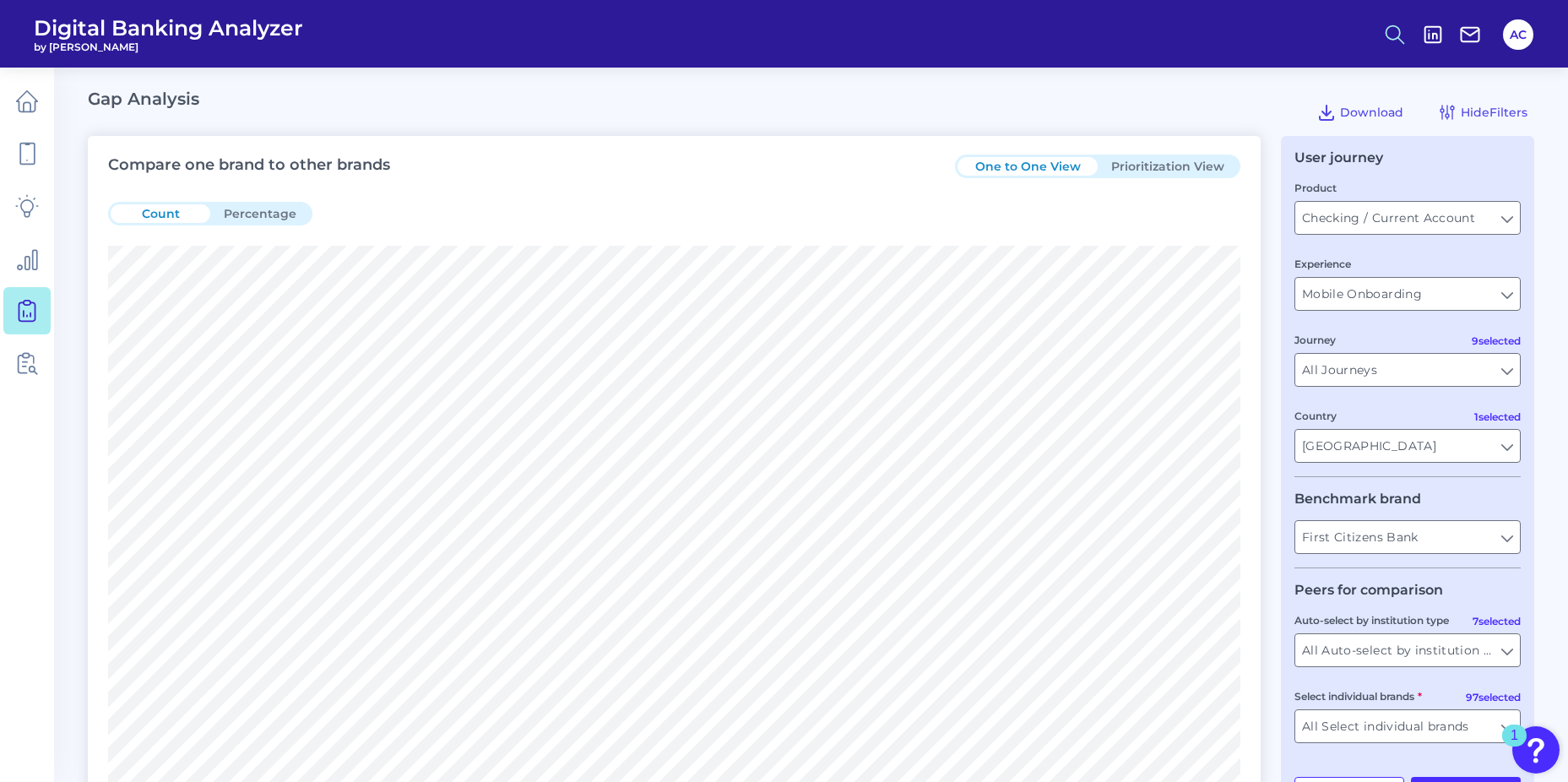
click at [1389, 50] on button at bounding box center [1395, 34] width 39 height 39
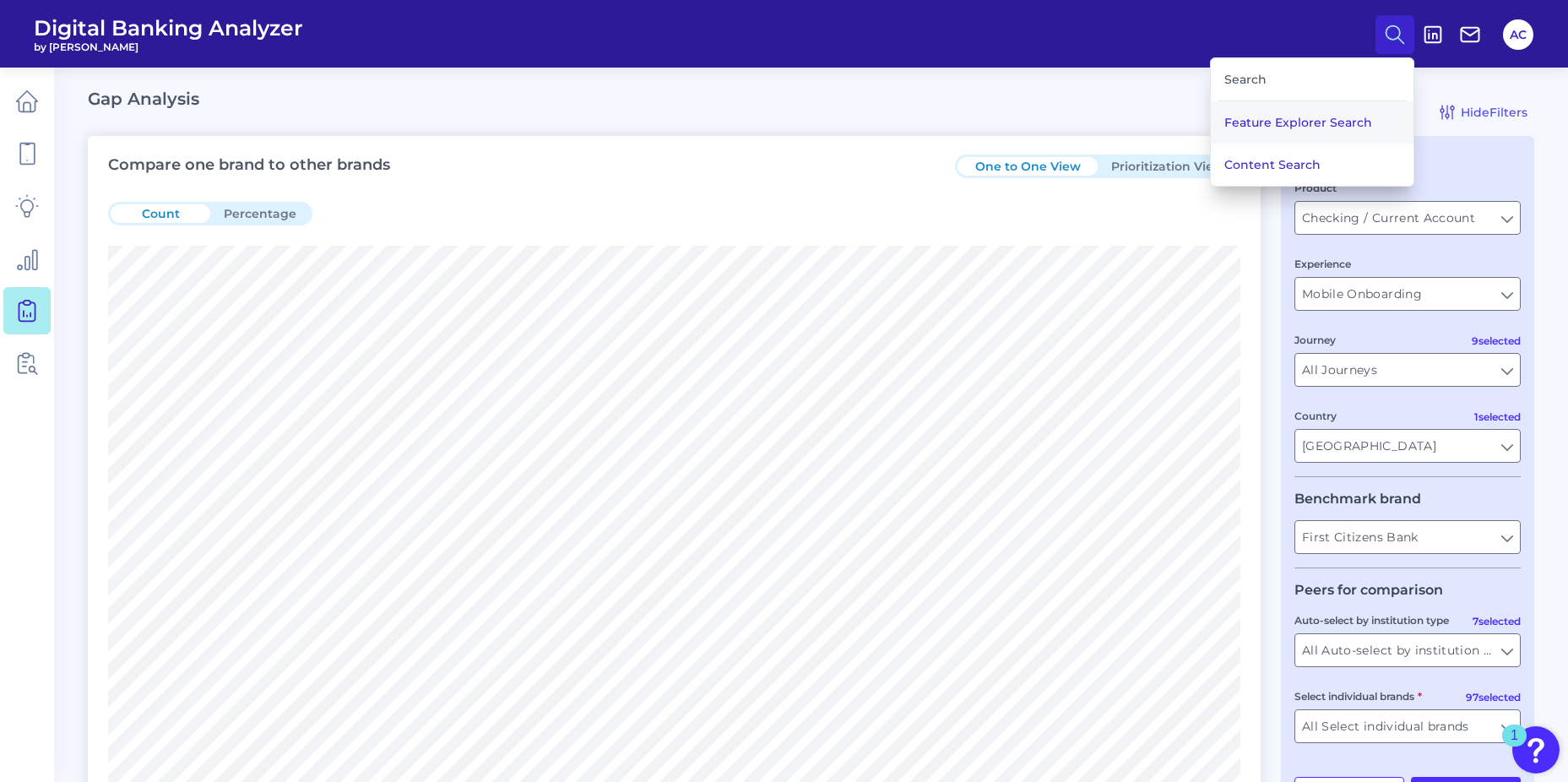
click at [1338, 133] on button "Feature Explorer Search" at bounding box center [1312, 122] width 203 height 42
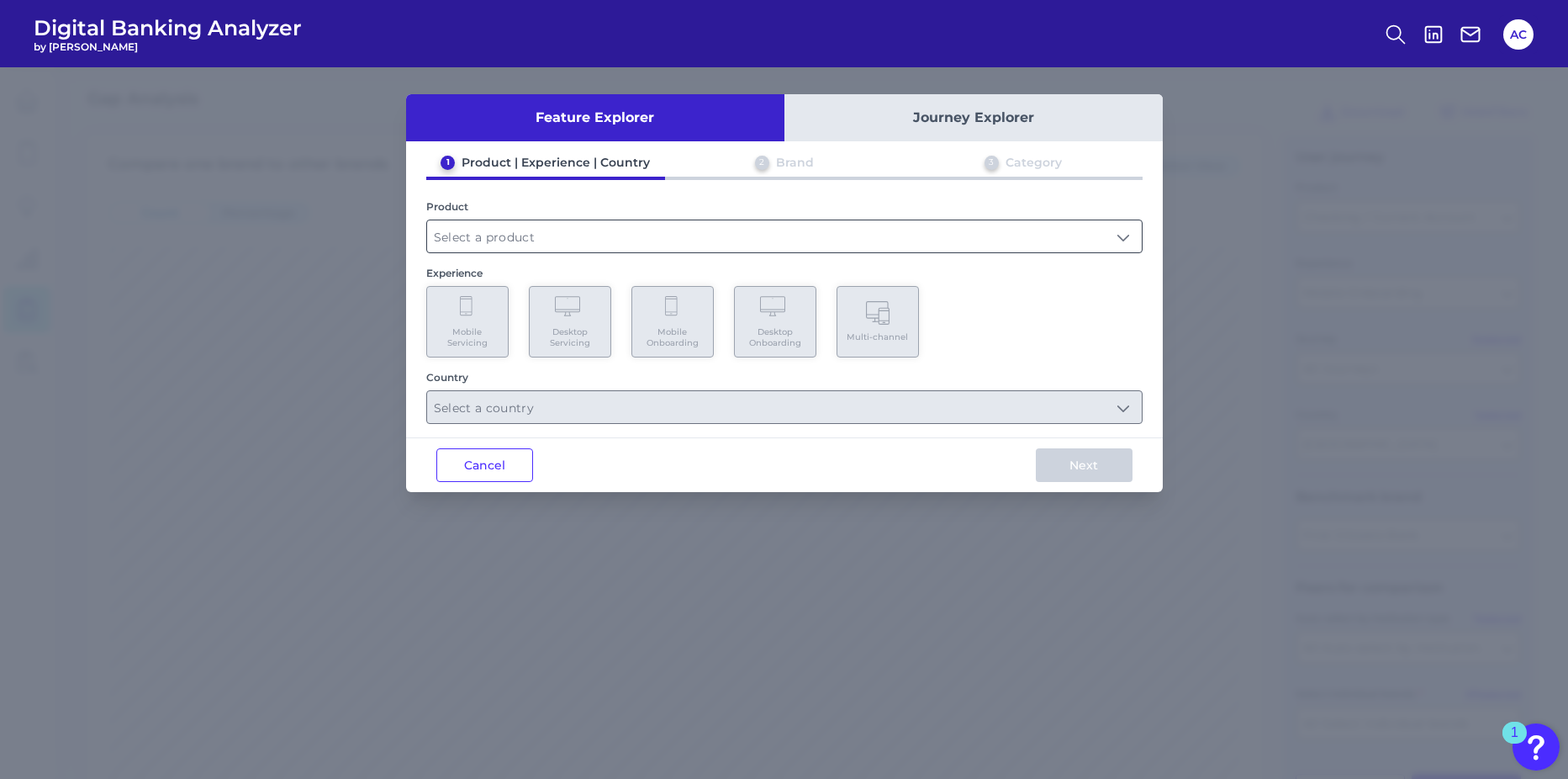
click at [556, 236] on input "text" at bounding box center [785, 236] width 715 height 32
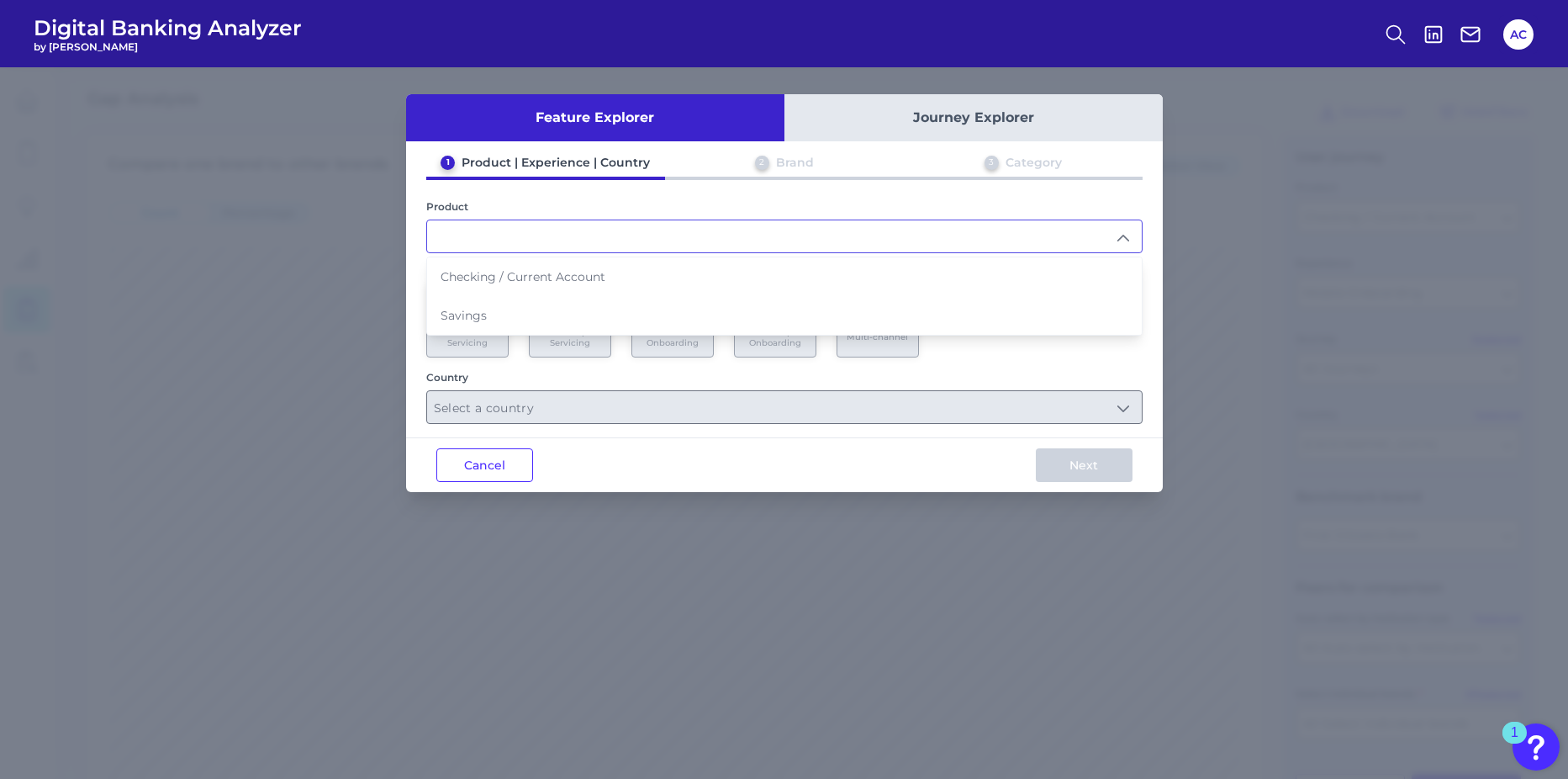
click at [751, 164] on div "2 Brand" at bounding box center [784, 165] width 239 height 22
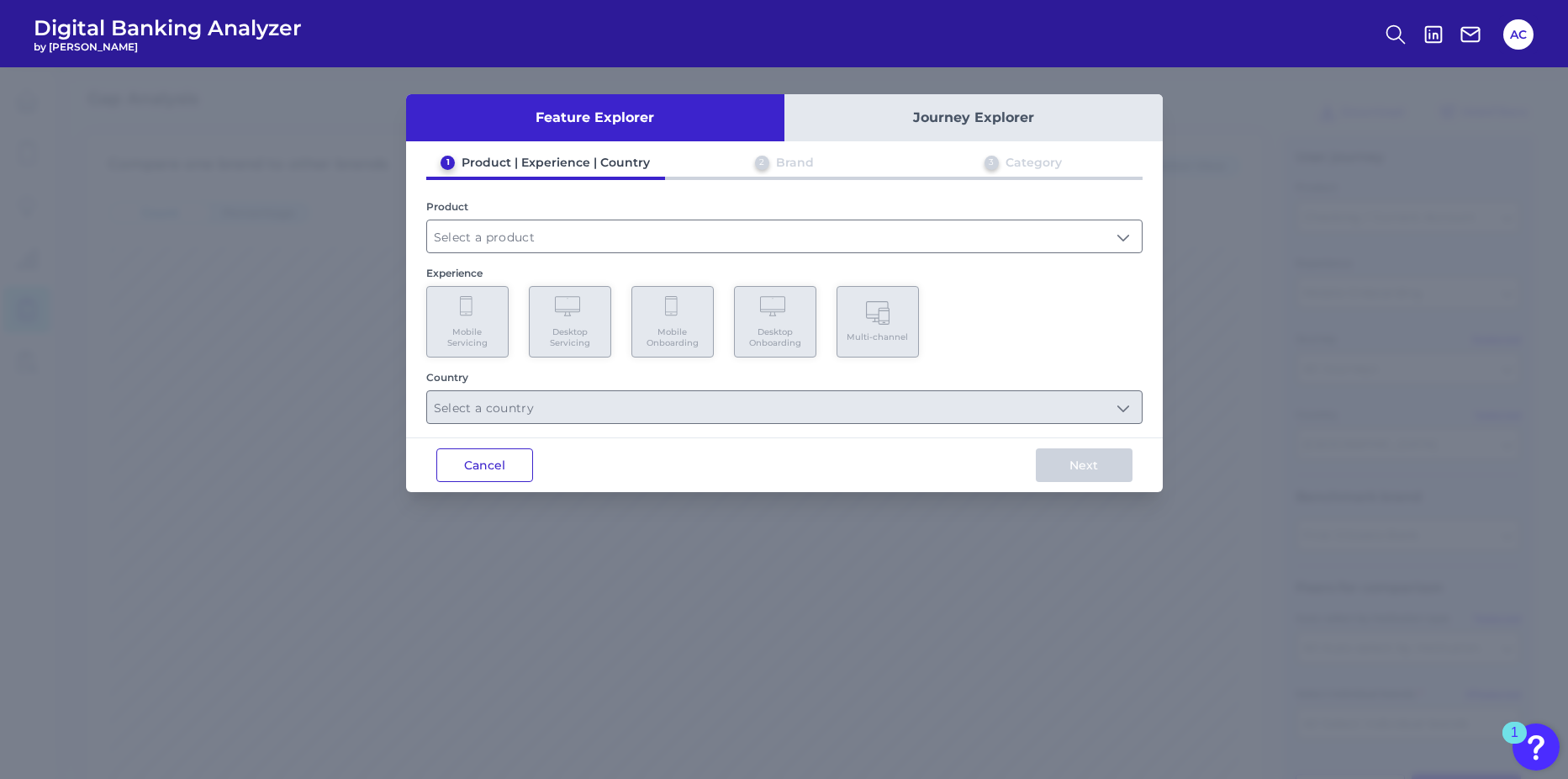
click at [489, 458] on button "Cancel" at bounding box center [485, 465] width 97 height 33
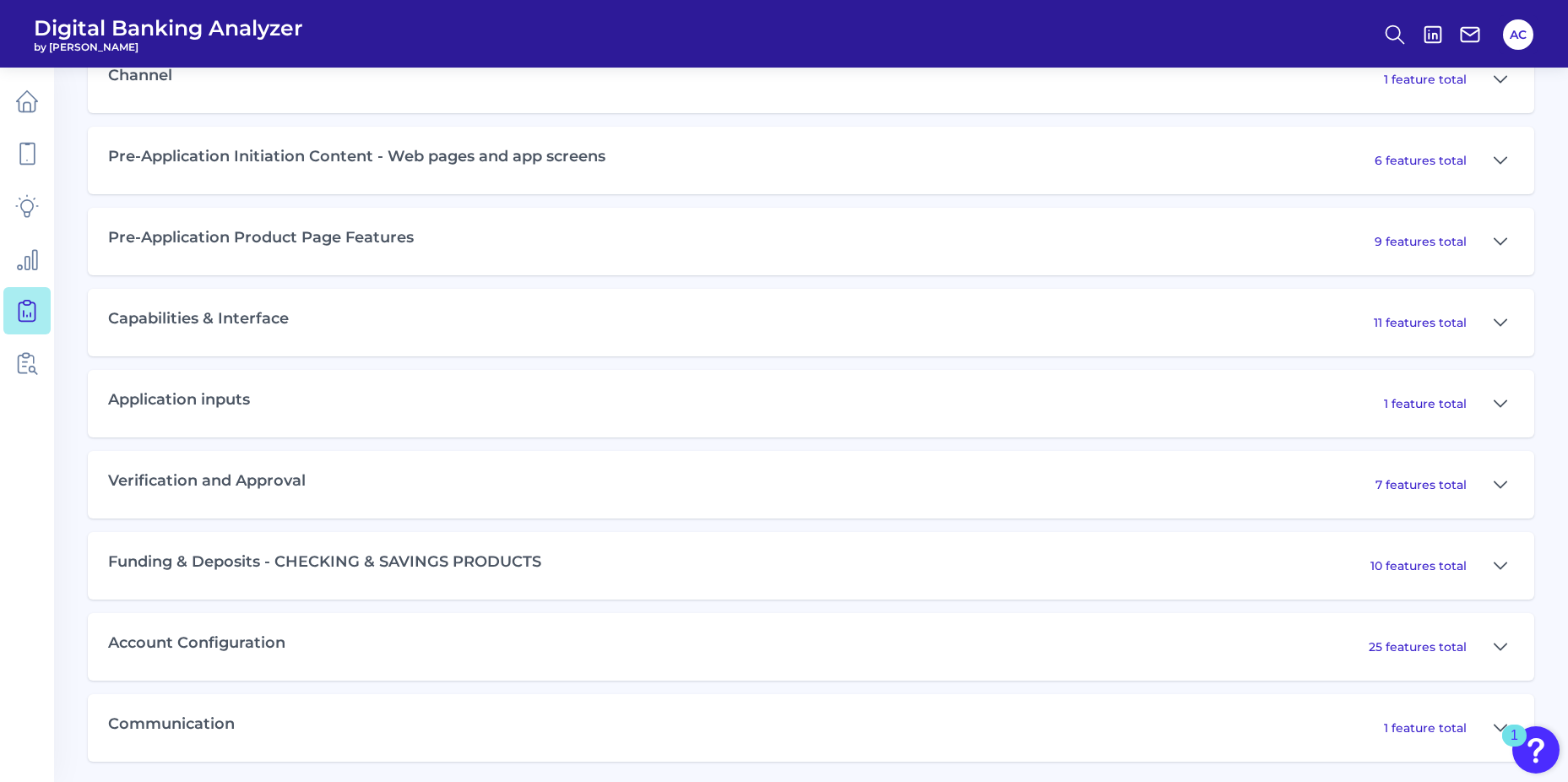
scroll to position [868, 0]
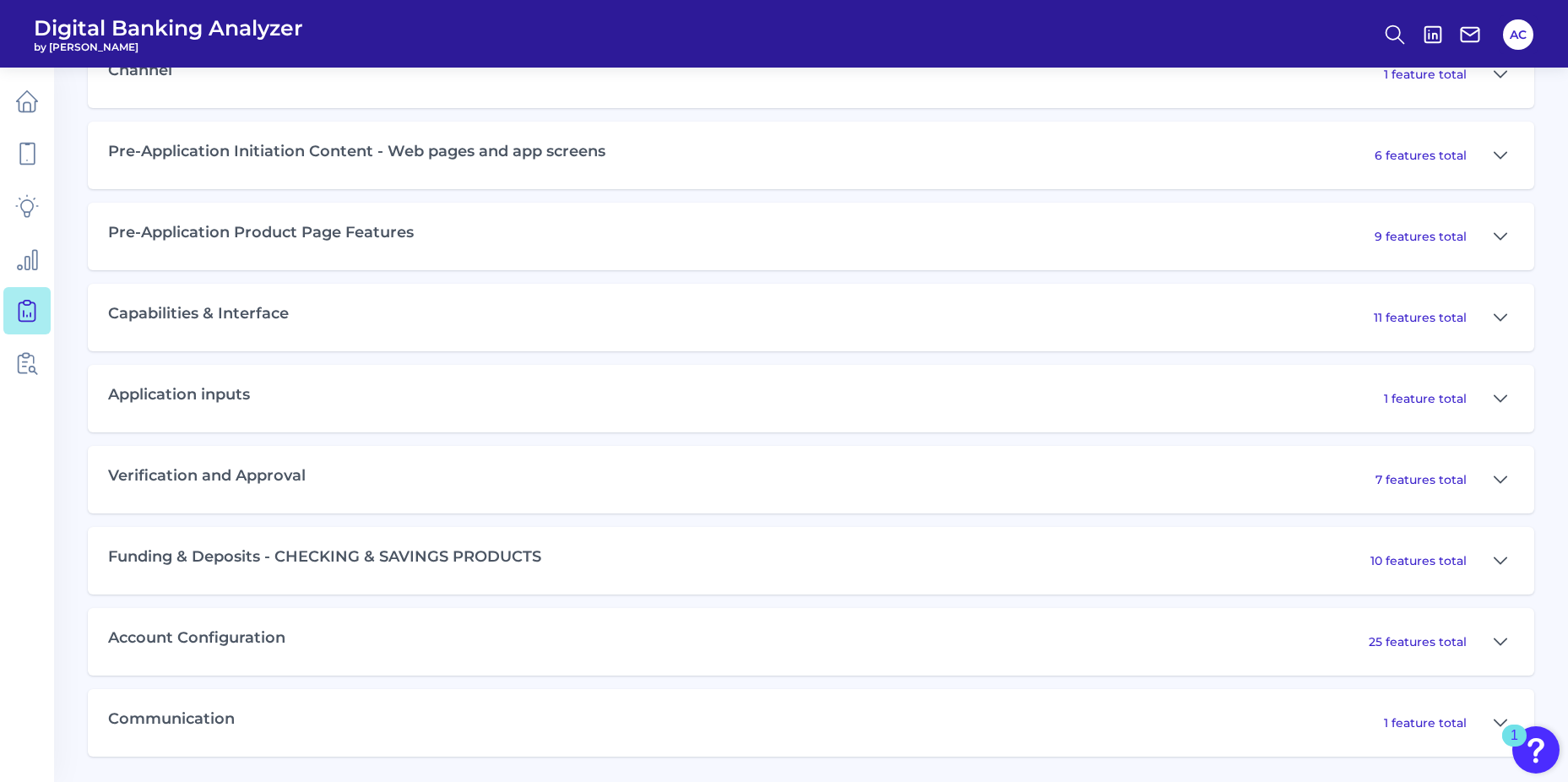
click at [318, 243] on div "Pre-Application Product Page Features 9 features total" at bounding box center [811, 236] width 1447 height 68
click at [1496, 240] on icon at bounding box center [1500, 236] width 14 height 20
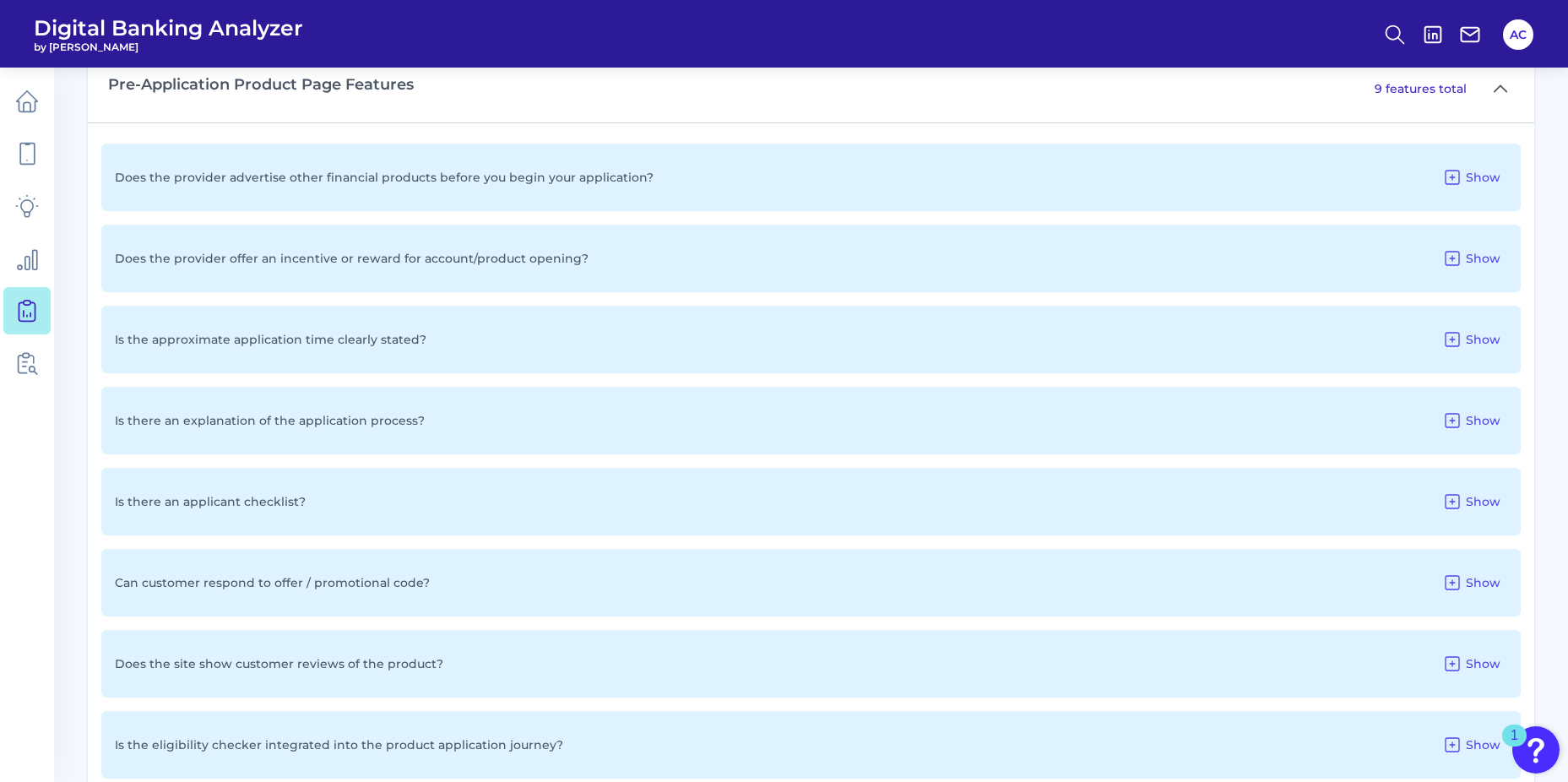
scroll to position [952, 0]
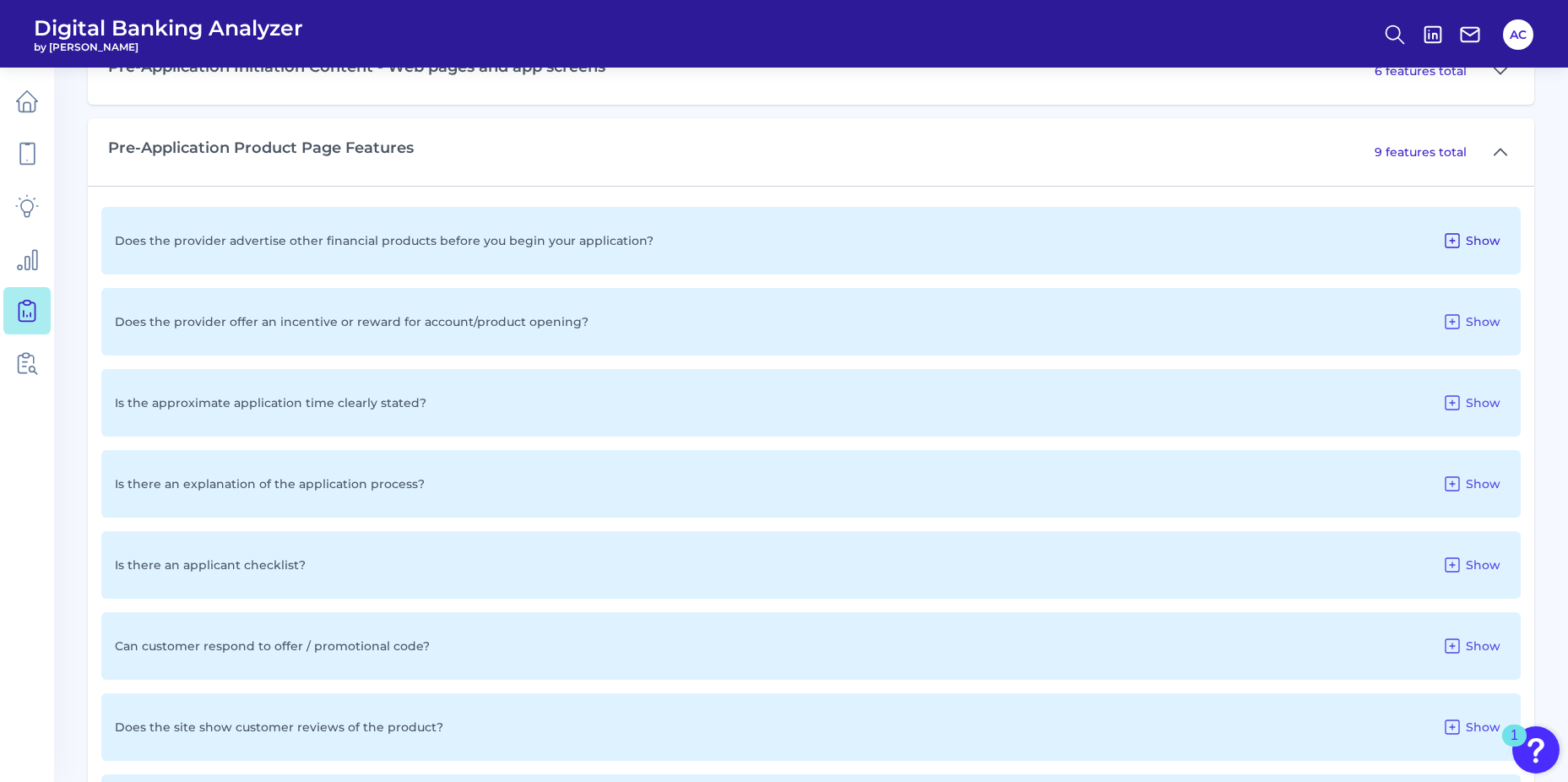
click at [1470, 249] on button "Show" at bounding box center [1471, 241] width 72 height 27
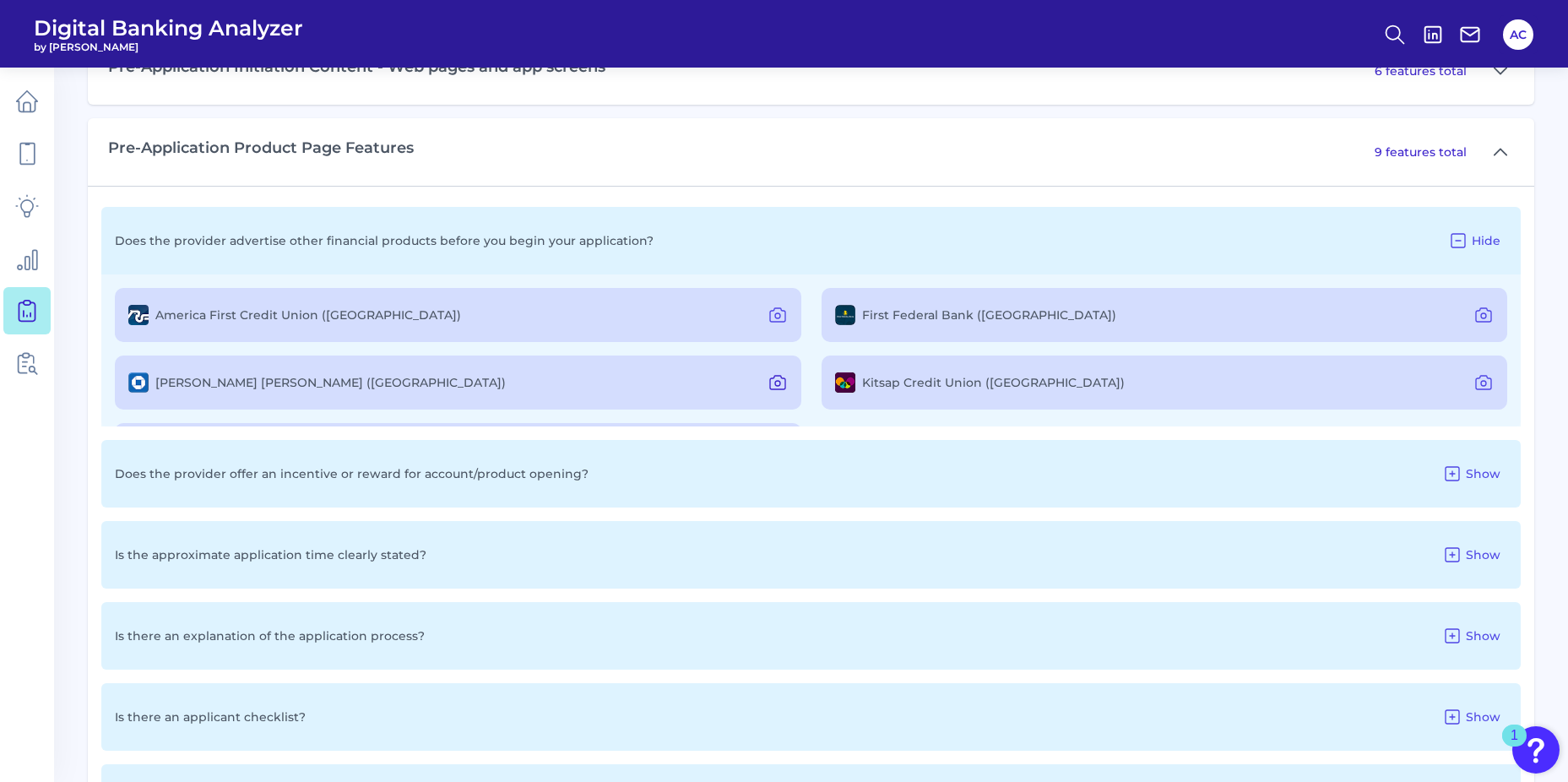
click at [778, 386] on icon at bounding box center [778, 382] width 20 height 20
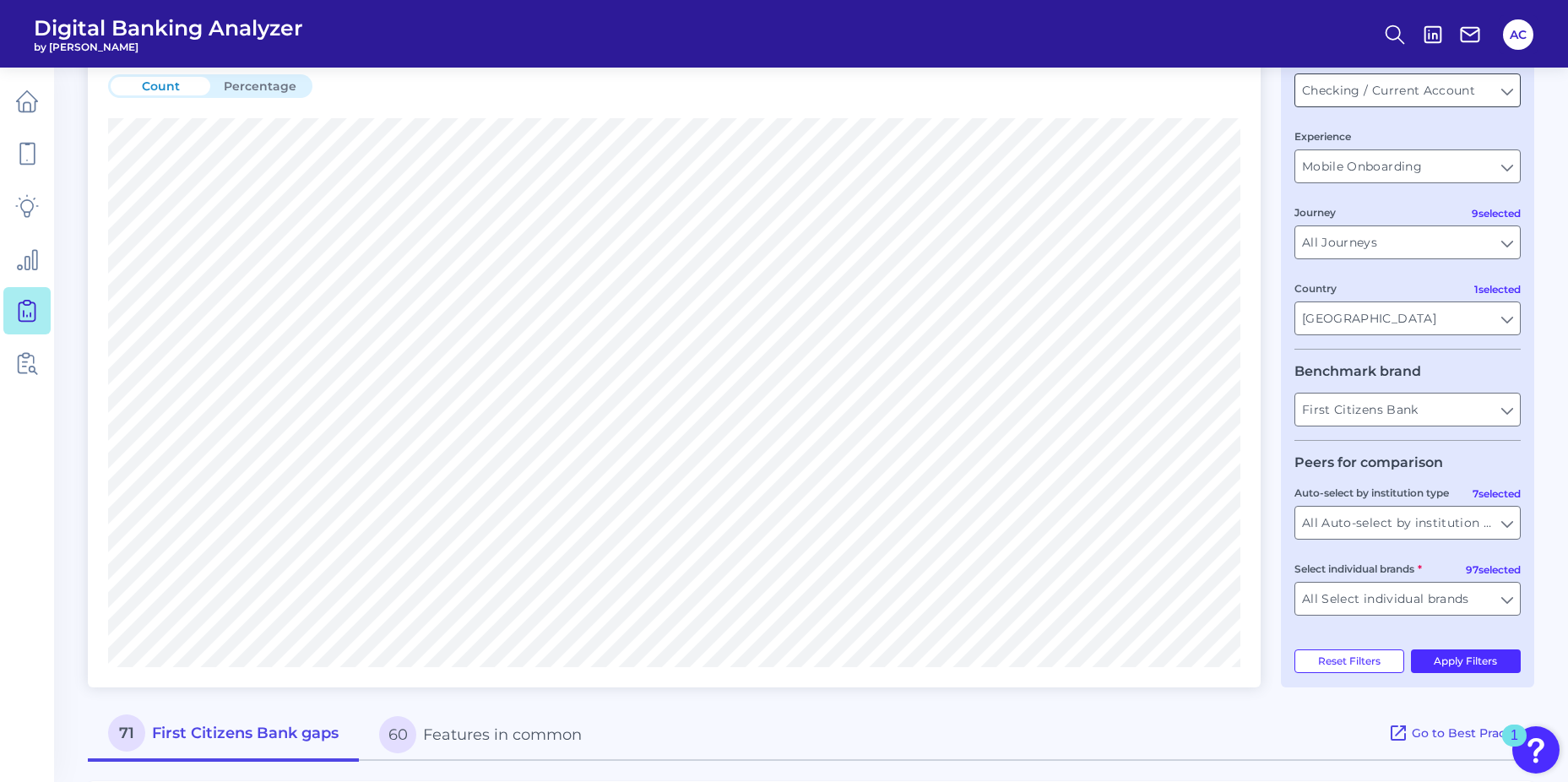
scroll to position [108, 0]
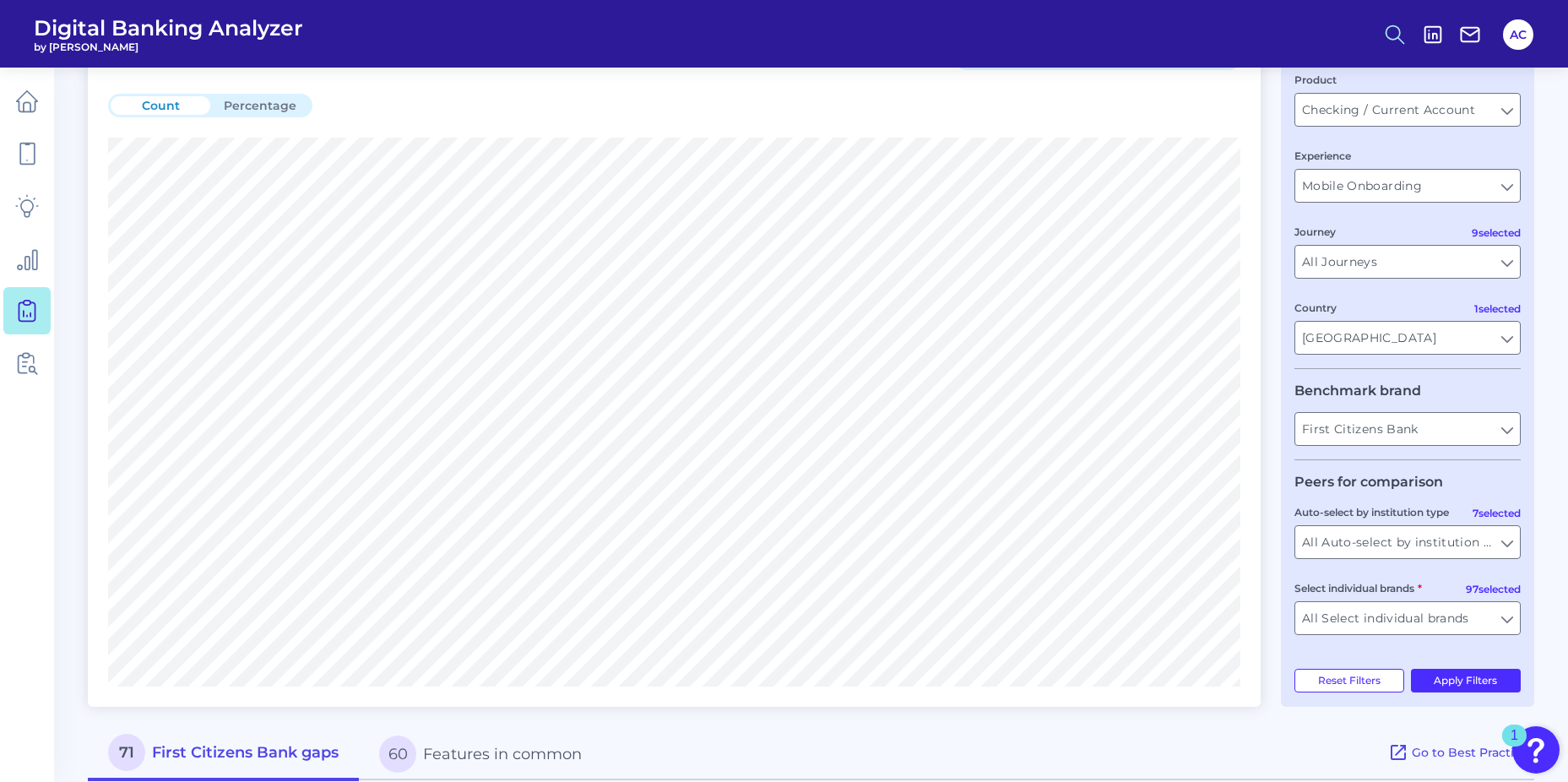
click at [1388, 32] on icon at bounding box center [1395, 34] width 23 height 23
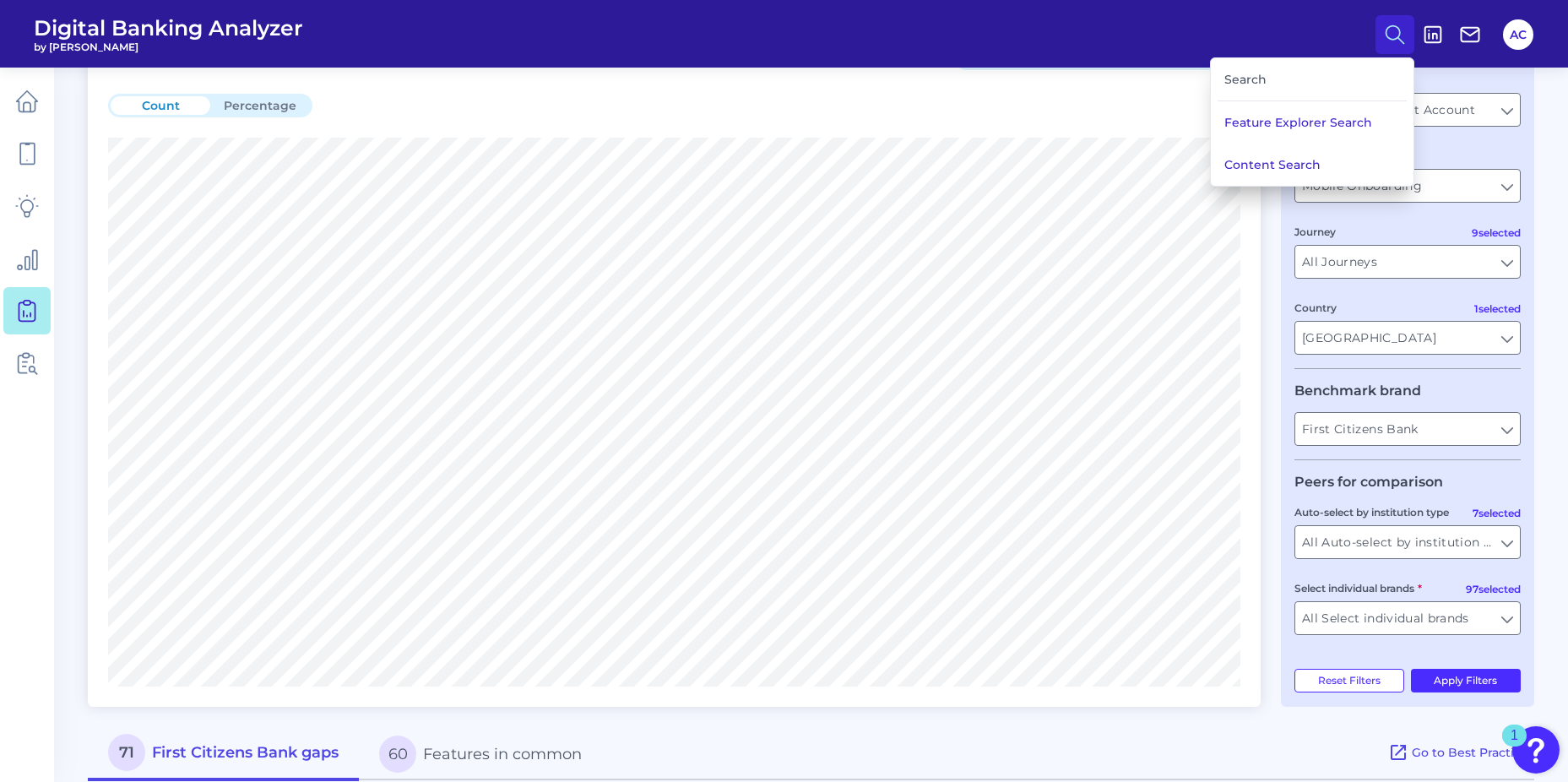
click at [1301, 77] on div "Search" at bounding box center [1313, 80] width 189 height 43
click at [1243, 87] on div "Search" at bounding box center [1313, 80] width 189 height 43
click at [1267, 166] on button "Content Search" at bounding box center [1312, 164] width 203 height 42
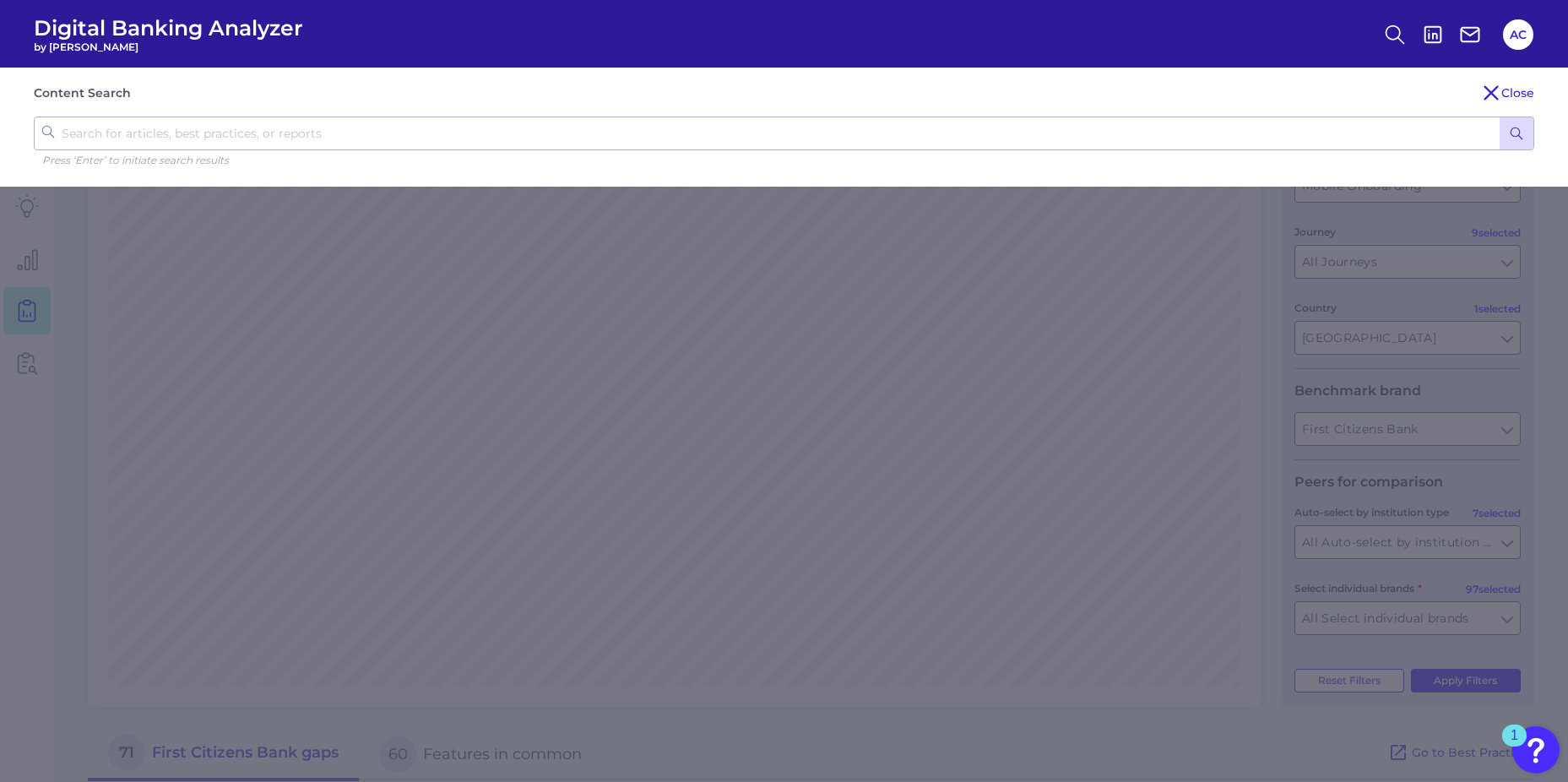
click at [459, 138] on input "text" at bounding box center [783, 133] width 1500 height 33
type input "auto loans"
click button "submit" at bounding box center [1516, 133] width 33 height 32
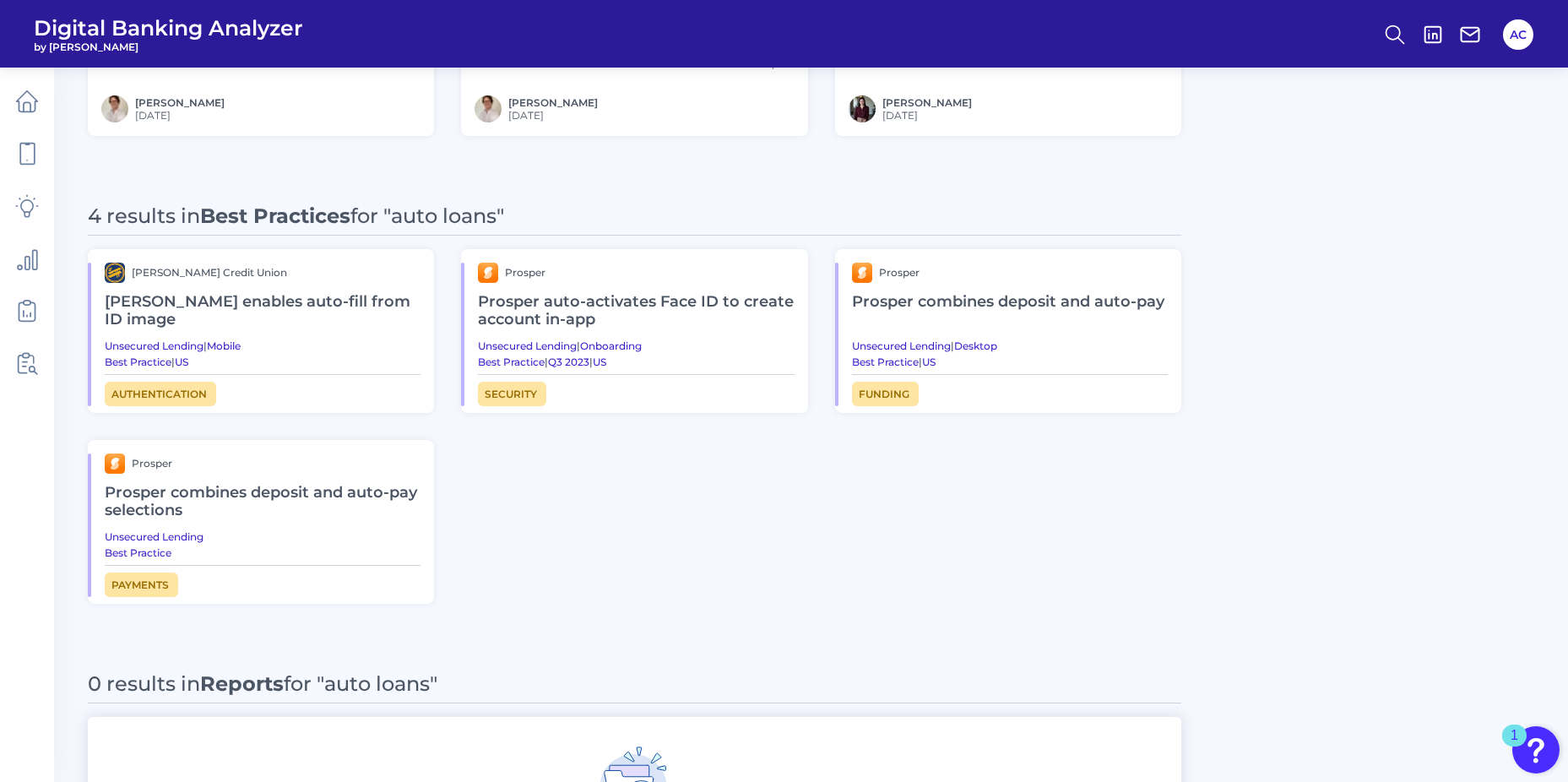
scroll to position [953, 0]
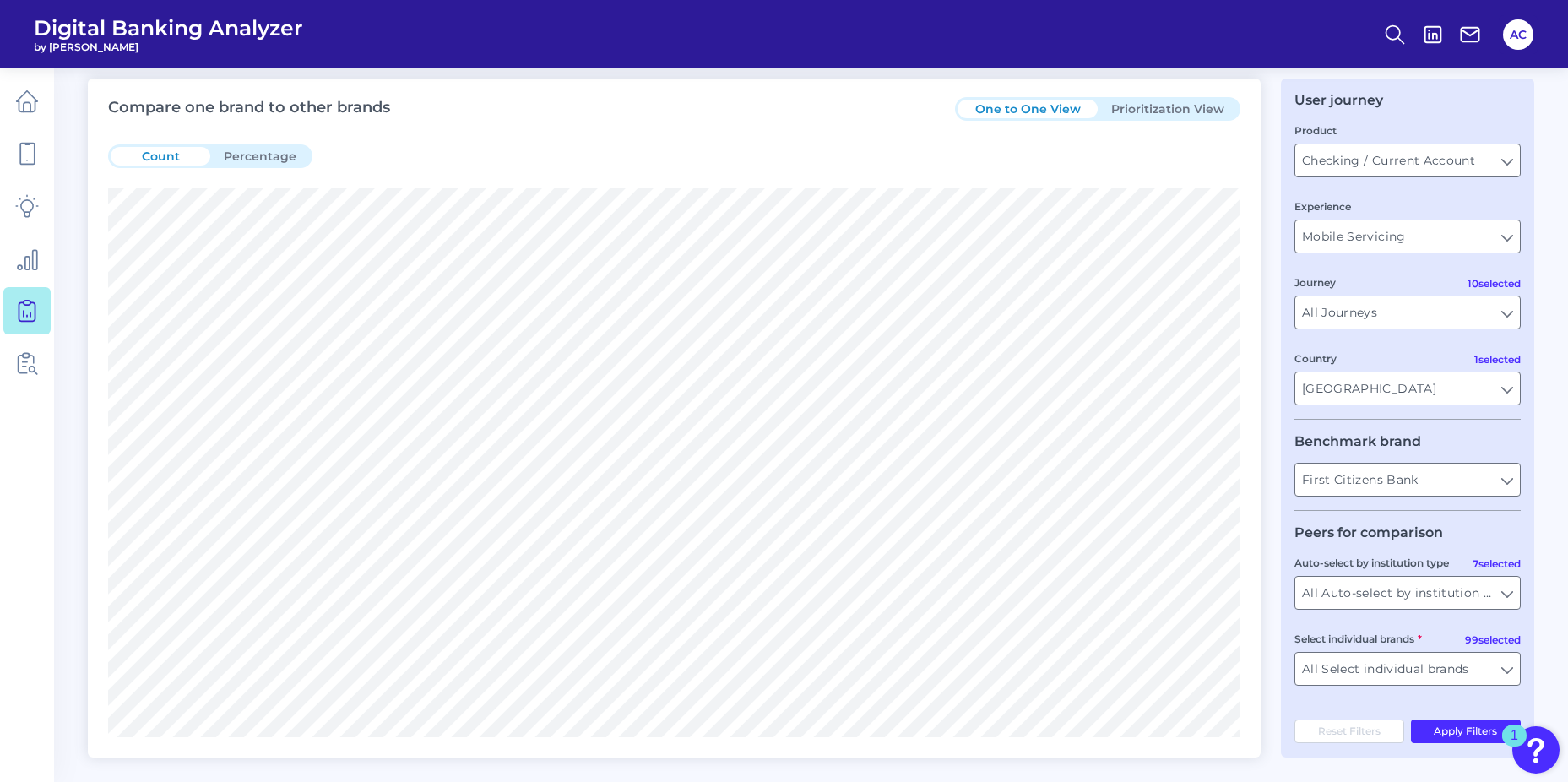
scroll to position [77, 0]
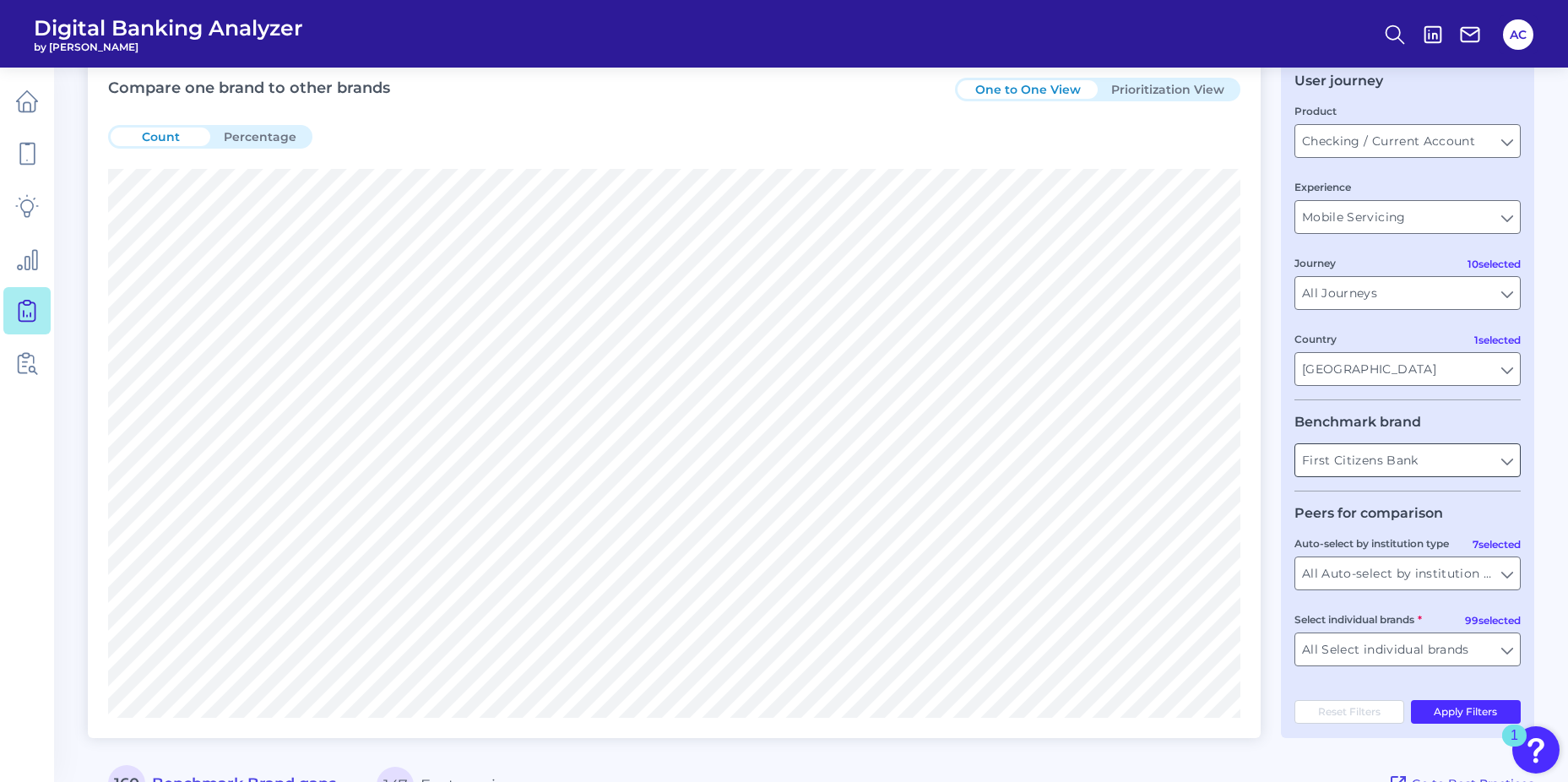
click at [1380, 467] on input "First Citizens Bank" at bounding box center [1407, 460] width 225 height 32
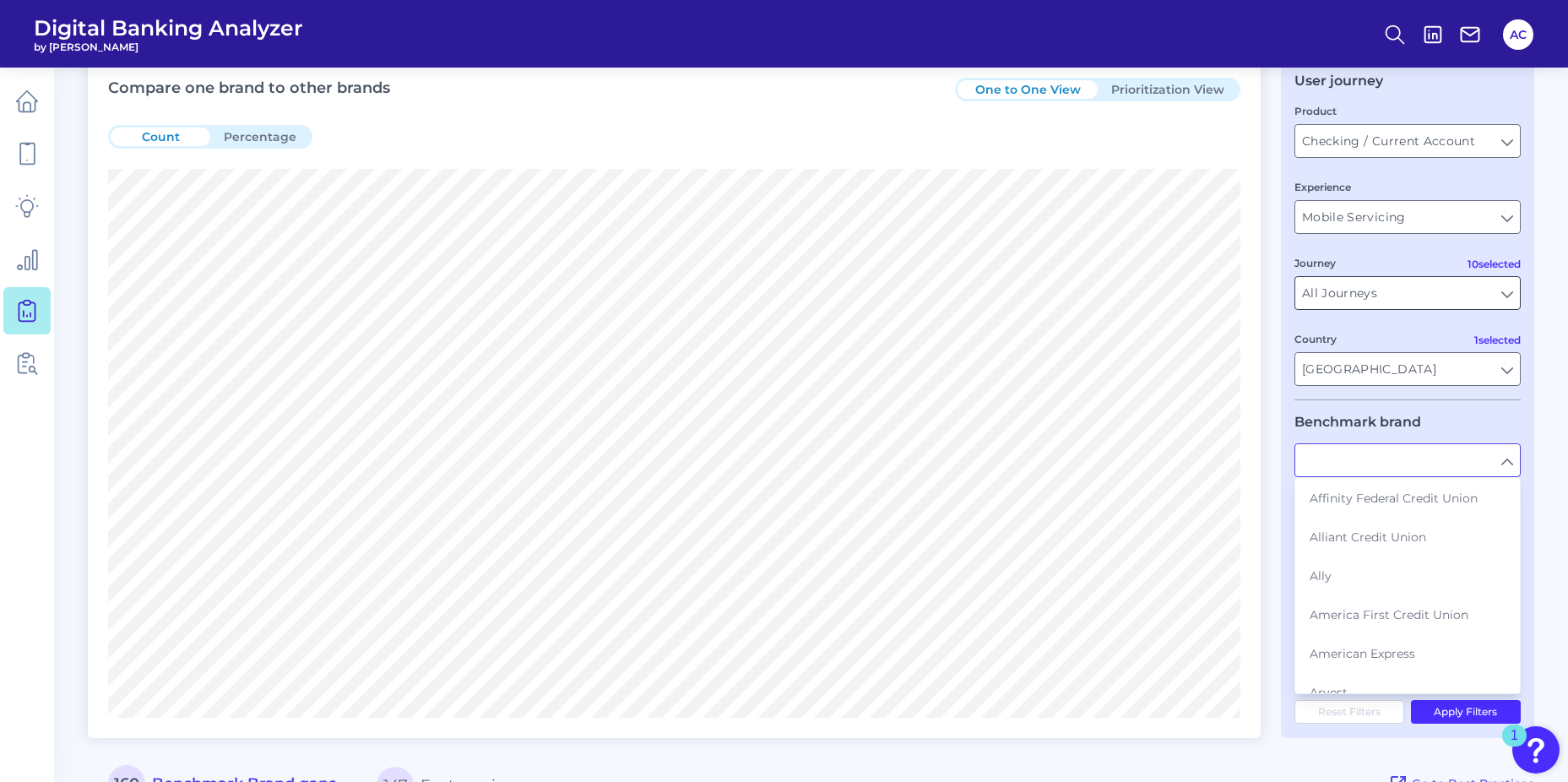
click at [1388, 308] on input "All Journeys" at bounding box center [1407, 293] width 225 height 32
type input "First Citizens Bank"
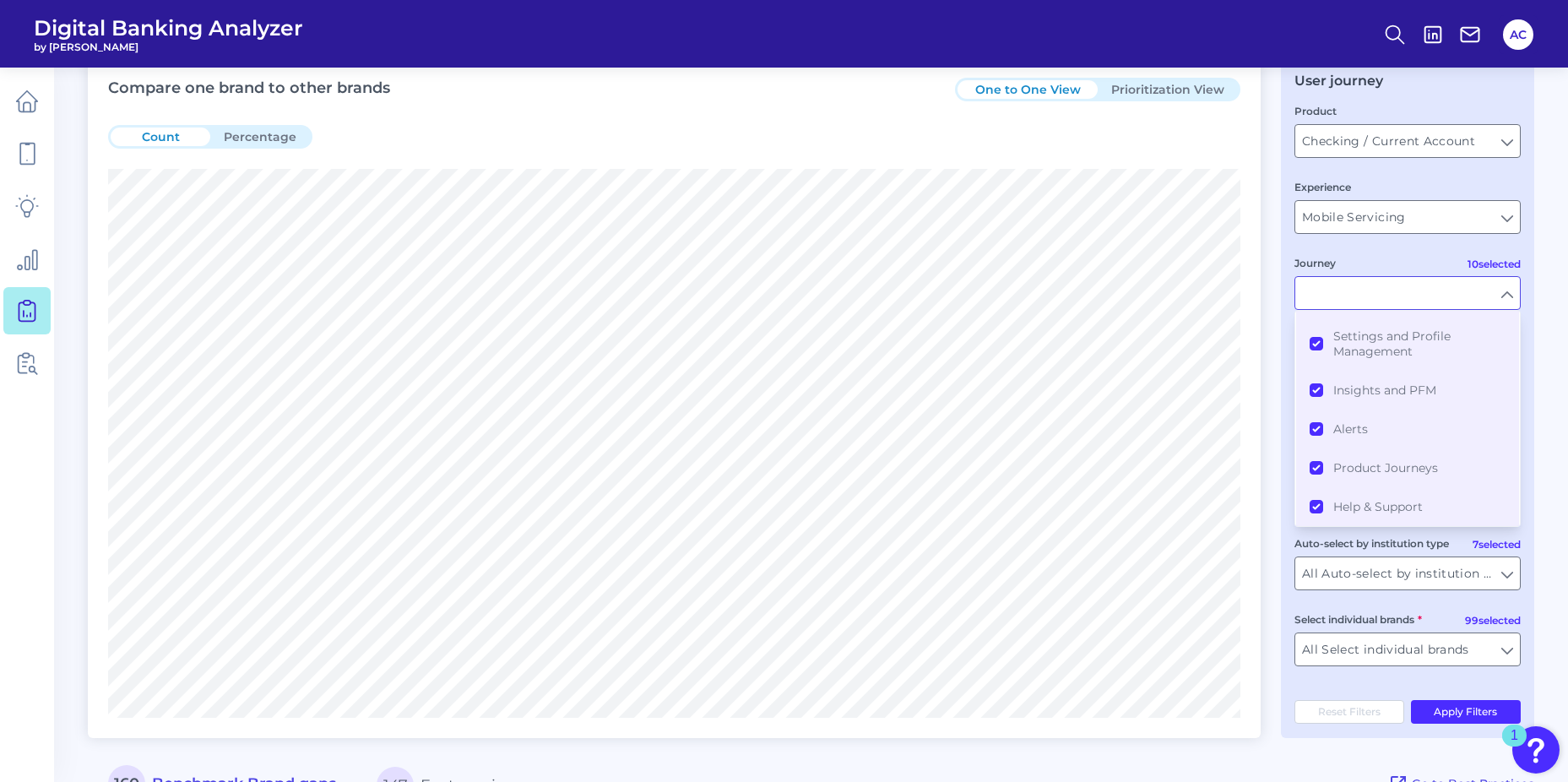
scroll to position [229, 0]
click at [1397, 225] on input "Mobile Servicing" at bounding box center [1407, 217] width 225 height 32
type input "All Journeys"
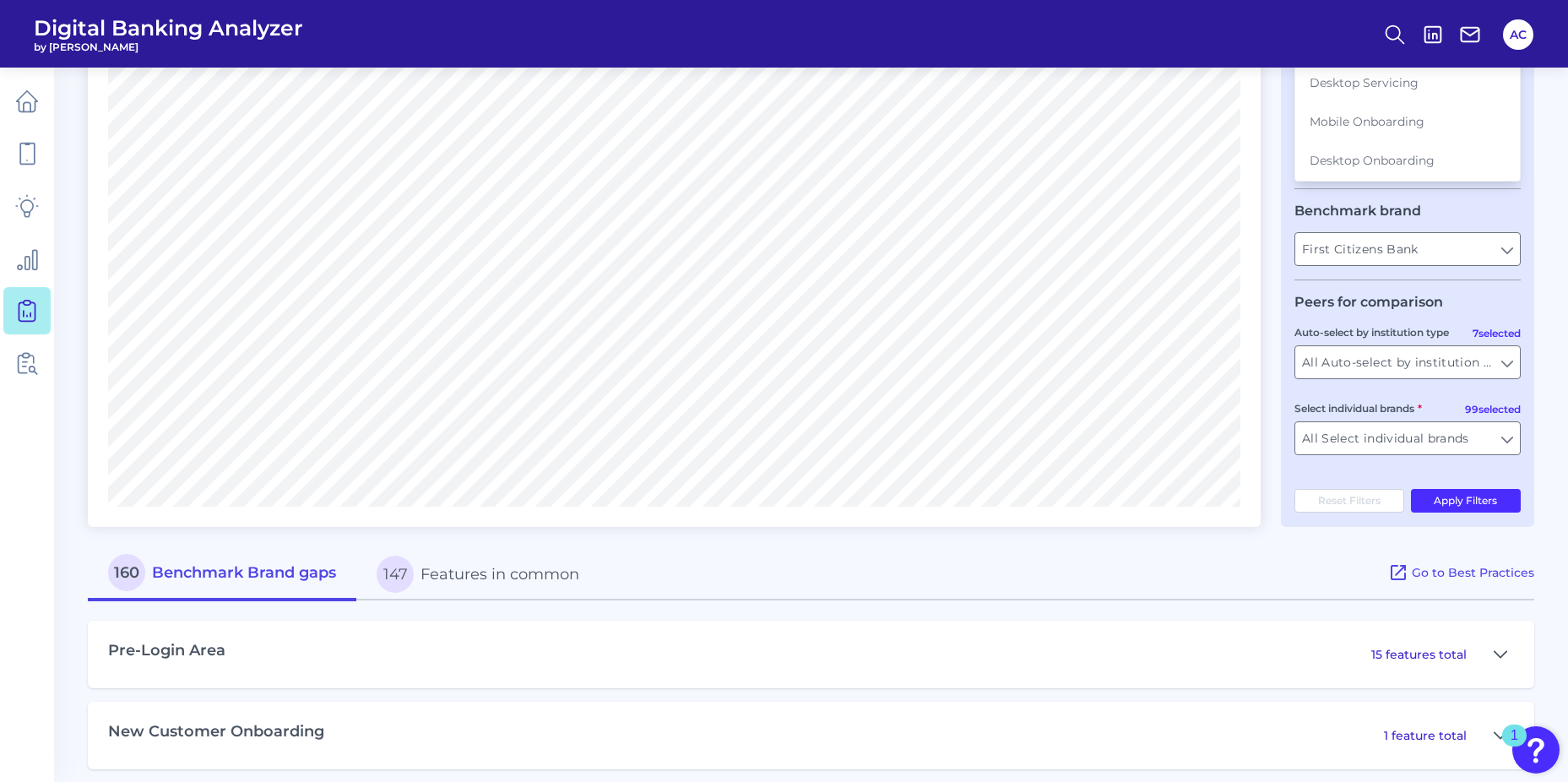
scroll to position [499, 0]
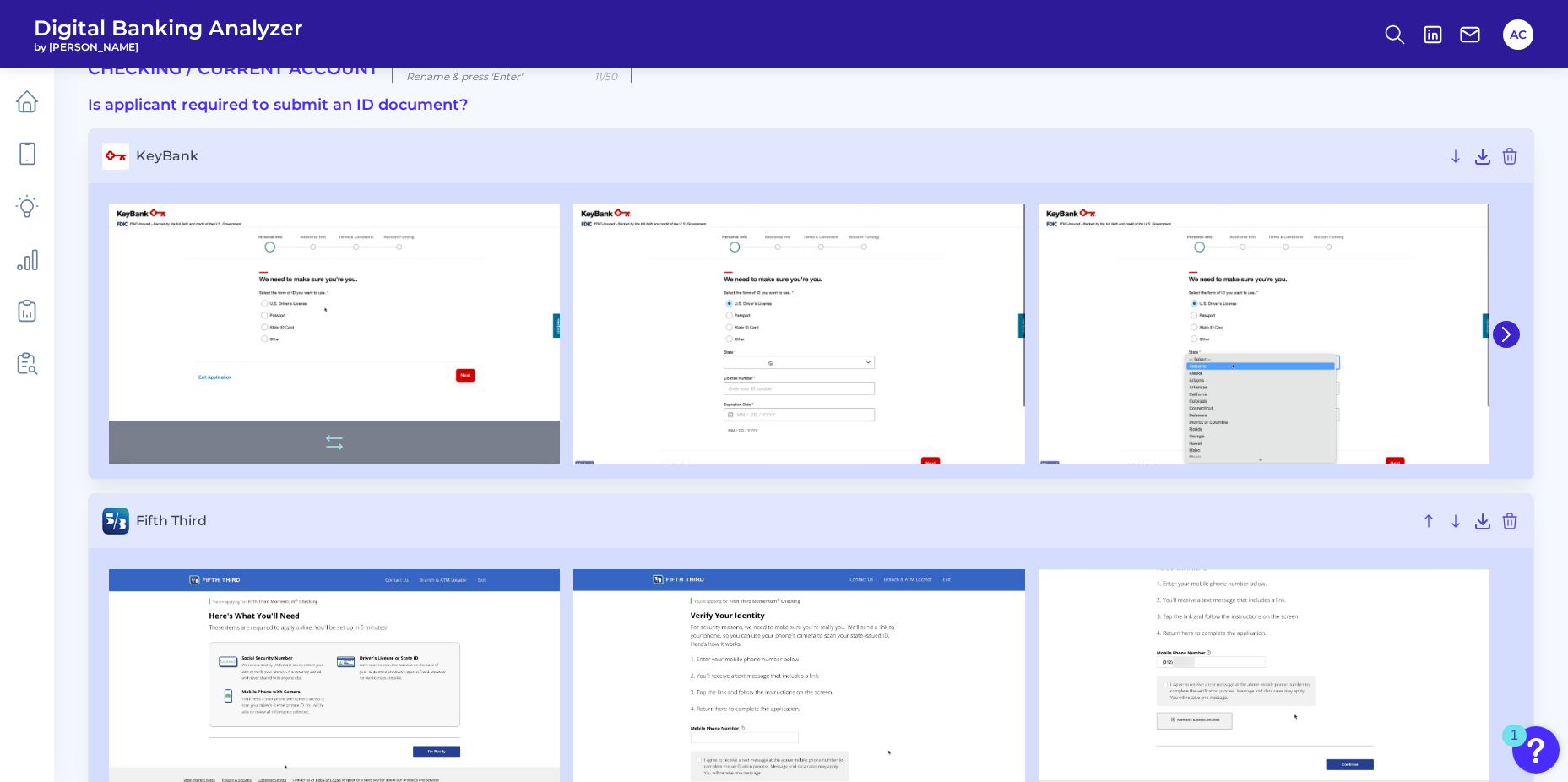
scroll to position [85, 0]
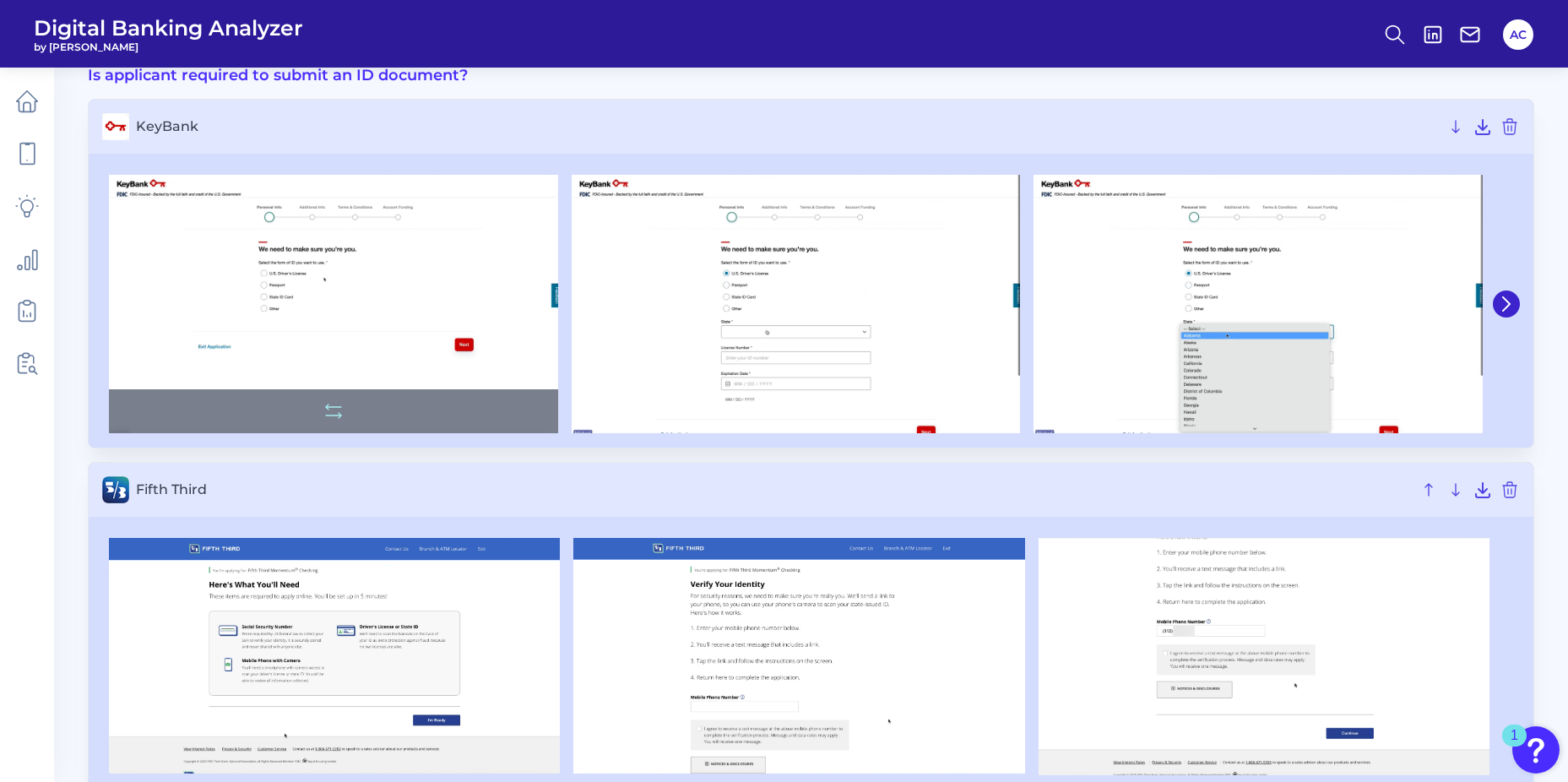
click at [499, 273] on img at bounding box center [334, 304] width 449 height 258
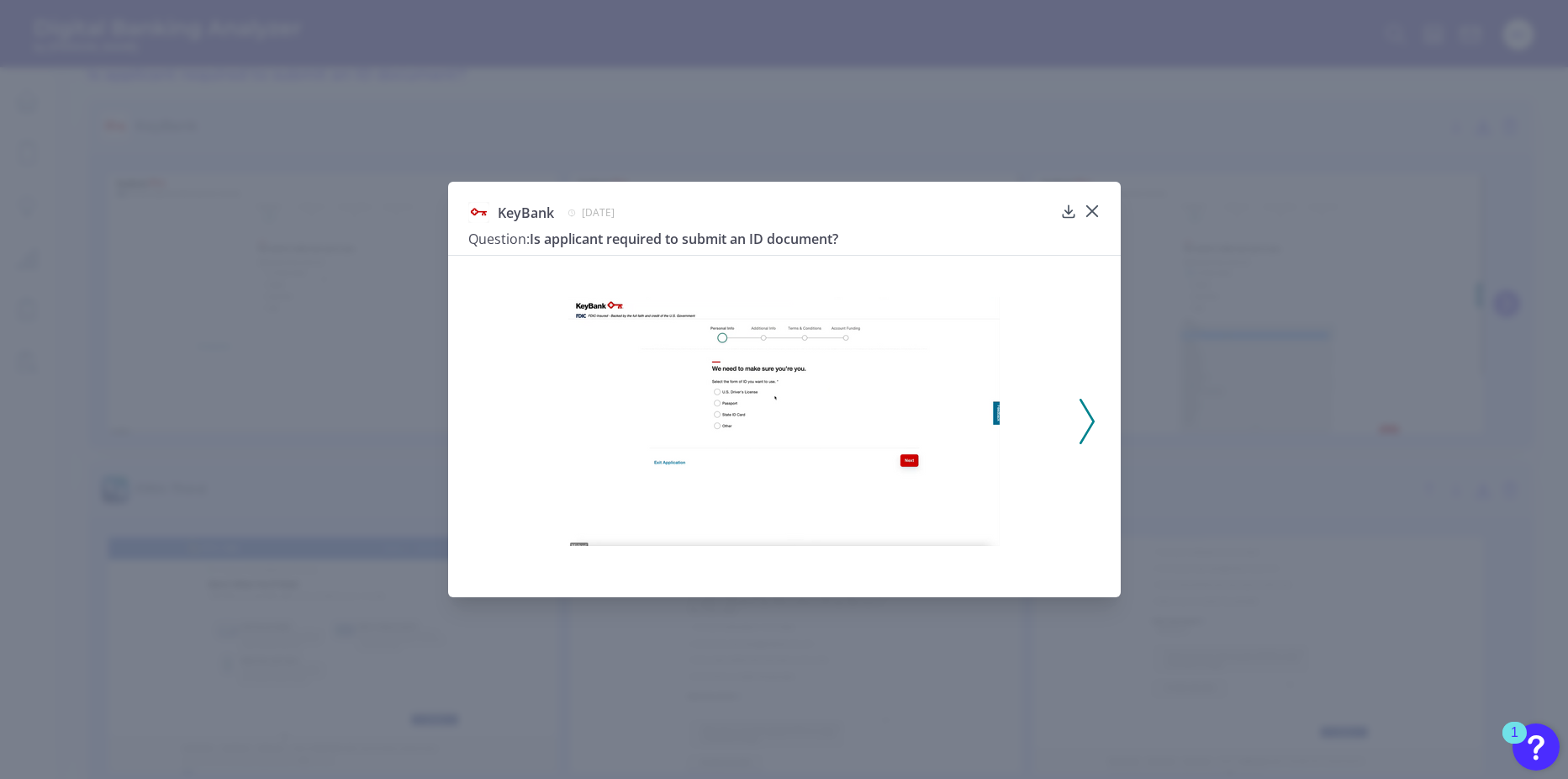
click at [741, 389] on img at bounding box center [784, 420] width 431 height 249
click at [1097, 212] on icon at bounding box center [1092, 211] width 17 height 17
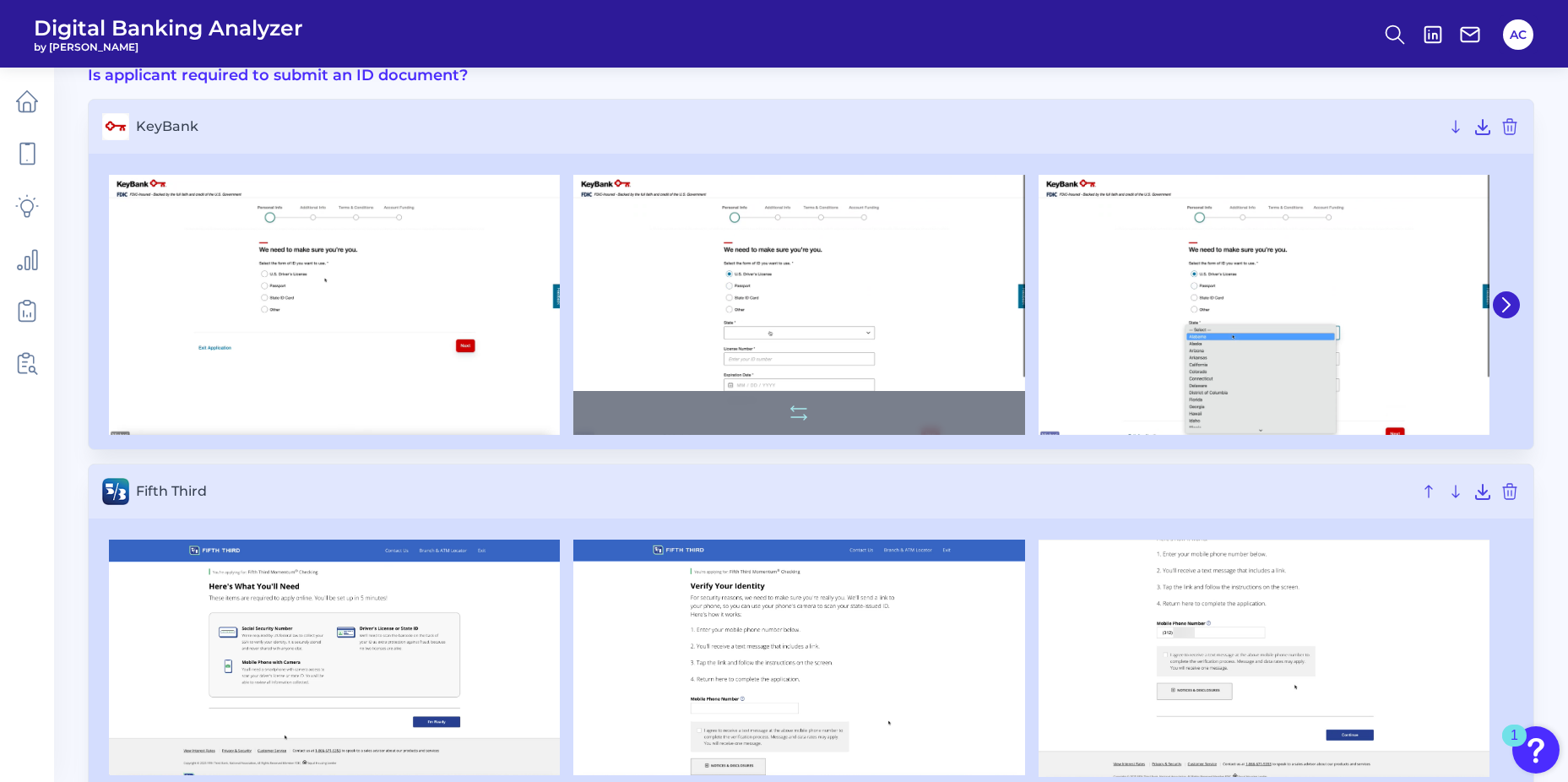
click at [817, 321] on img at bounding box center [799, 305] width 451 height 260
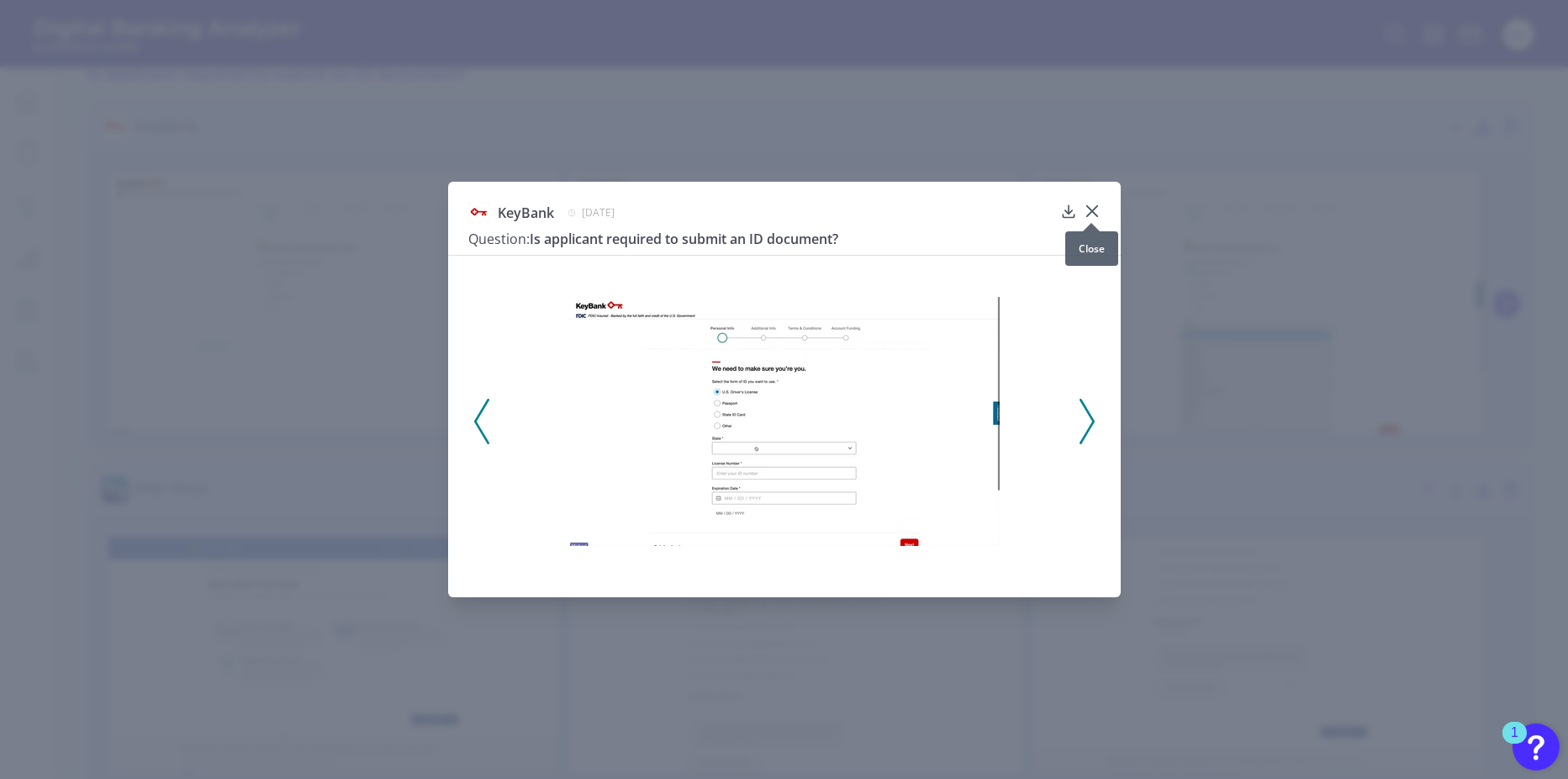
click at [1090, 213] on icon at bounding box center [1090, 210] width 10 height 10
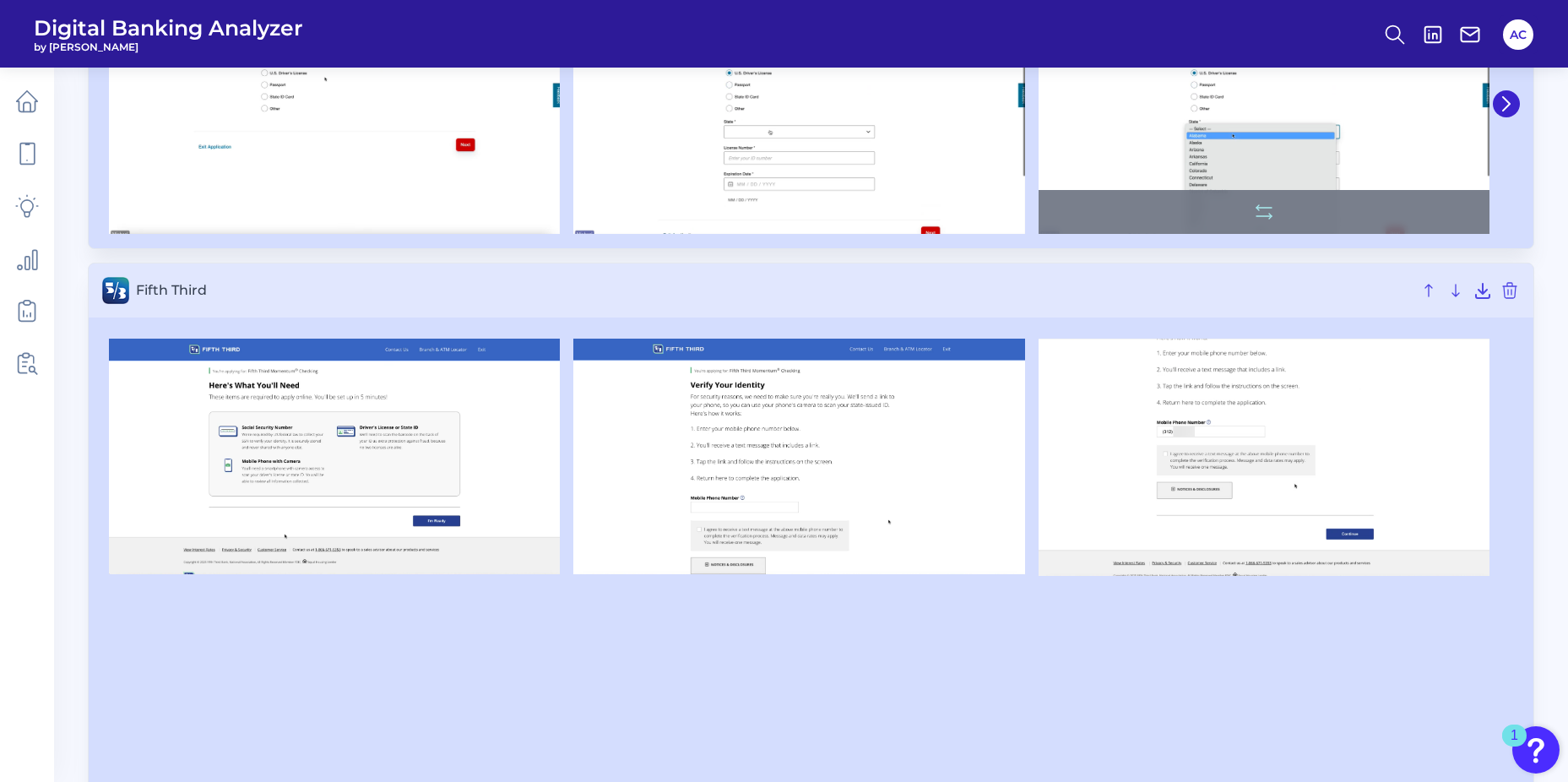
scroll to position [337, 0]
